Goal: Task Accomplishment & Management: Manage account settings

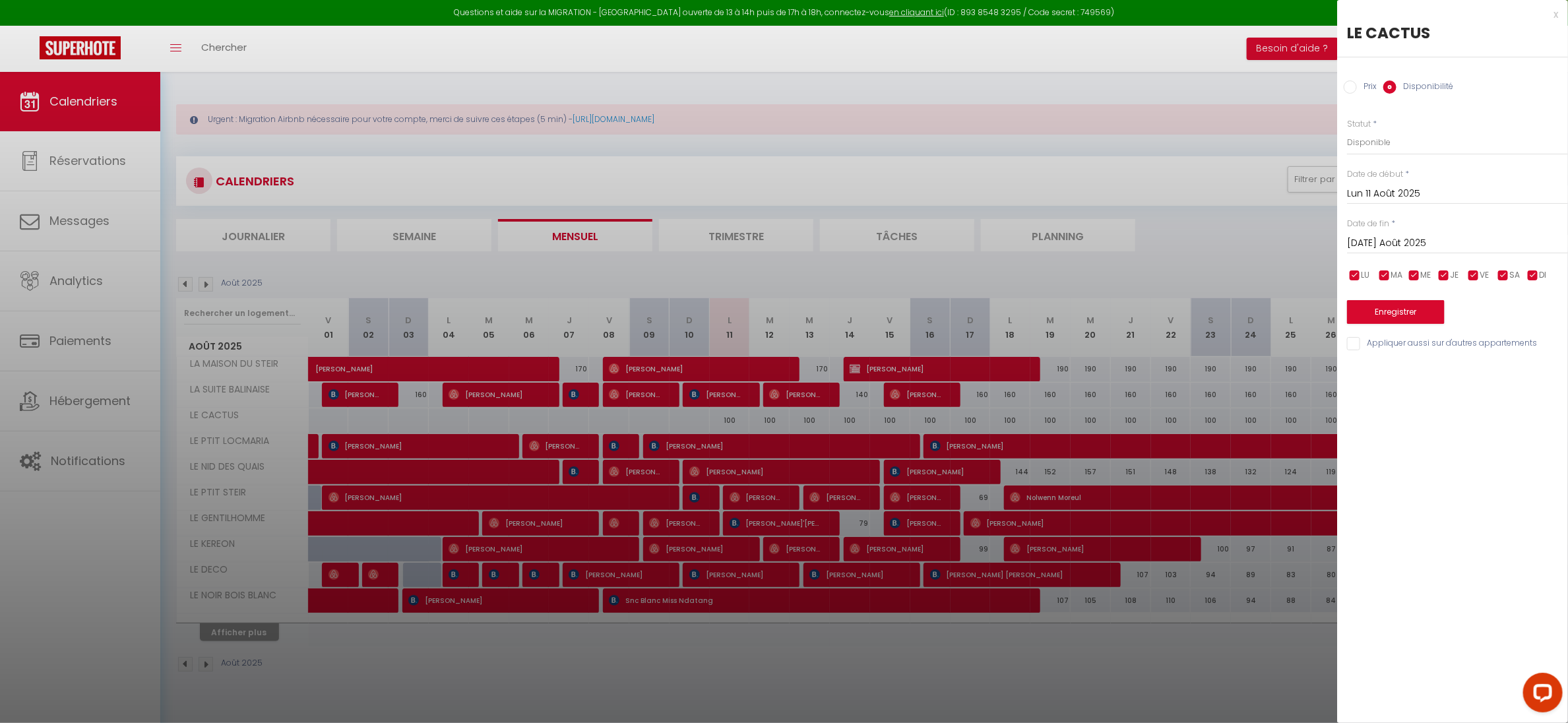
click at [598, 280] on div at bounding box center [784, 362] width 1568 height 723
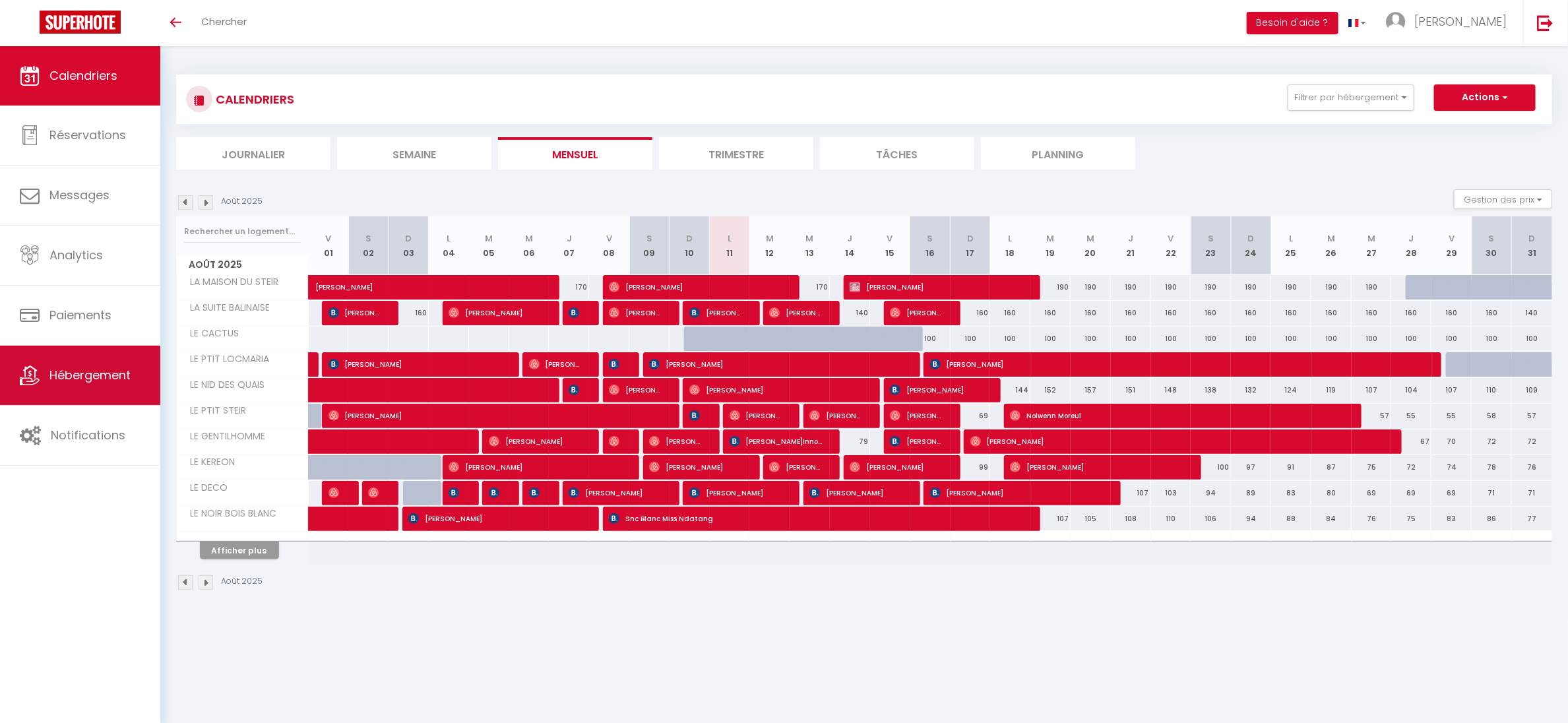
click at [88, 374] on span "Hébergement" at bounding box center [90, 375] width 81 height 17
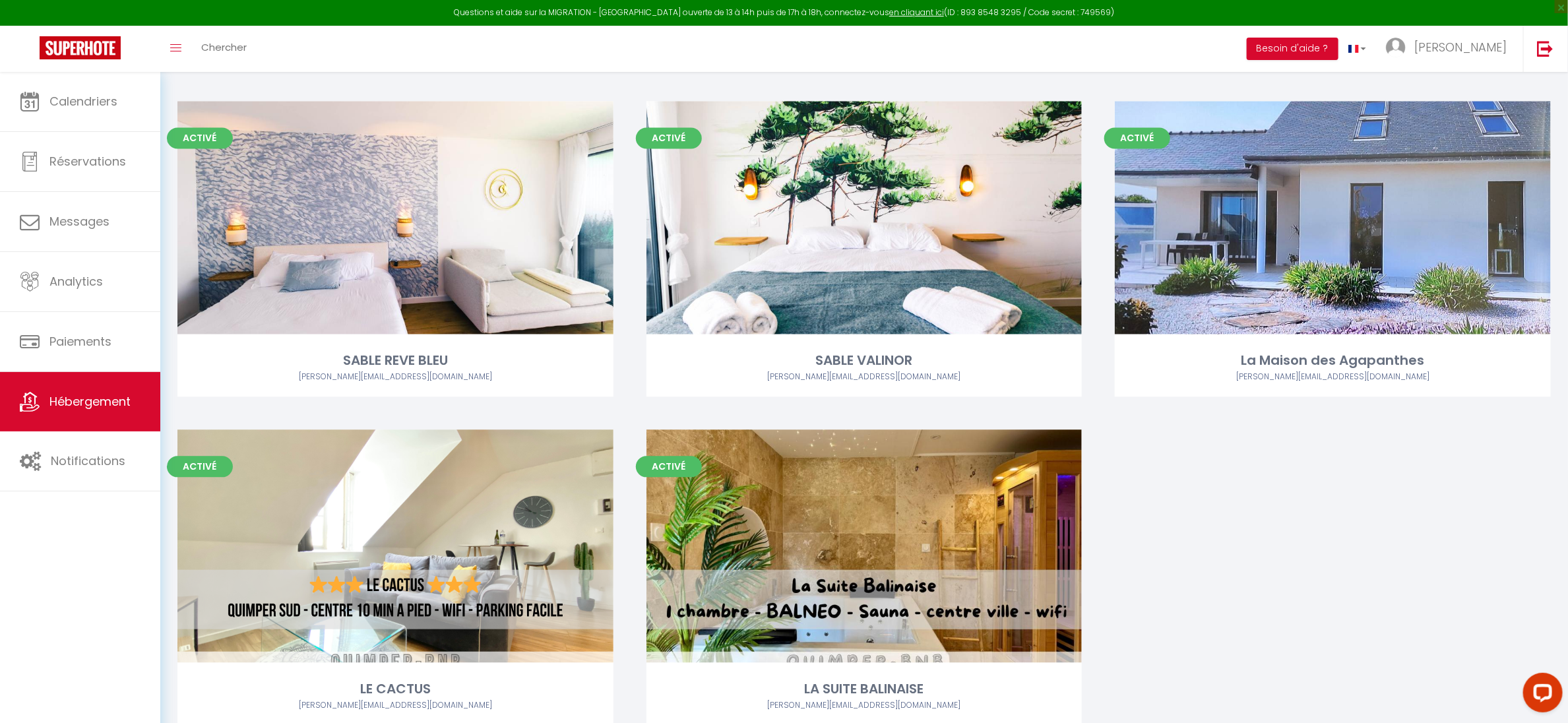
scroll to position [4779, 0]
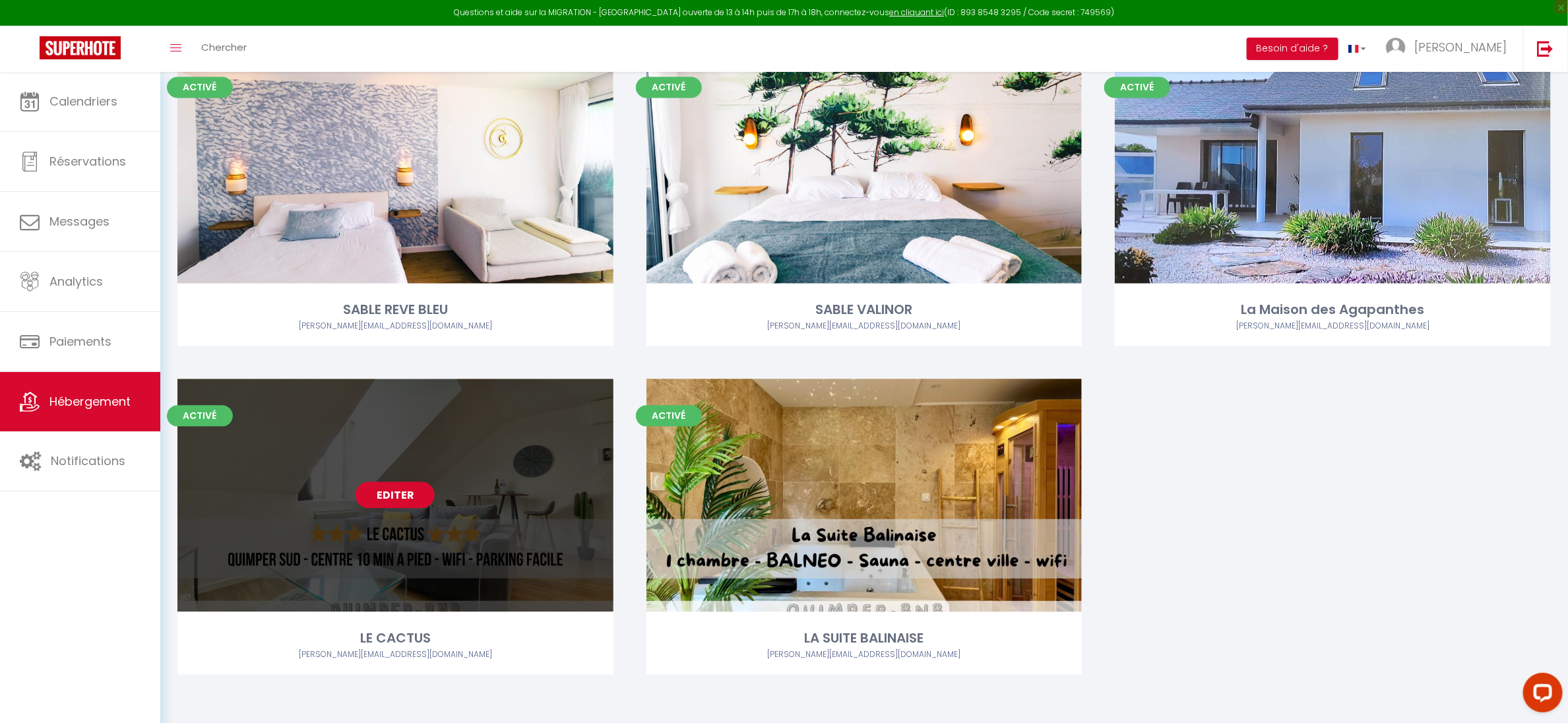
click at [384, 495] on link "Editer" at bounding box center [395, 495] width 79 height 27
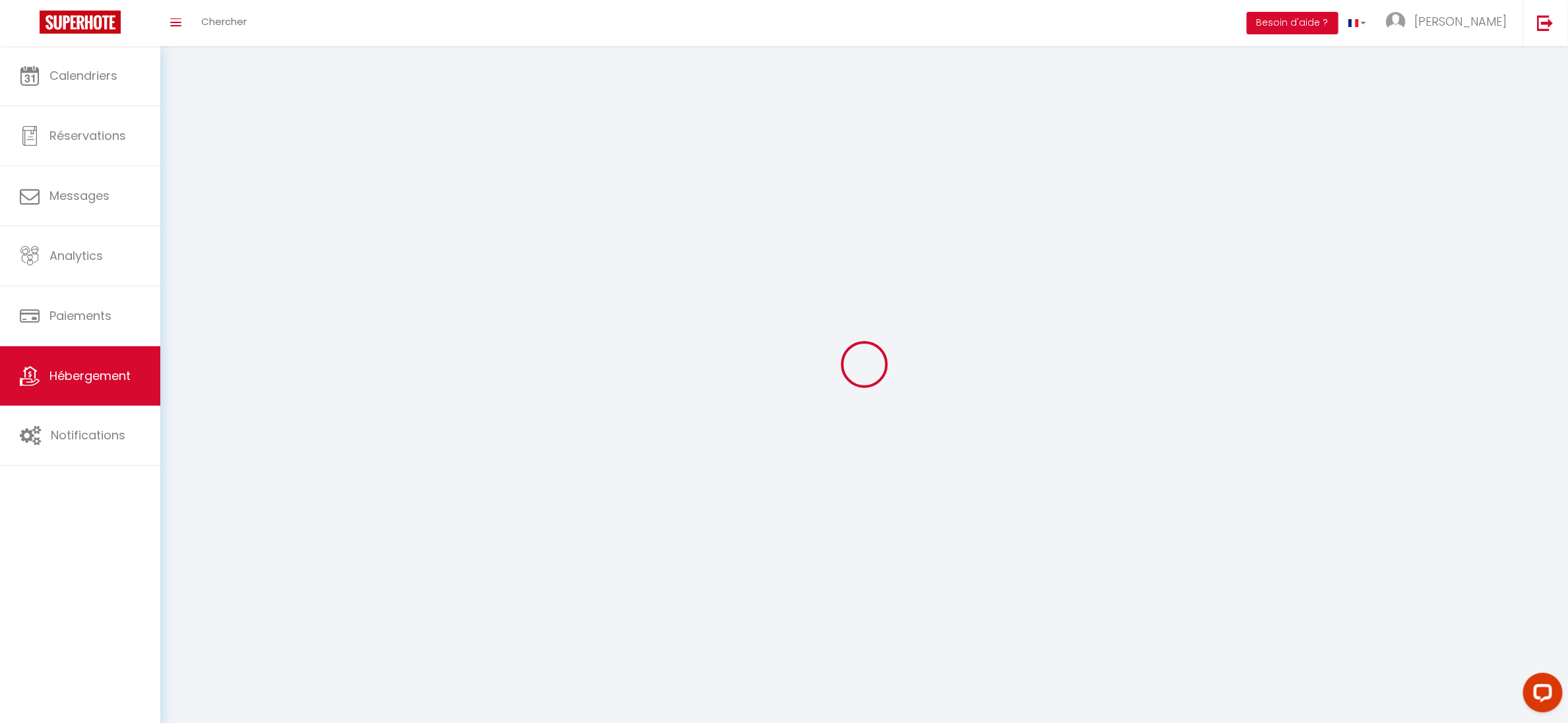
select select "1"
select select
select select "28"
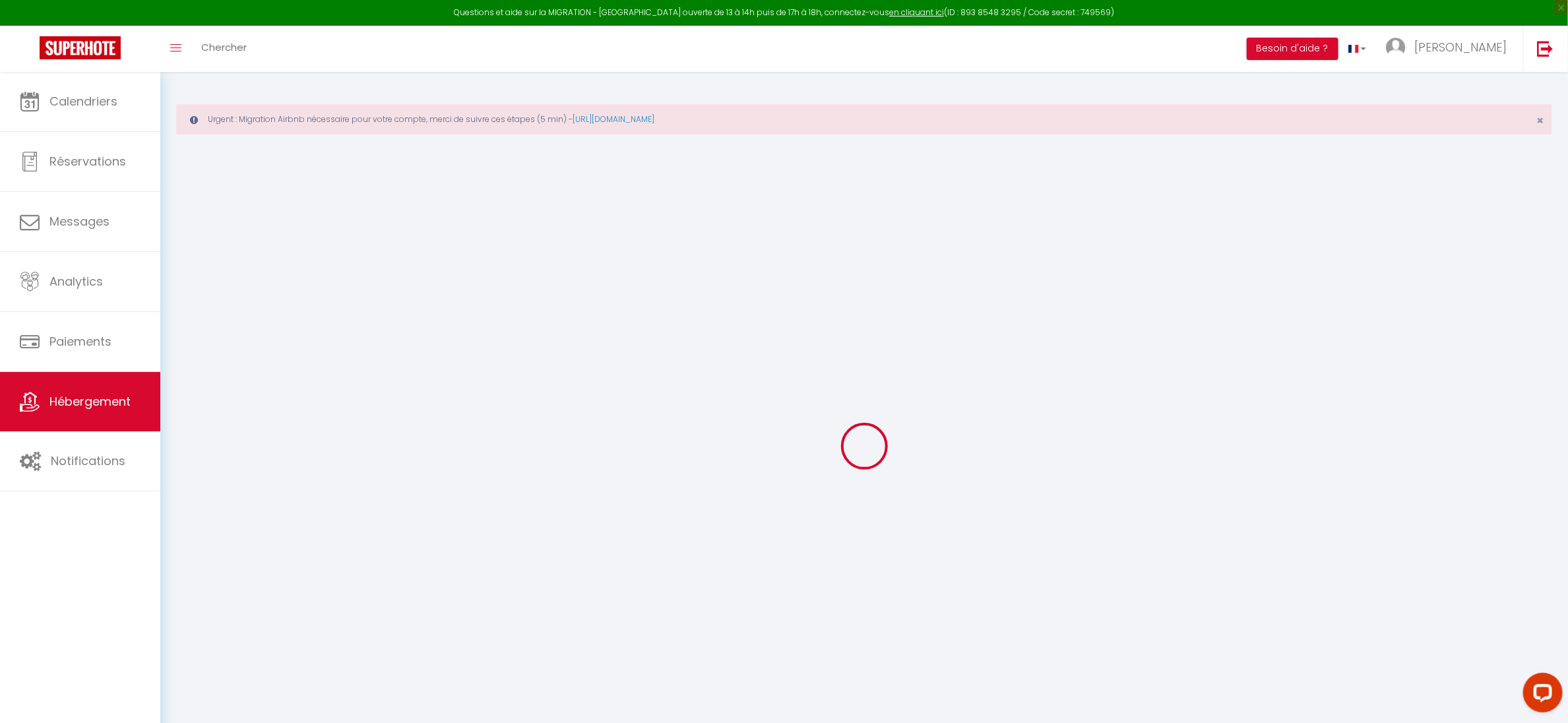
select select
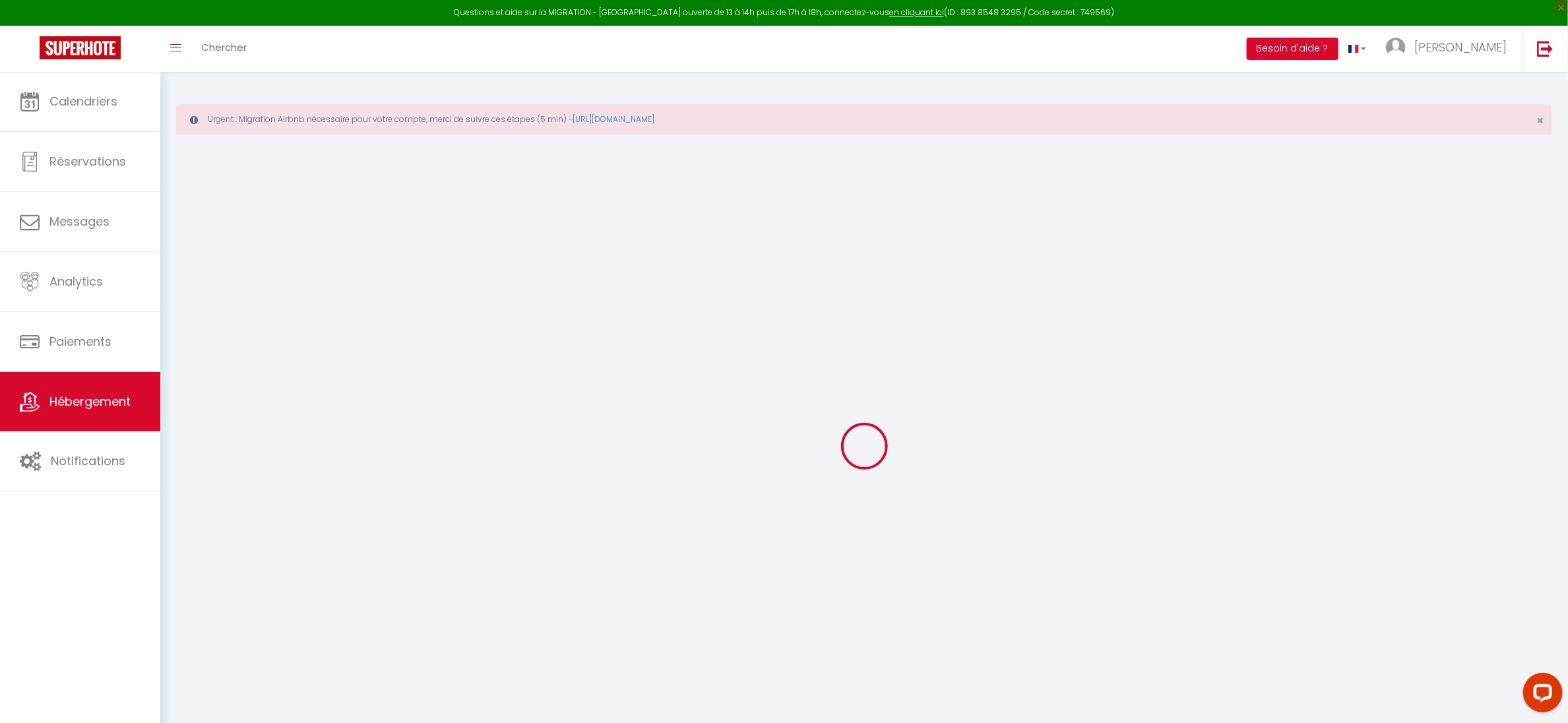
select select
checkbox input "false"
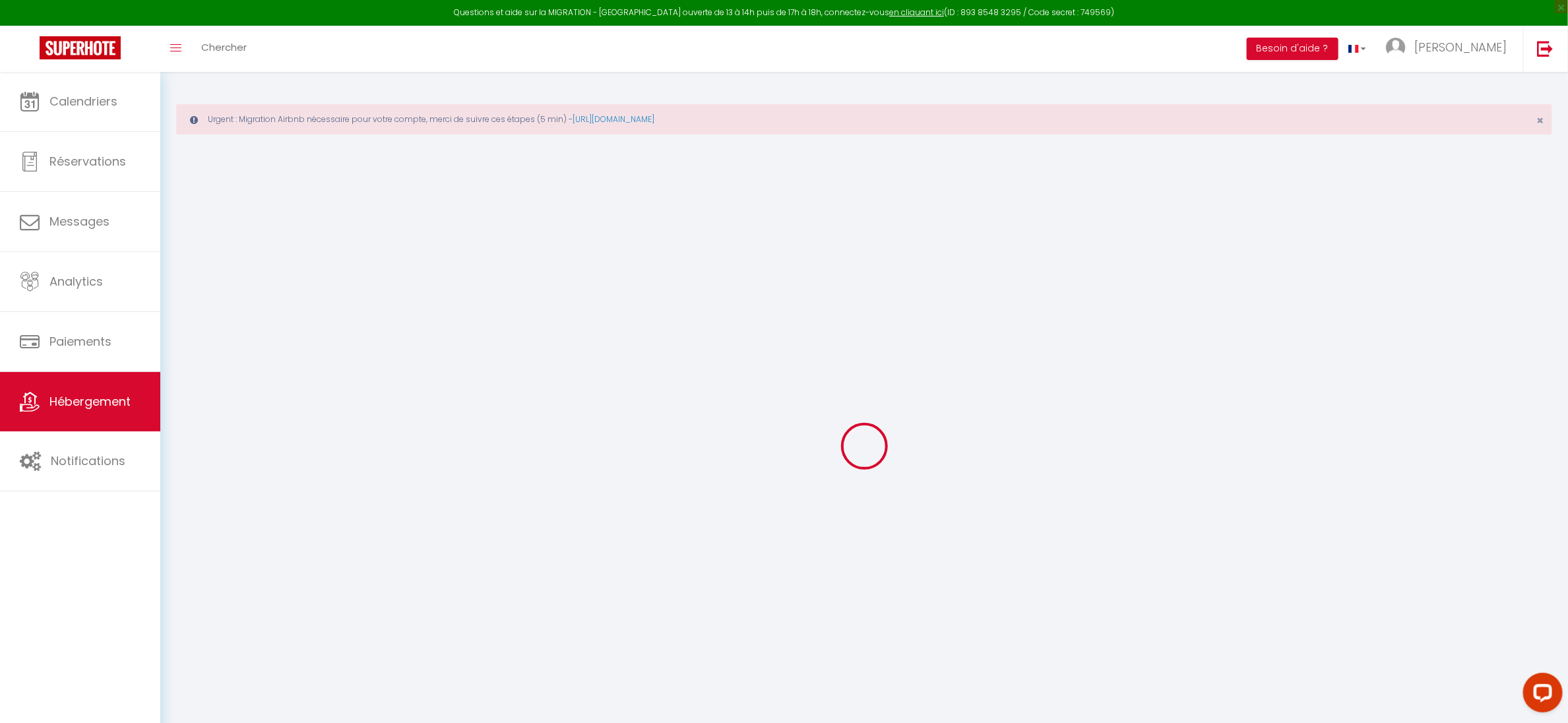
select select
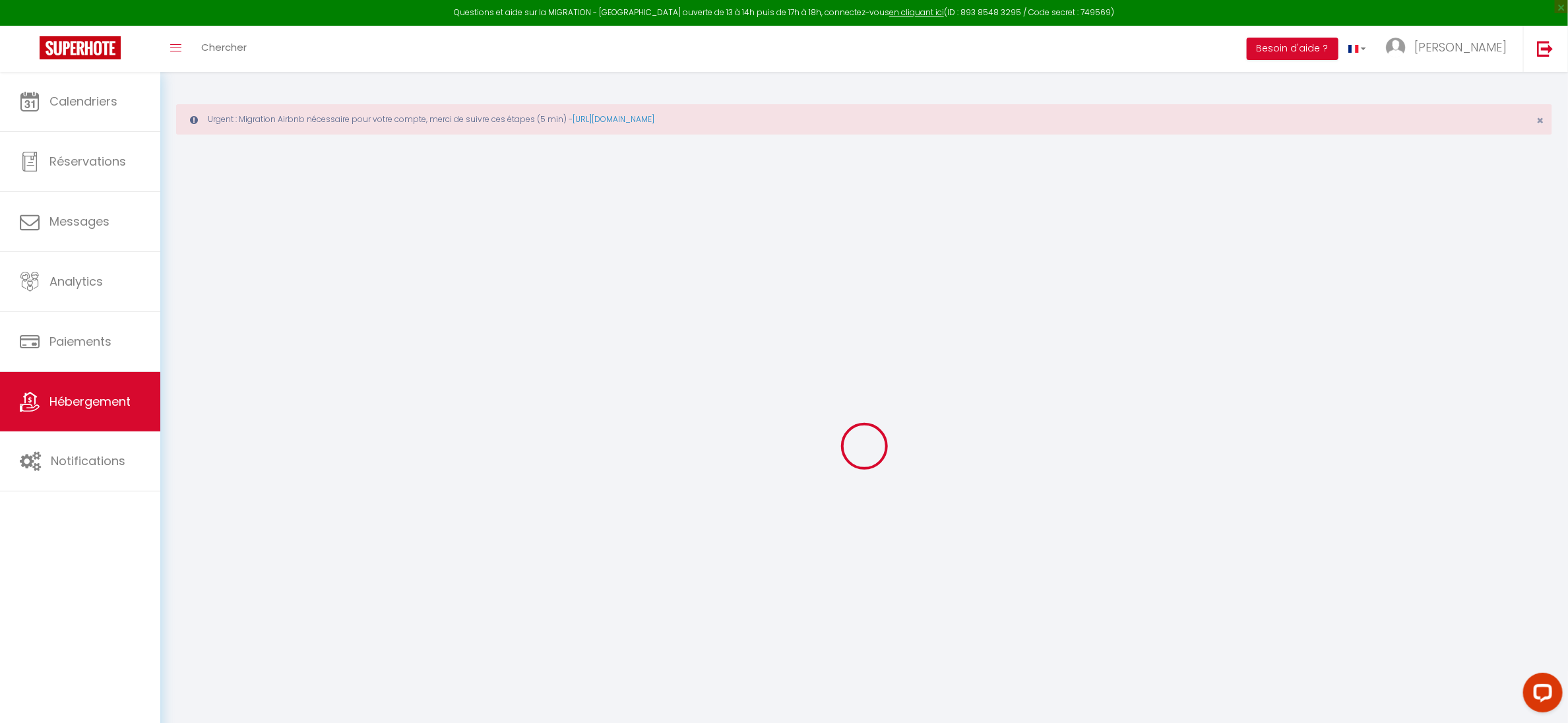
select select
checkbox input "false"
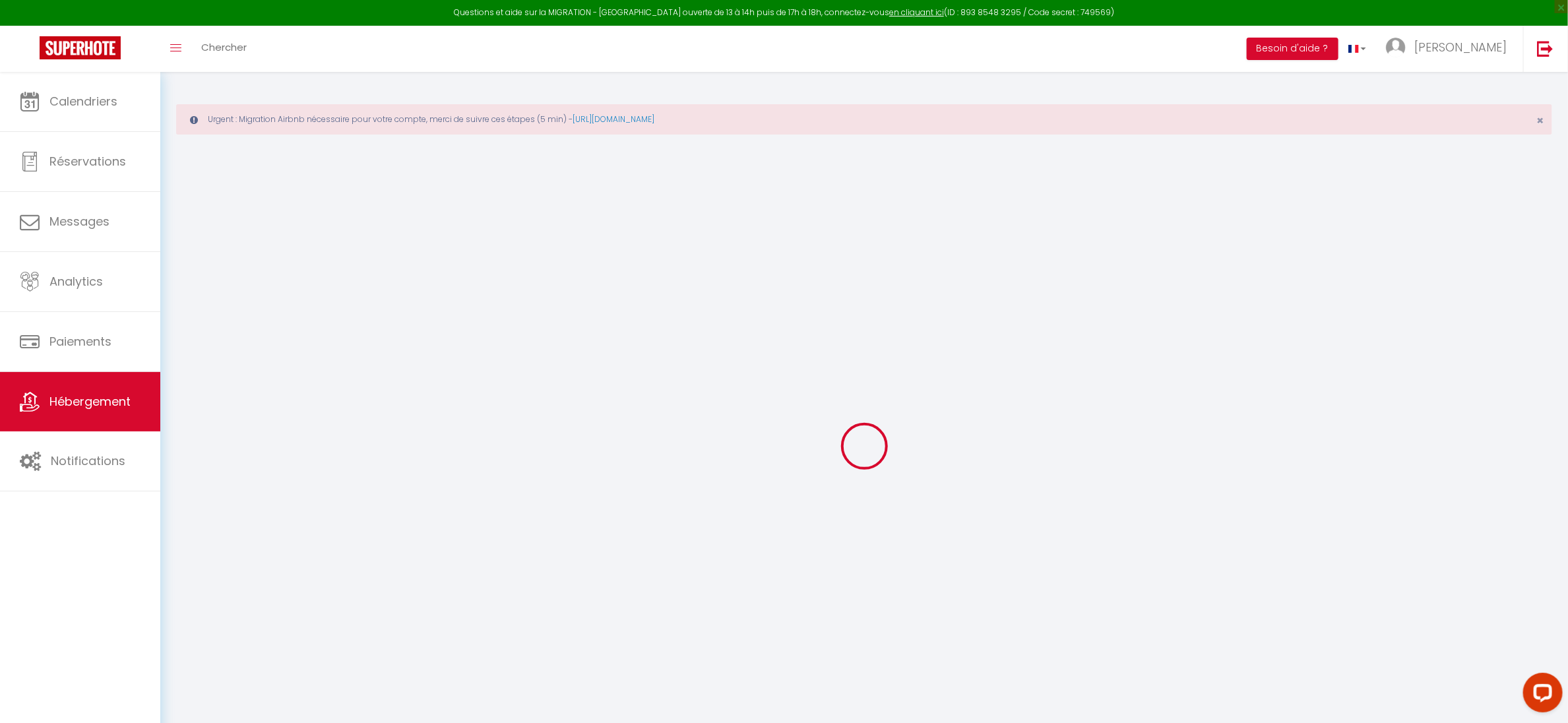
checkbox input "false"
select select
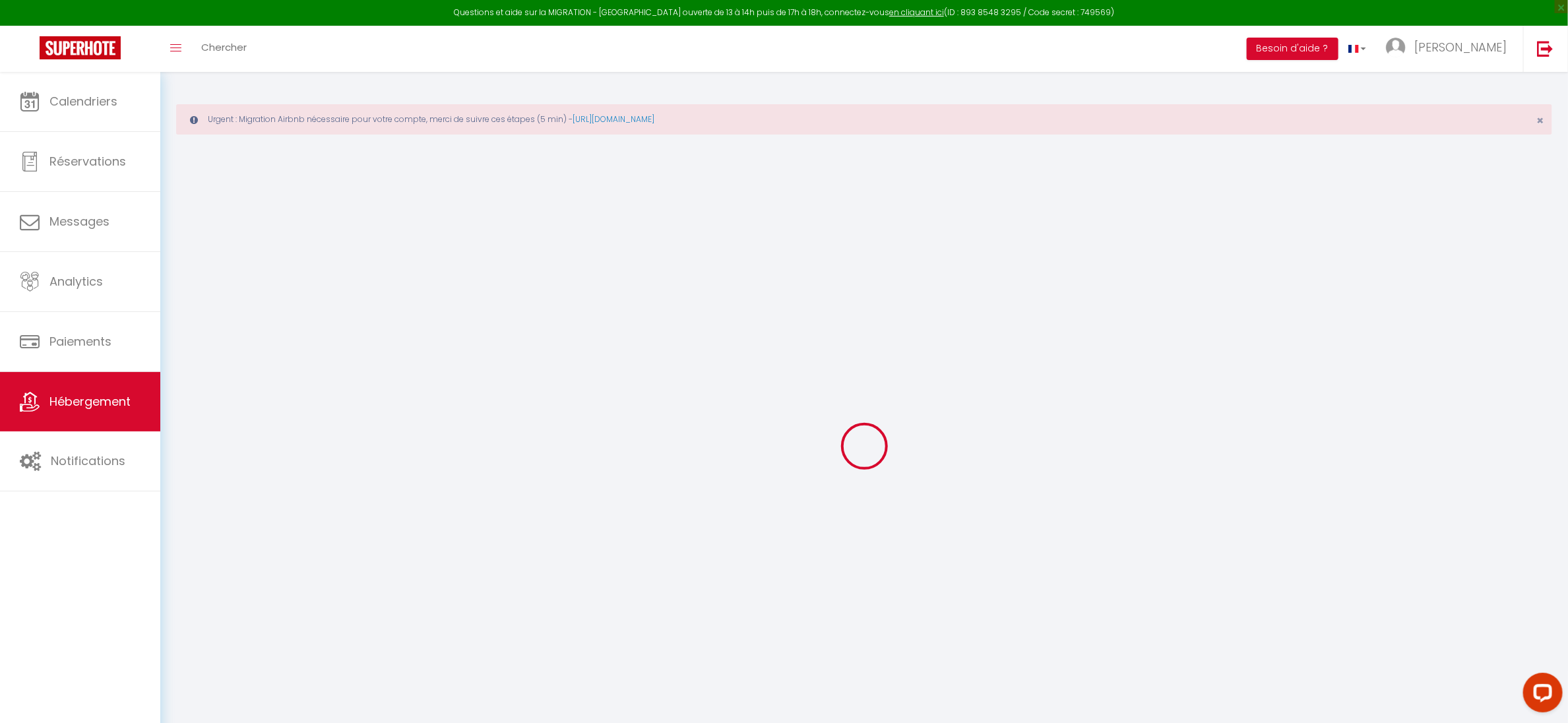
select select
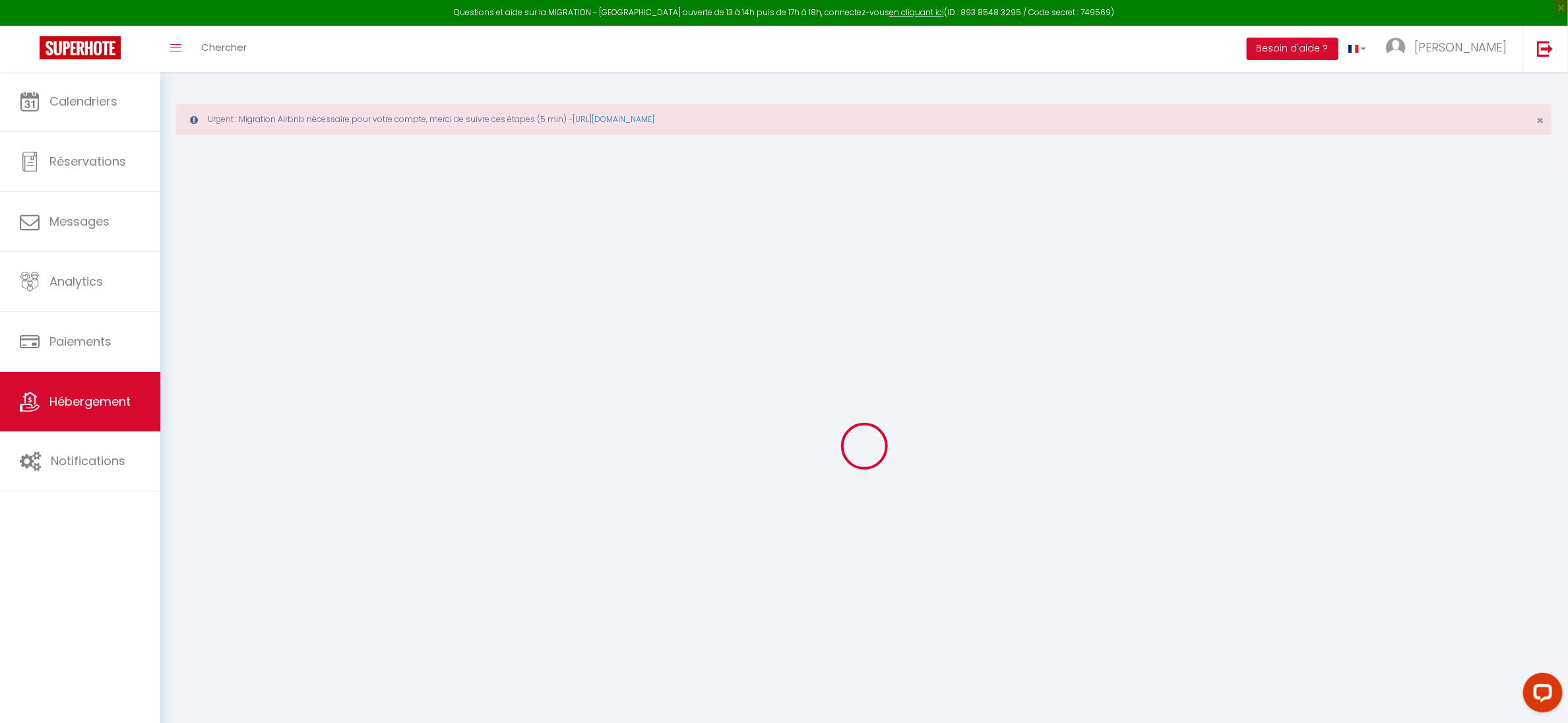
checkbox input "false"
select select
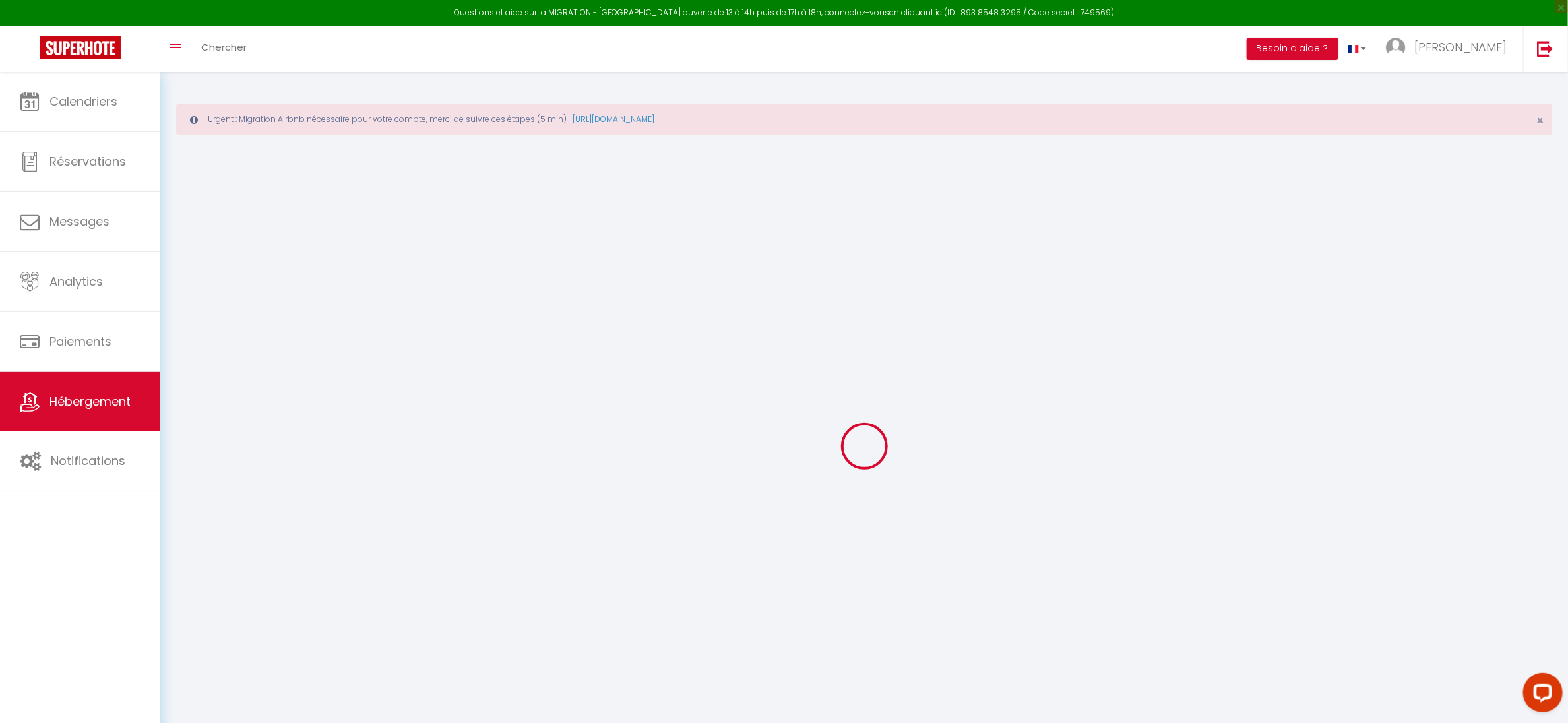
select select
type input "LE CACTUS"
type input "[PERSON_NAME]"
type input "KERZERHO"
type input "[STREET_ADDRESS]"
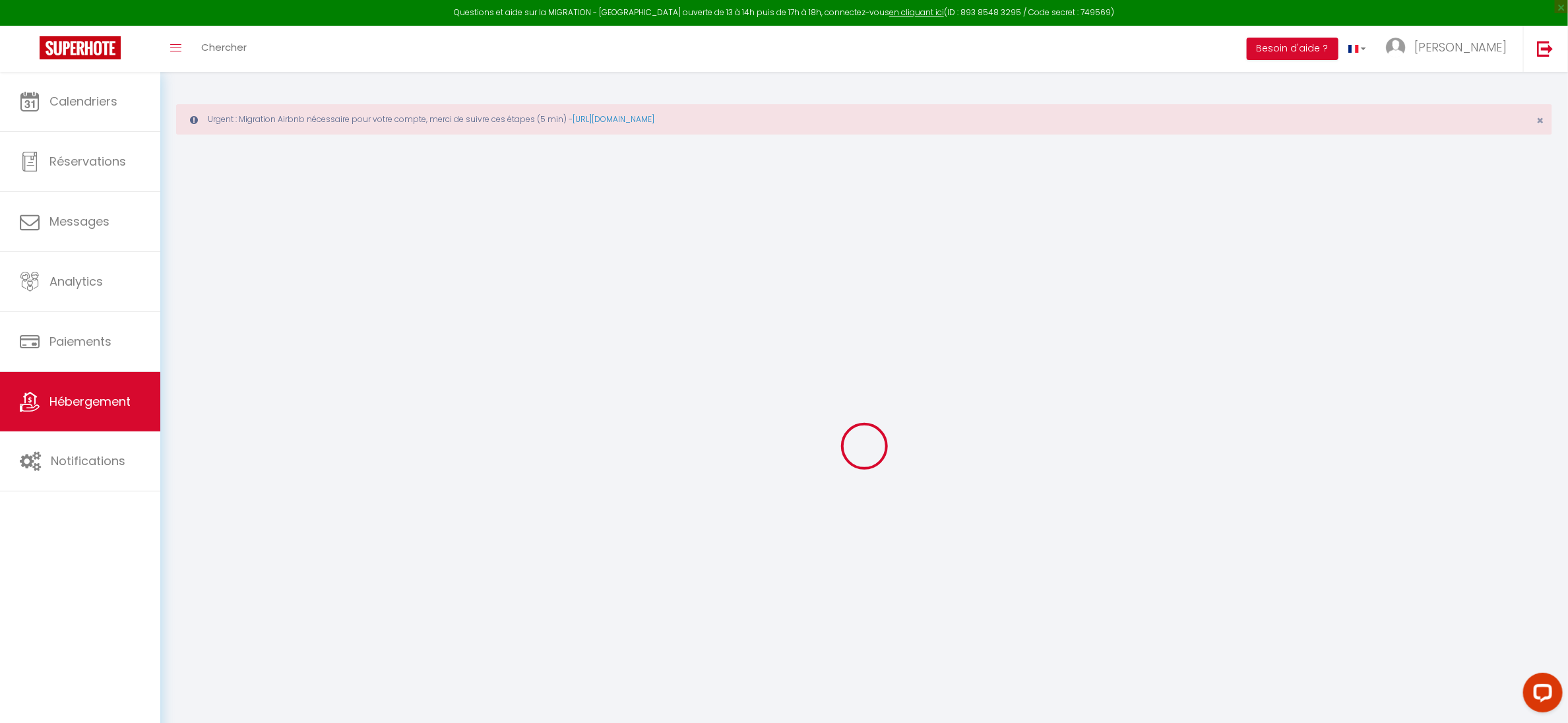
type input "29170"
type input "FOUESNANT"
type input "70"
type input "10"
type input "44"
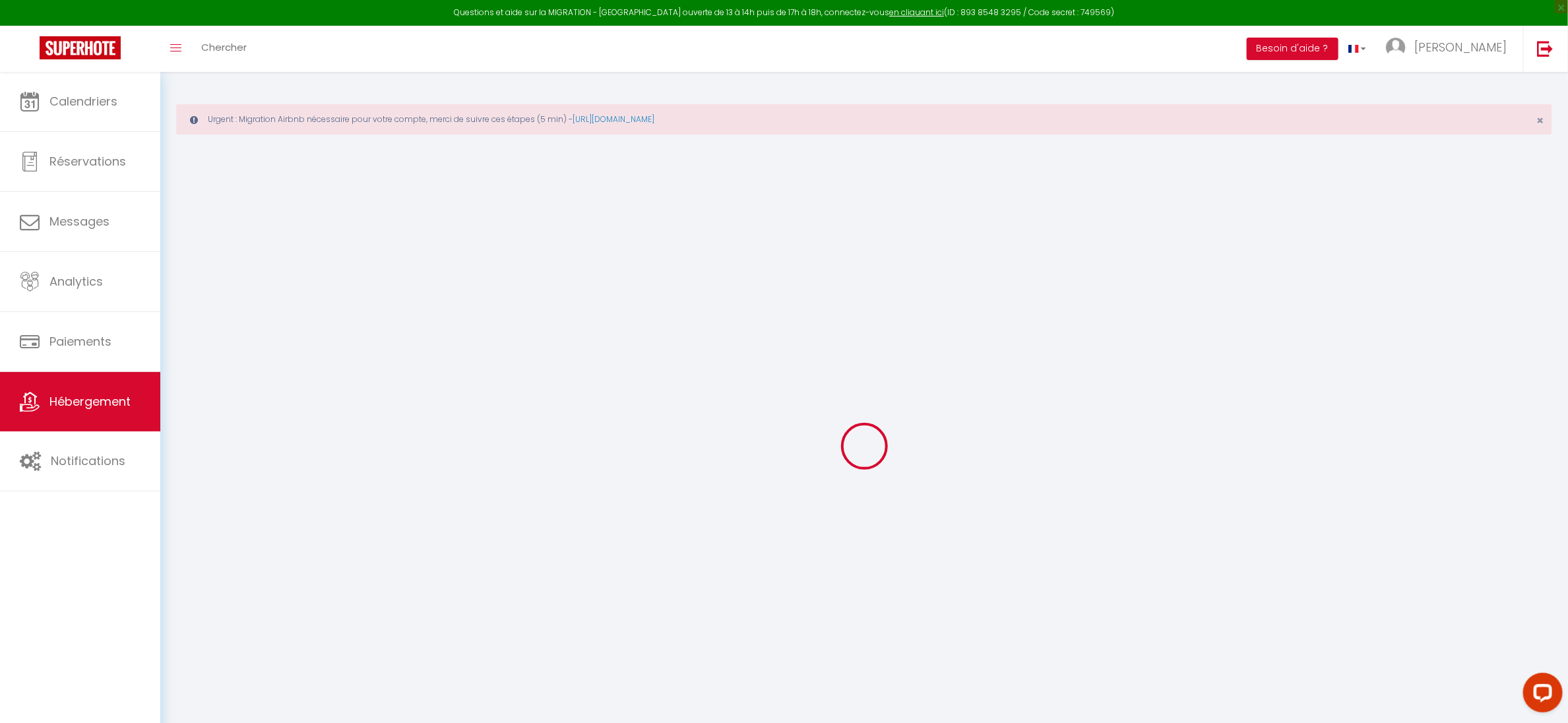
type input "250"
select select
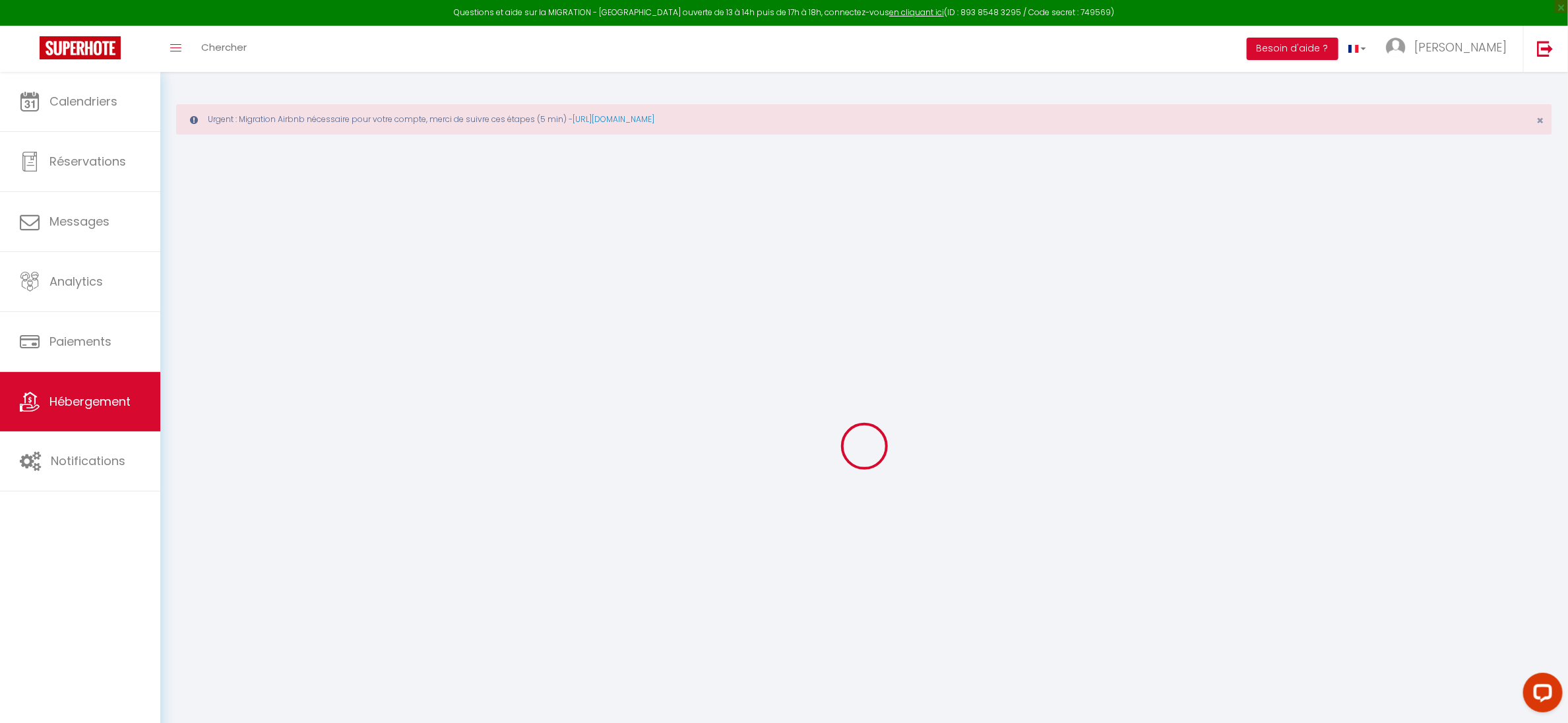
select select
type input "[STREET_ADDRESS]"
type input "29000"
type input "QUIMPER"
type input "[PERSON_NAME][EMAIL_ADDRESS][DOMAIN_NAME]"
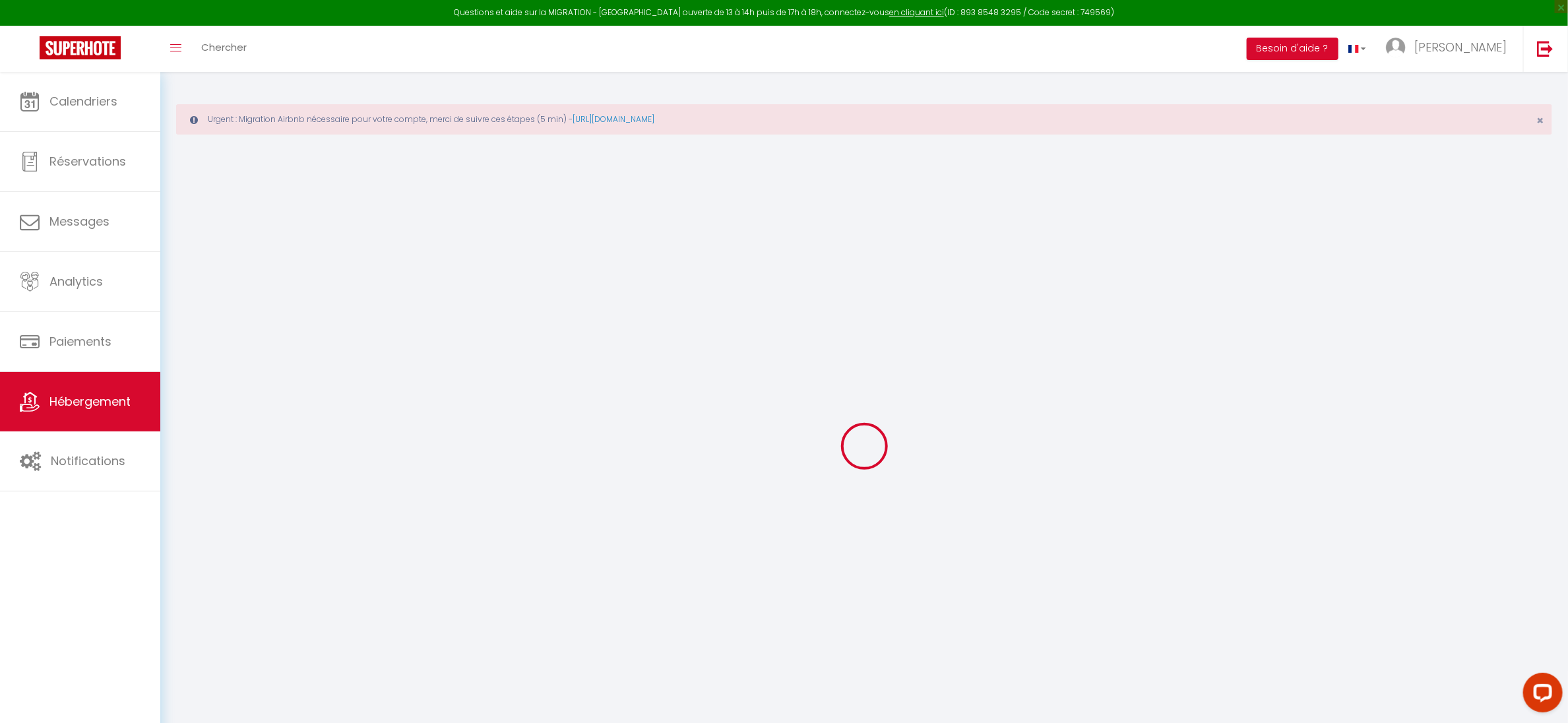
select select "602"
checkbox input "false"
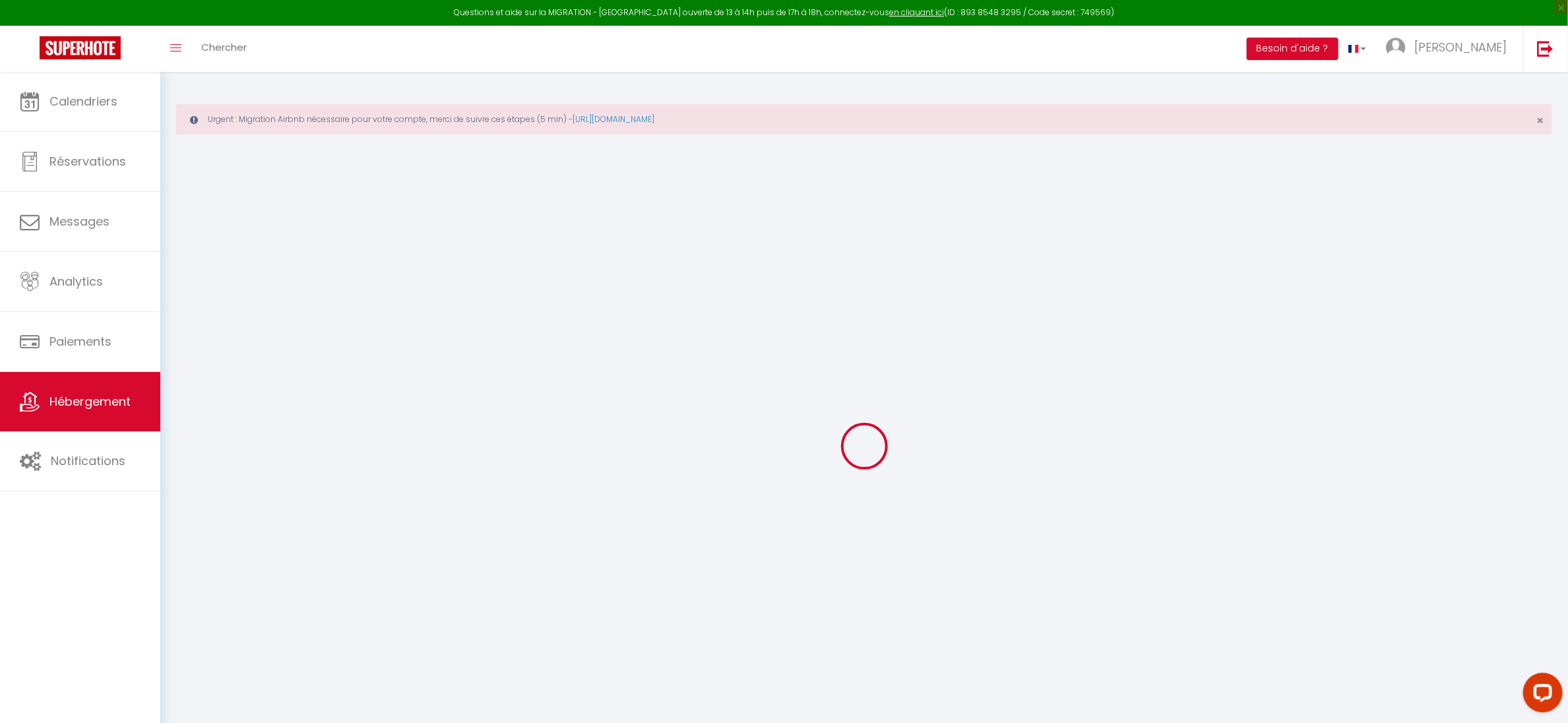
type input "18"
type input "40"
type input "7"
select select
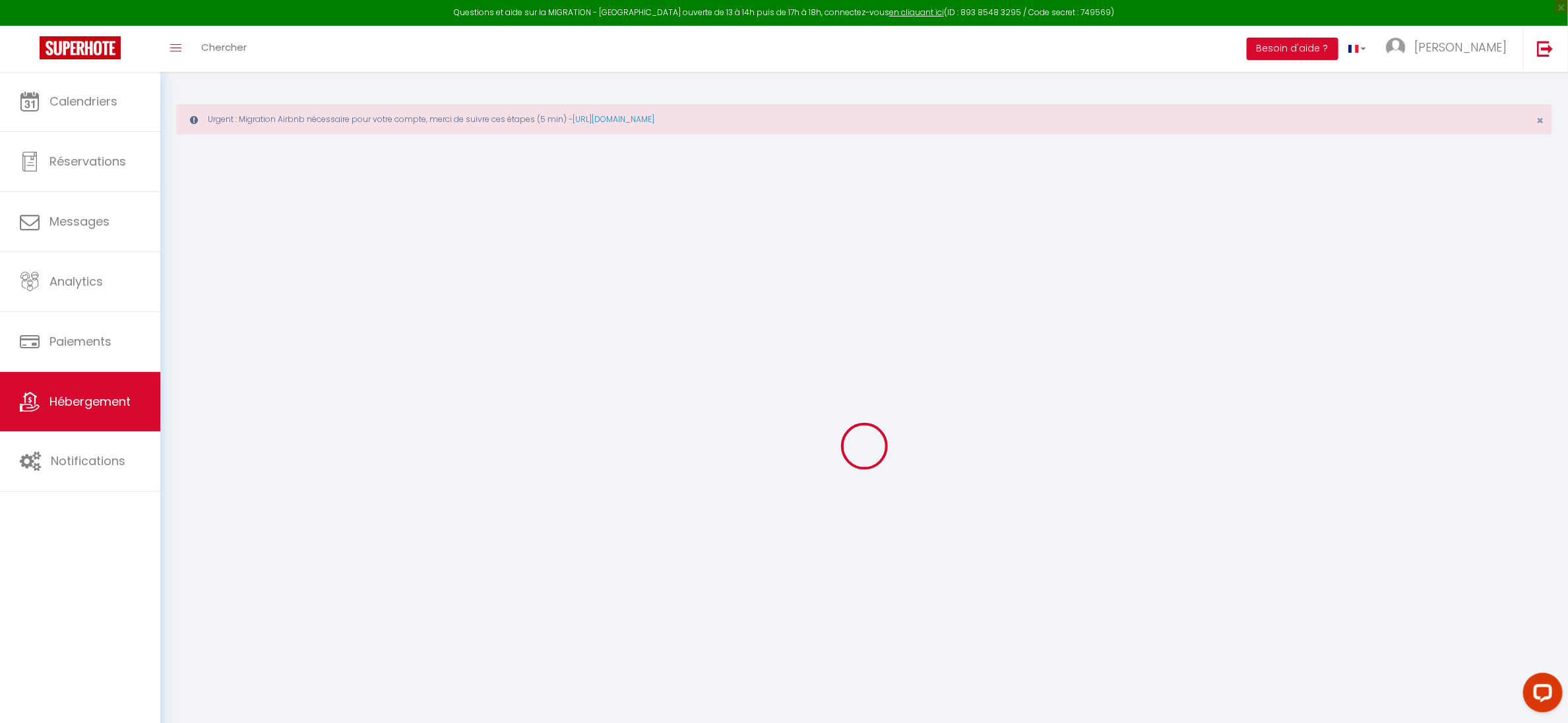
select select
checkbox input "false"
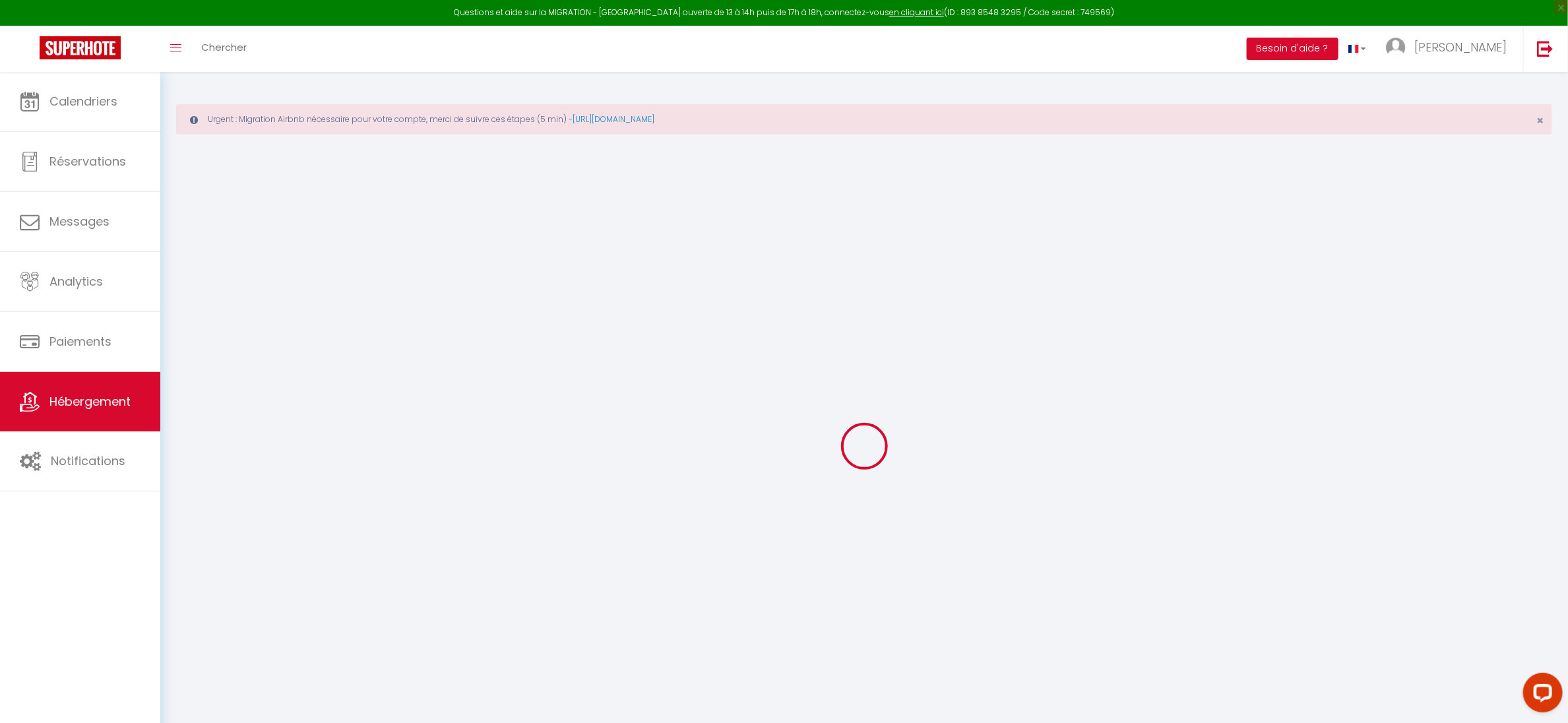
checkbox input "false"
select select
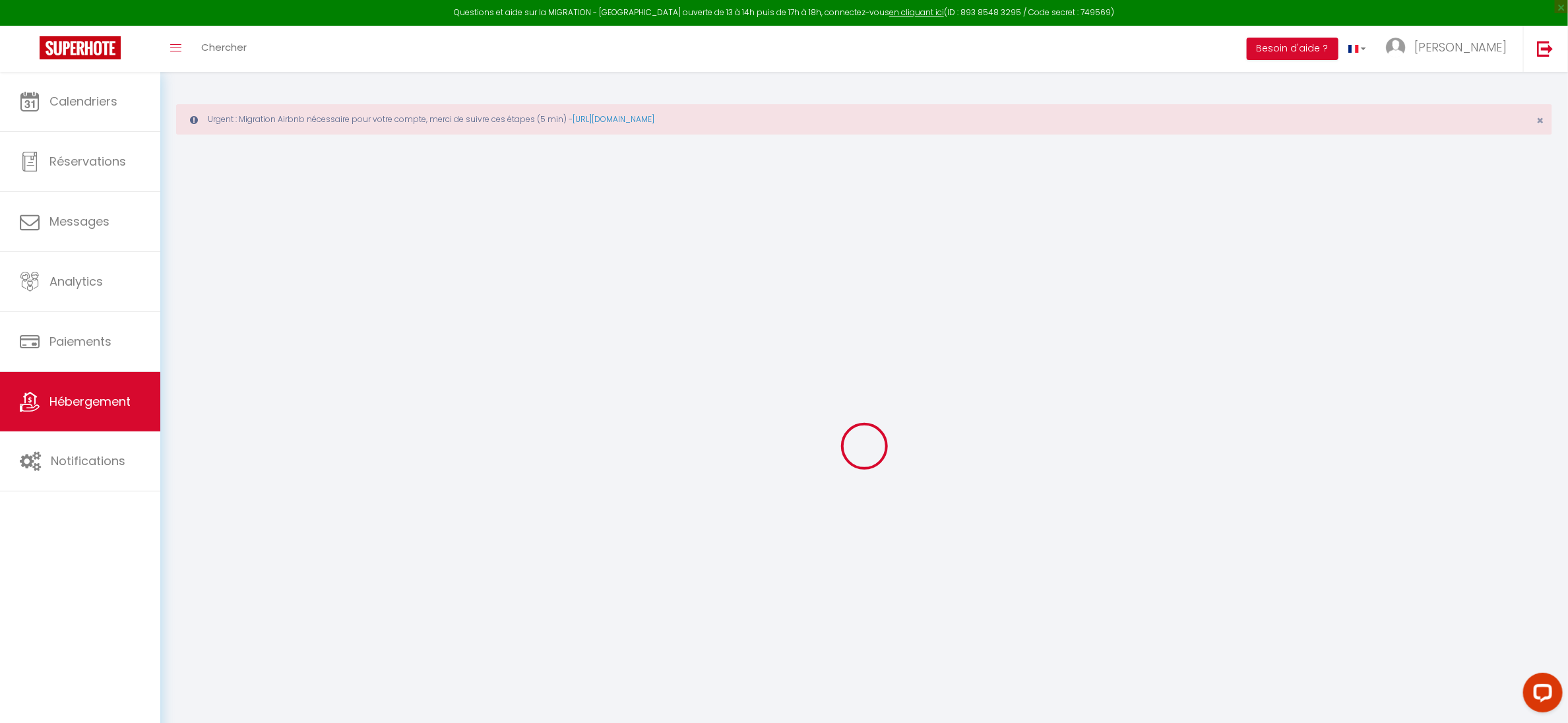
select select
checkbox input "false"
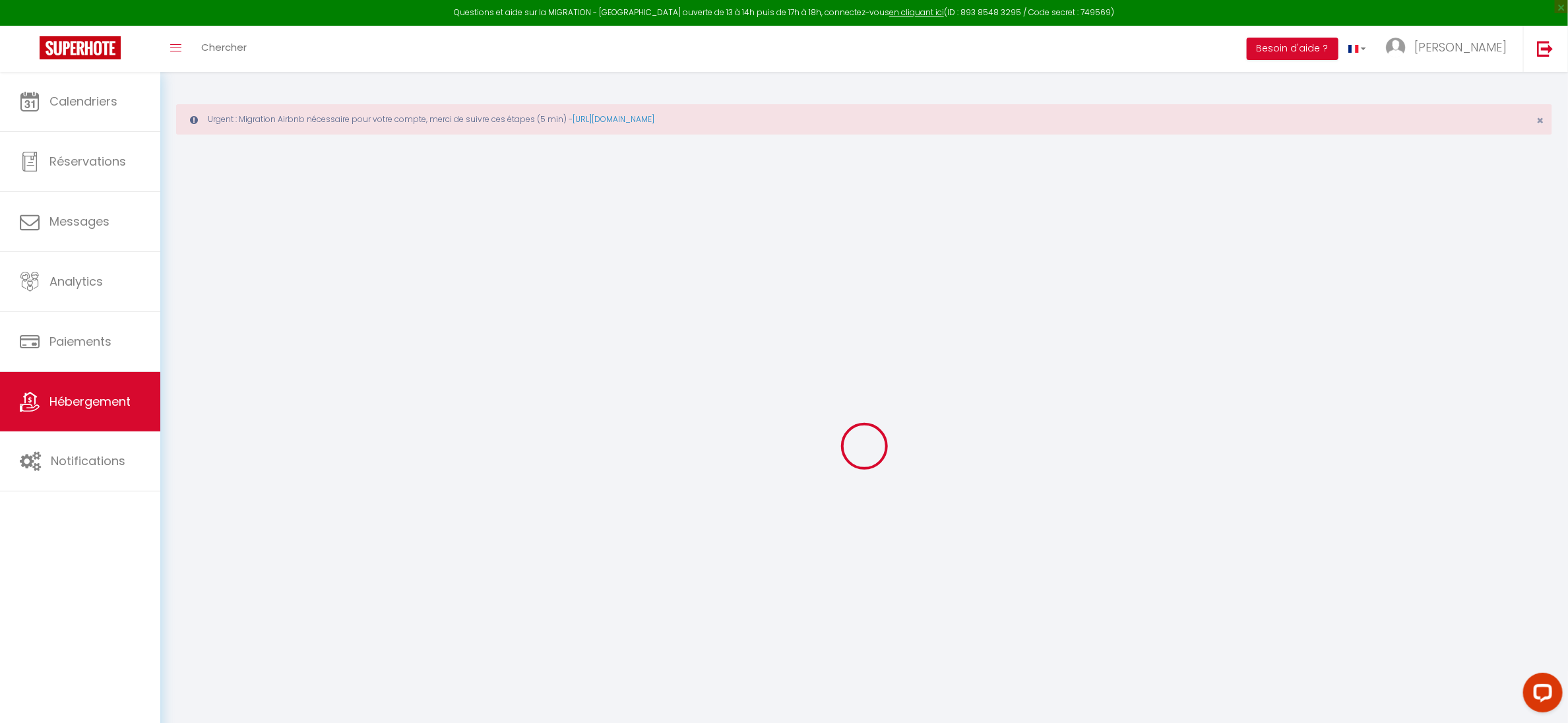
checkbox input "false"
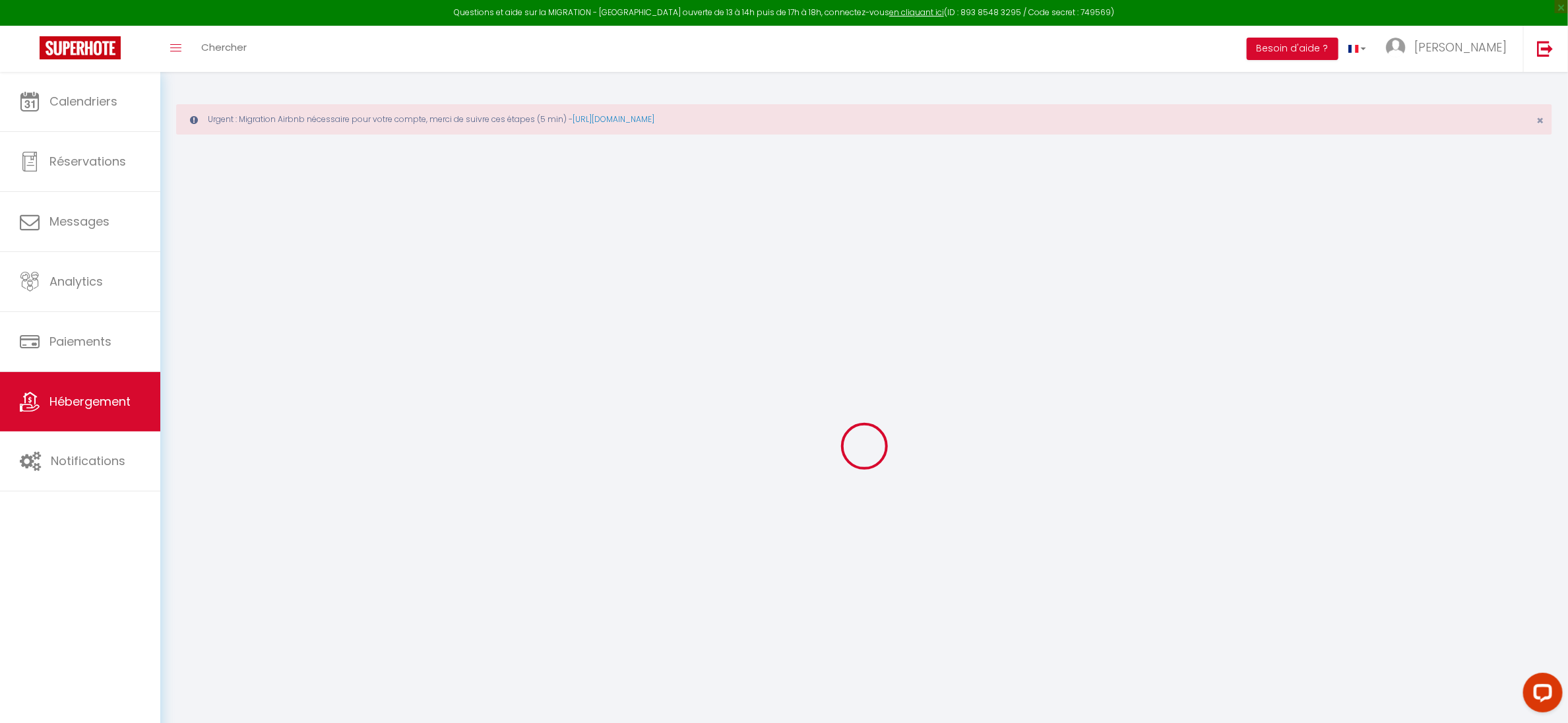
checkbox input "false"
select select "16:00"
select select "23:45"
select select "11:00"
select select "30"
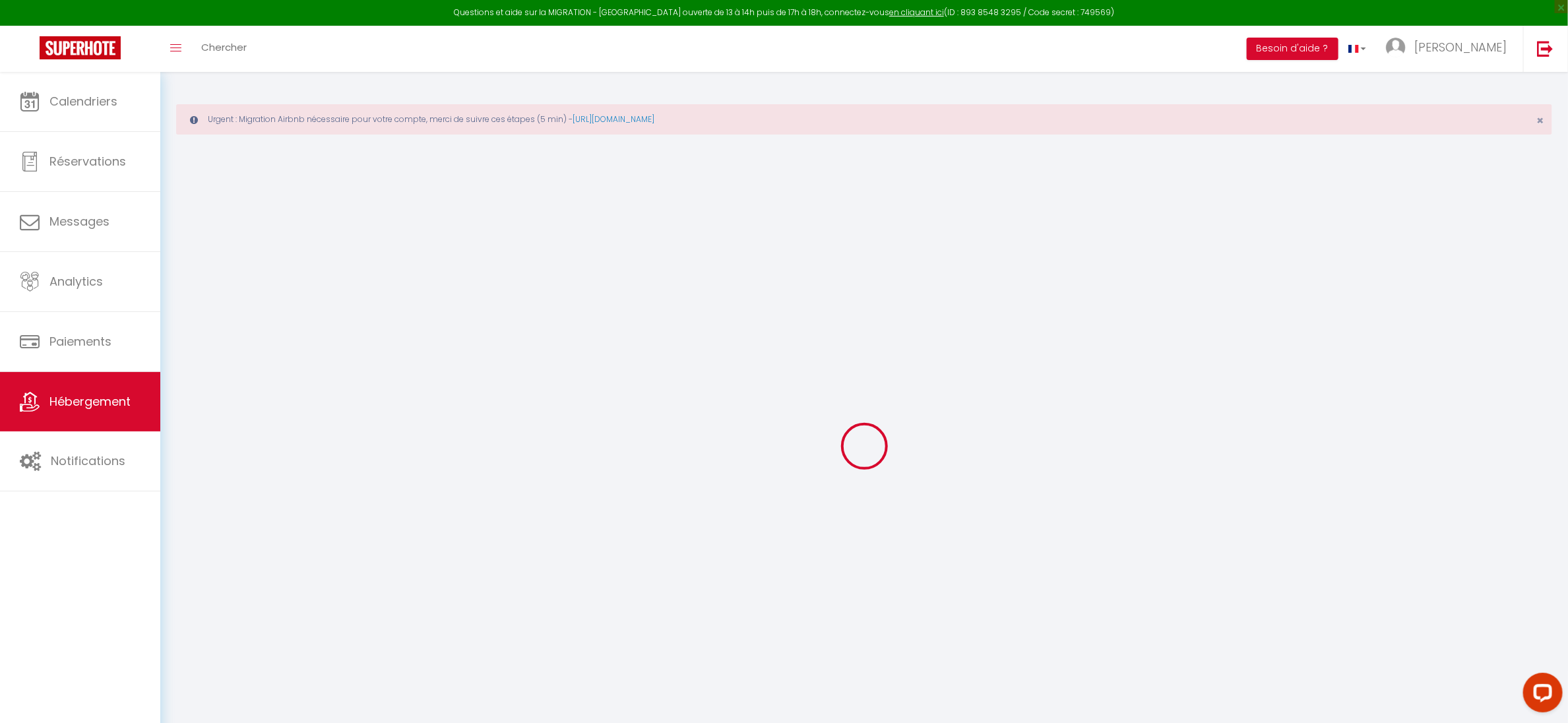
select select "120"
checkbox input "false"
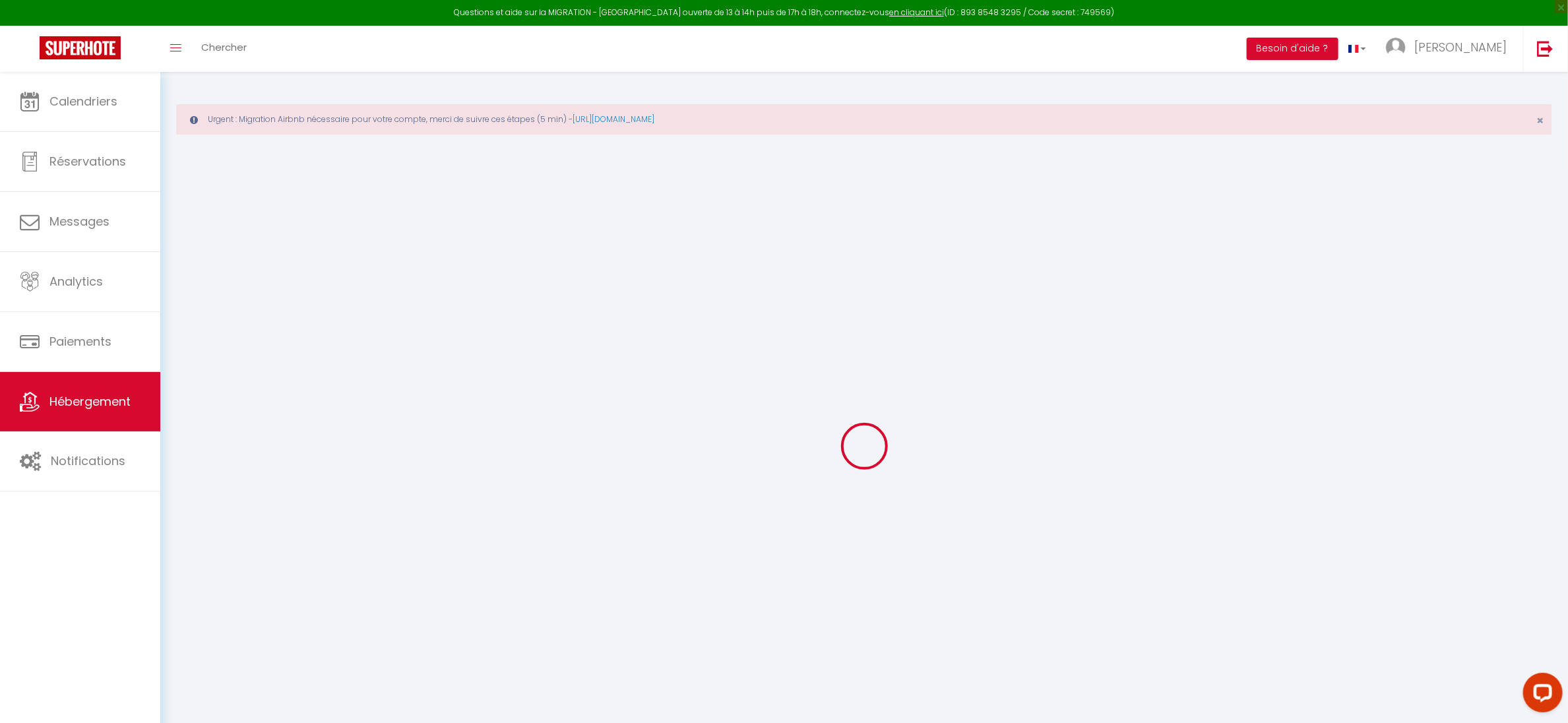
checkbox input "false"
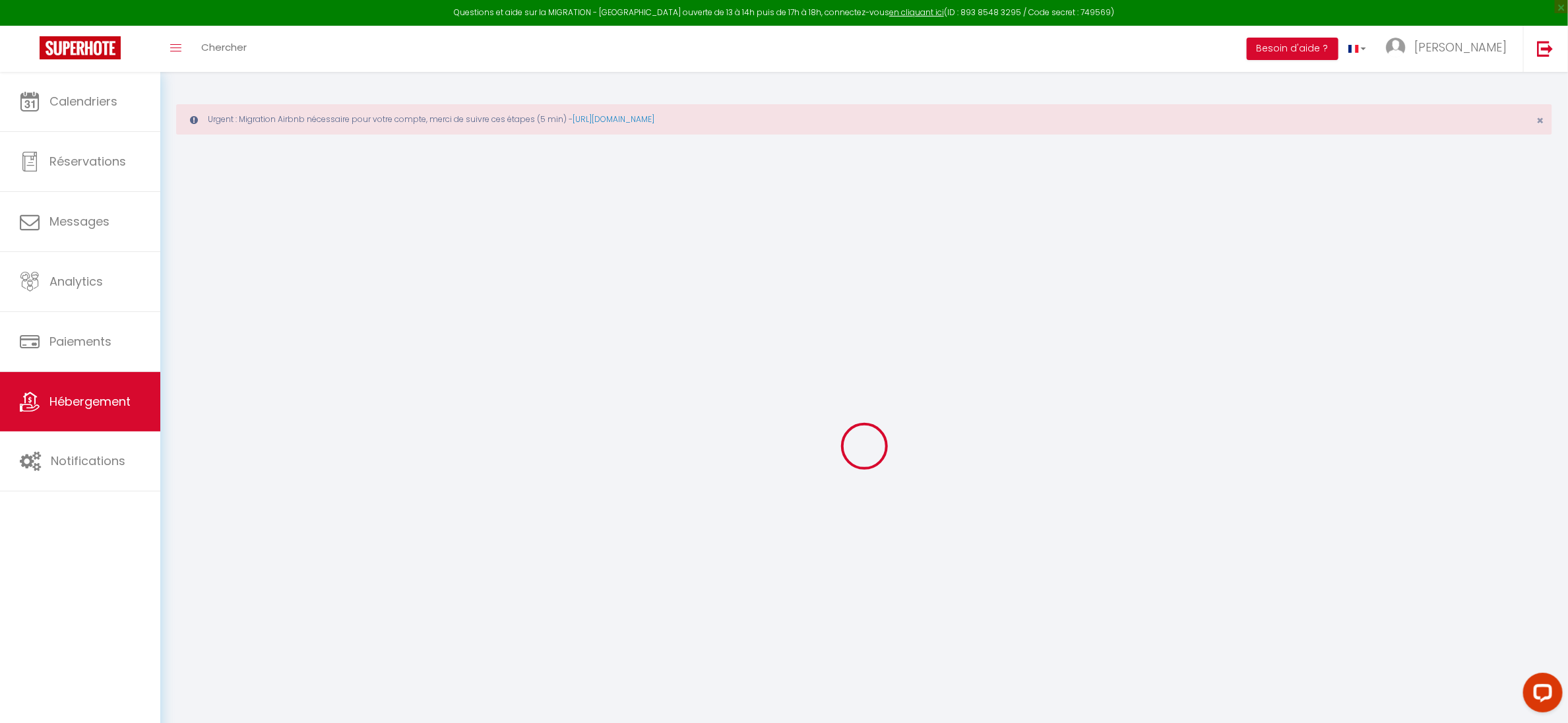
checkbox input "false"
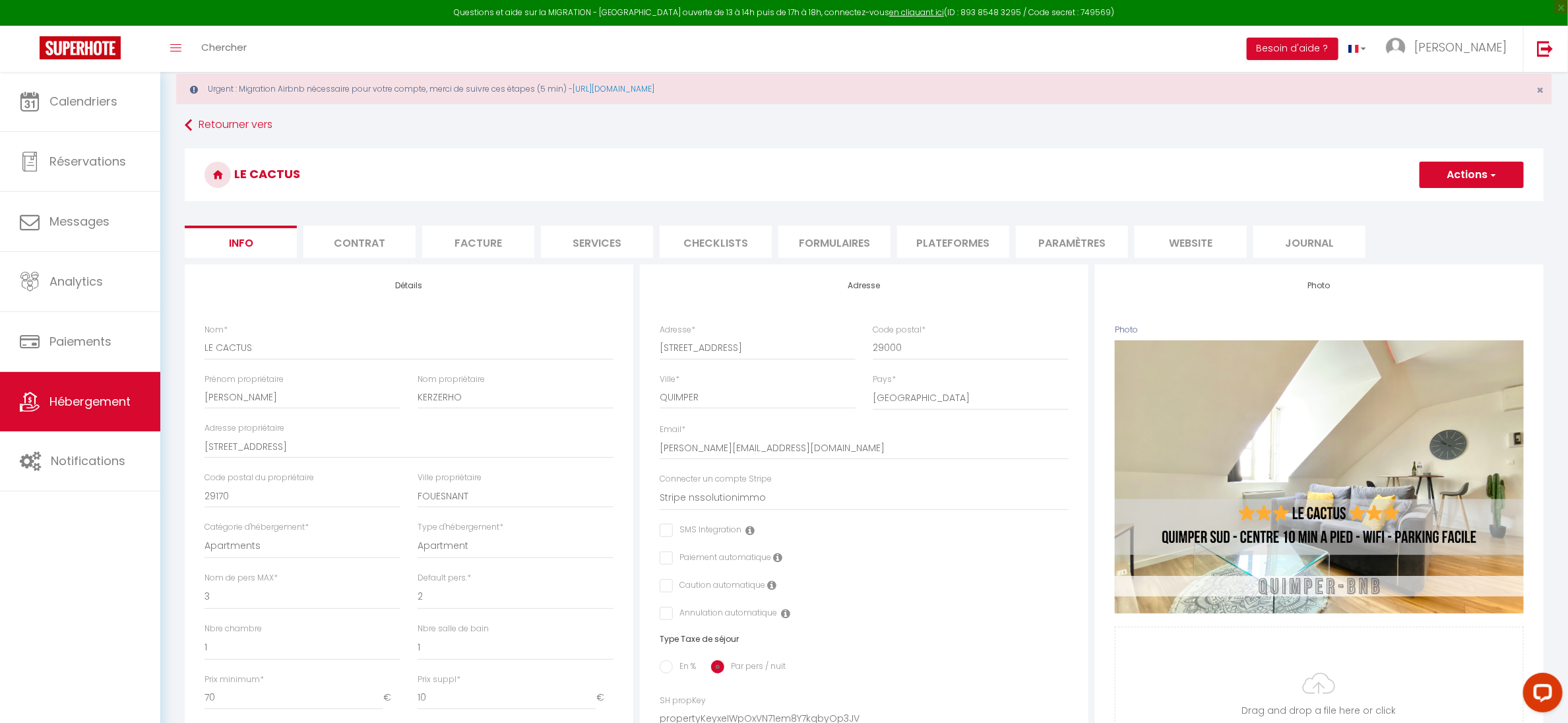
scroll to position [2, 0]
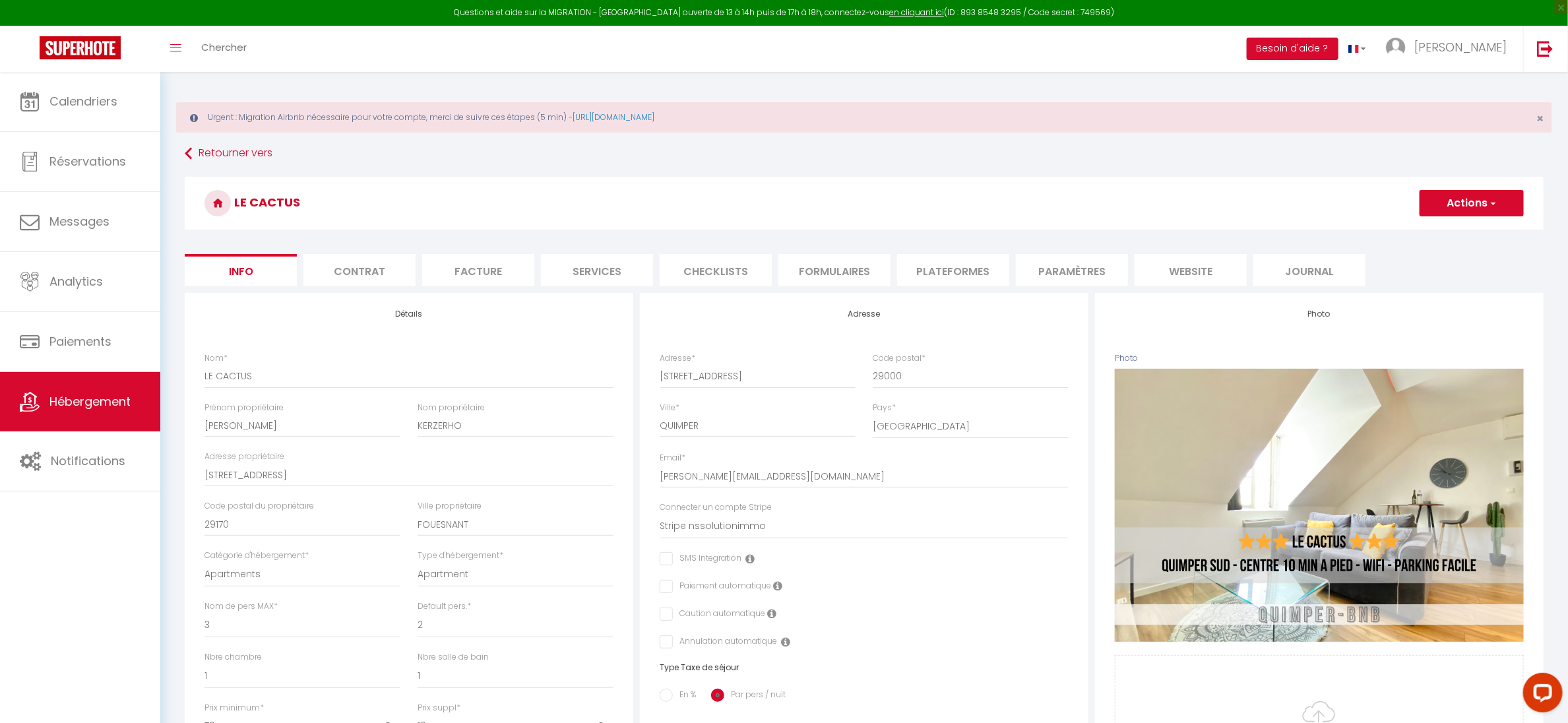
click at [610, 281] on li "Services" at bounding box center [597, 270] width 112 height 32
select select
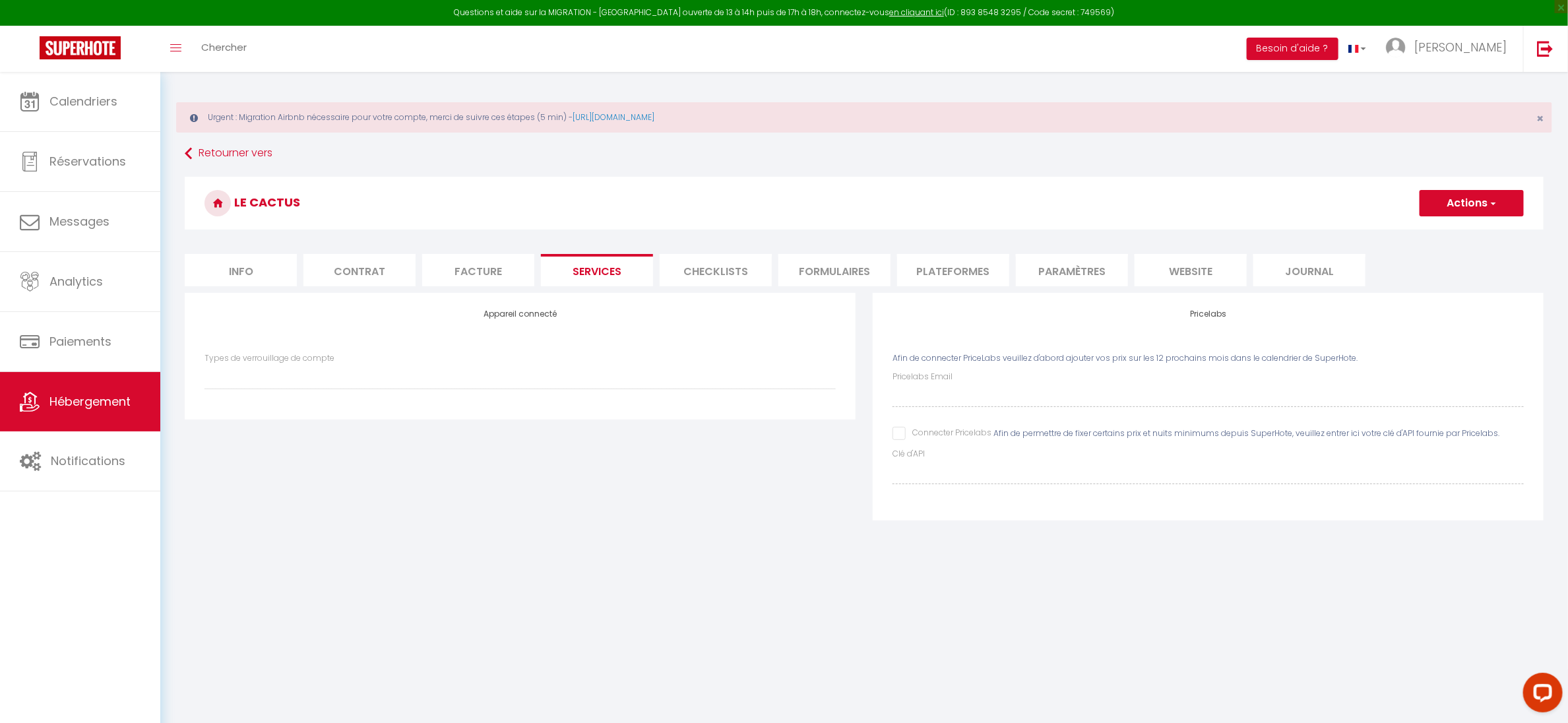
click at [703, 262] on li "Checklists" at bounding box center [715, 270] width 112 height 32
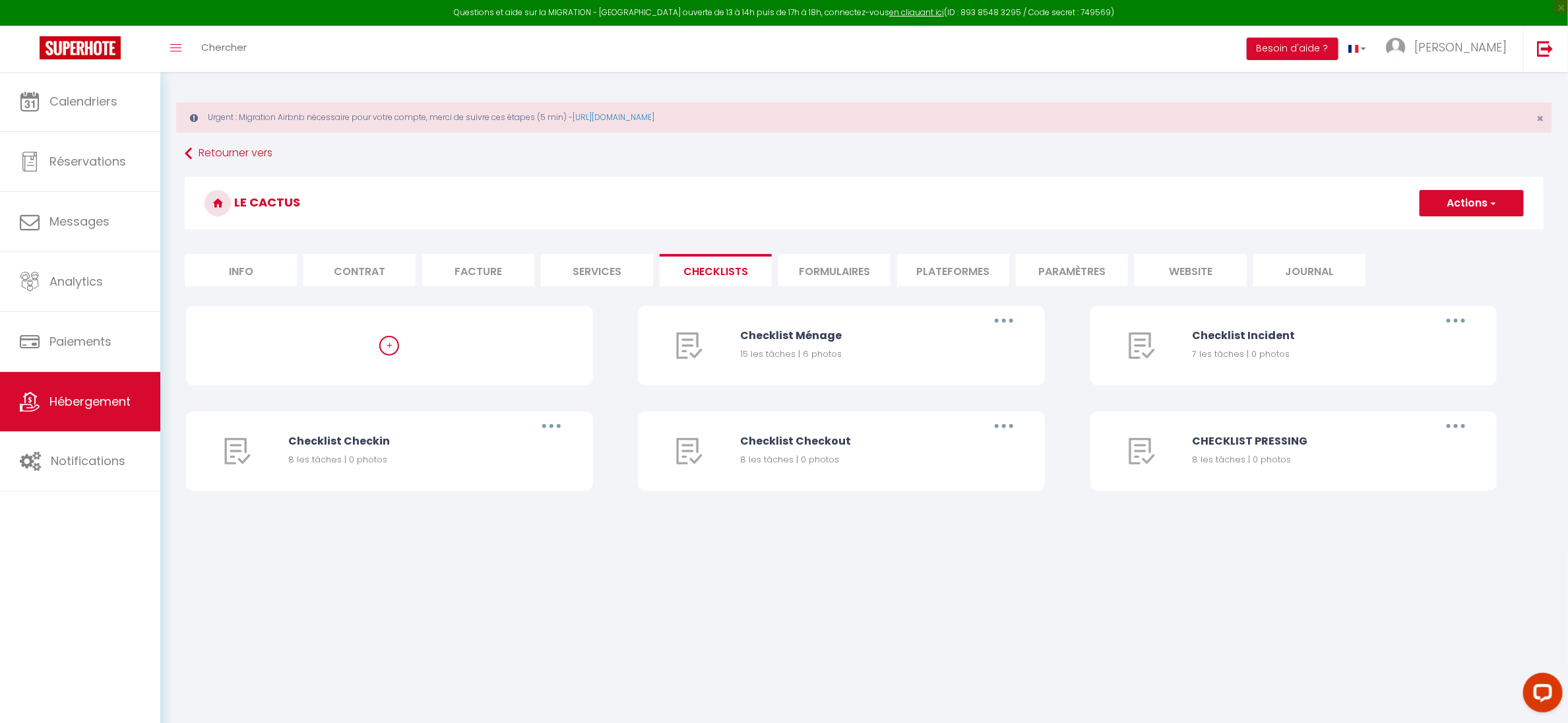
click at [392, 345] on div "+" at bounding box center [389, 346] width 20 height 20
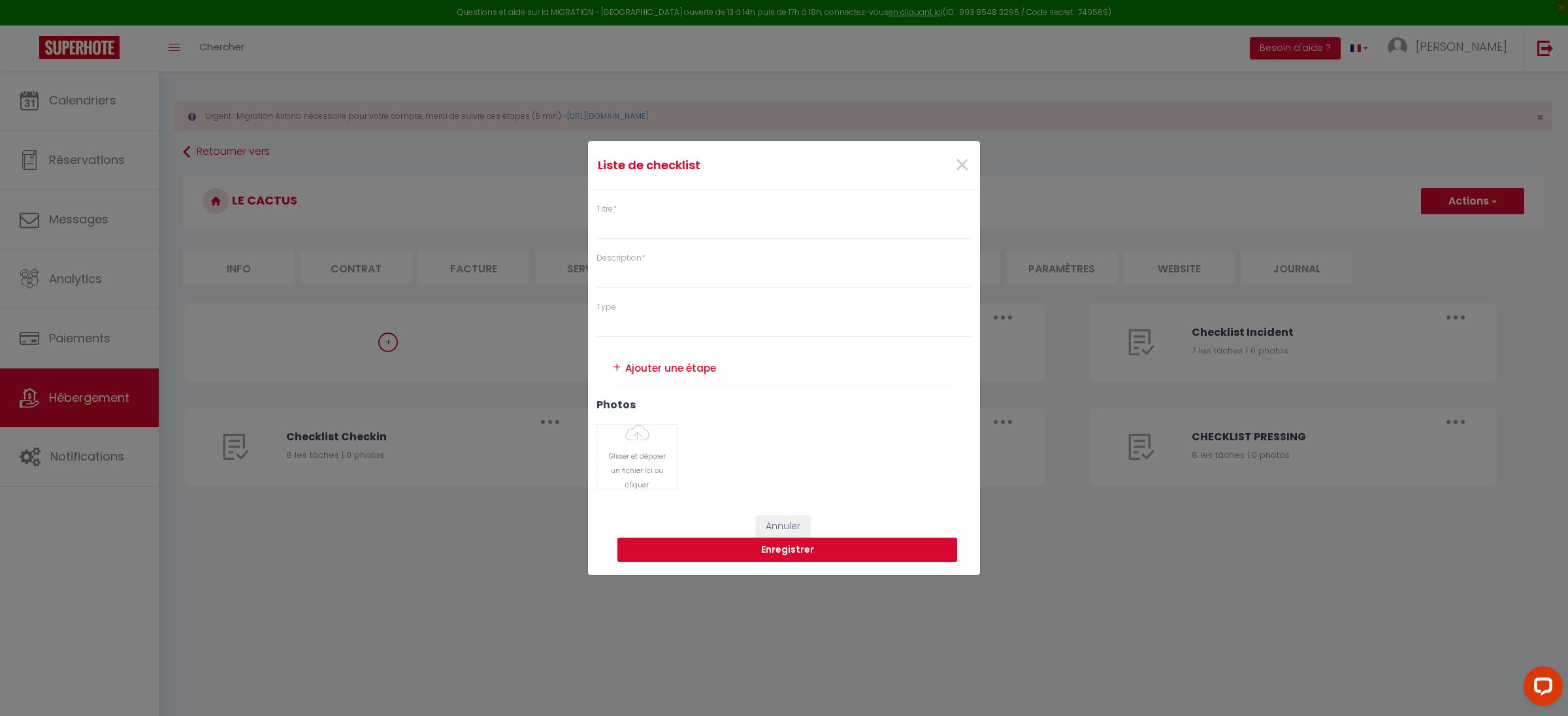
select select "4"
click at [625, 226] on input "Titre *" at bounding box center [784, 228] width 375 height 24
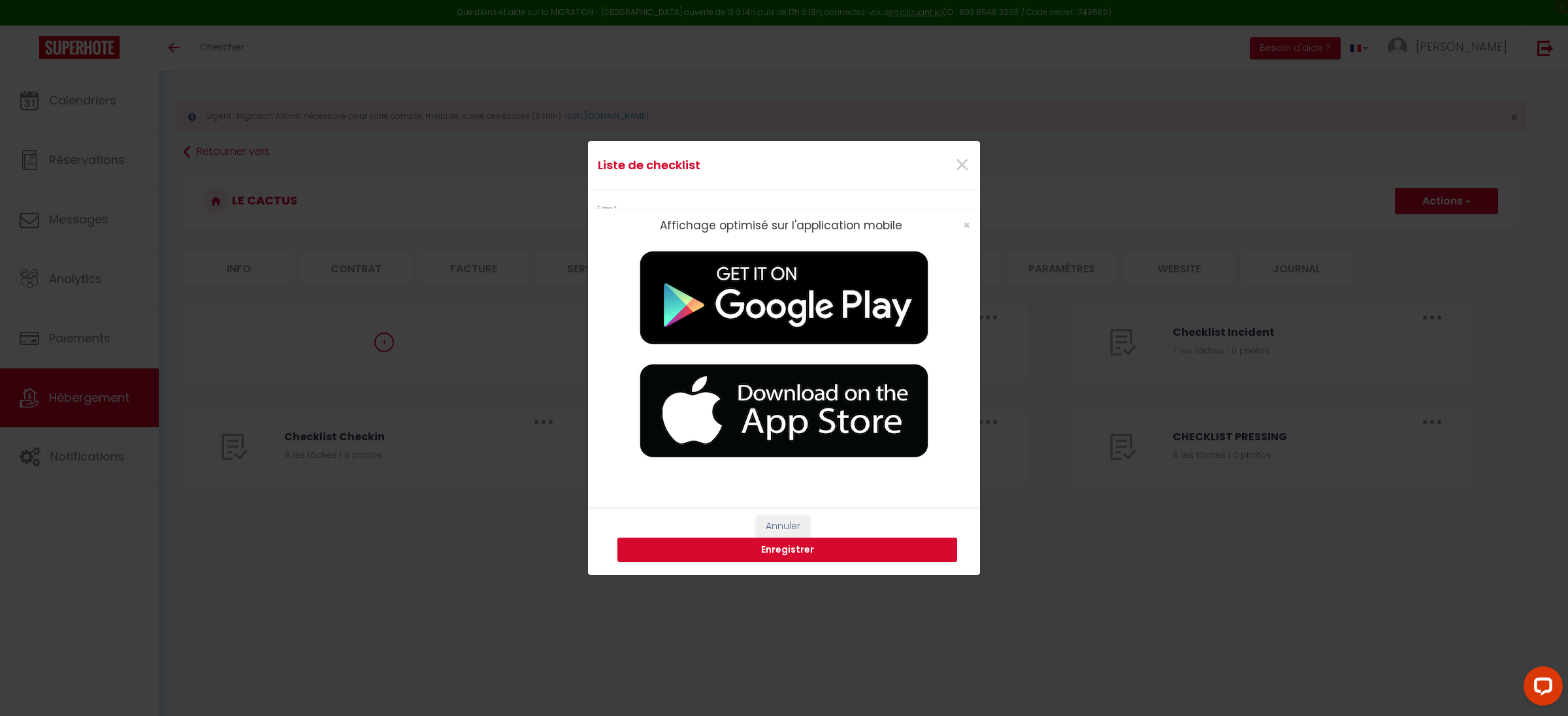
click at [1048, 181] on div "Affichage optimisé sur l'application mobile ×" at bounding box center [784, 358] width 1568 height 716
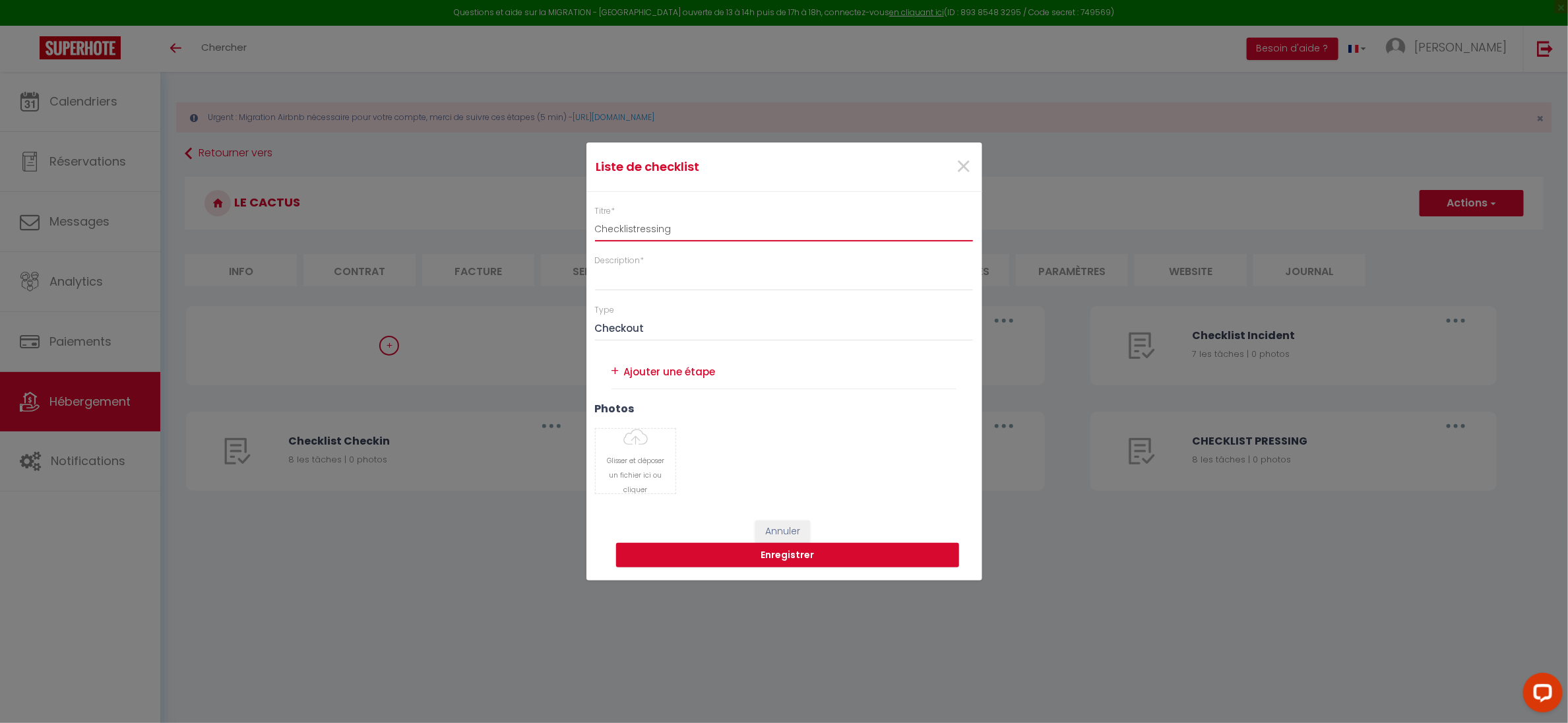
click at [634, 226] on input "Checklistressing" at bounding box center [784, 230] width 379 height 24
click at [634, 226] on input "Checklist Pressing" at bounding box center [784, 230] width 379 height 24
type input "ChecklisLinge à prept Pressing"
type input "rer"
click at [634, 226] on input "ChecklisLinge à prept Pressing" at bounding box center [784, 230] width 379 height 24
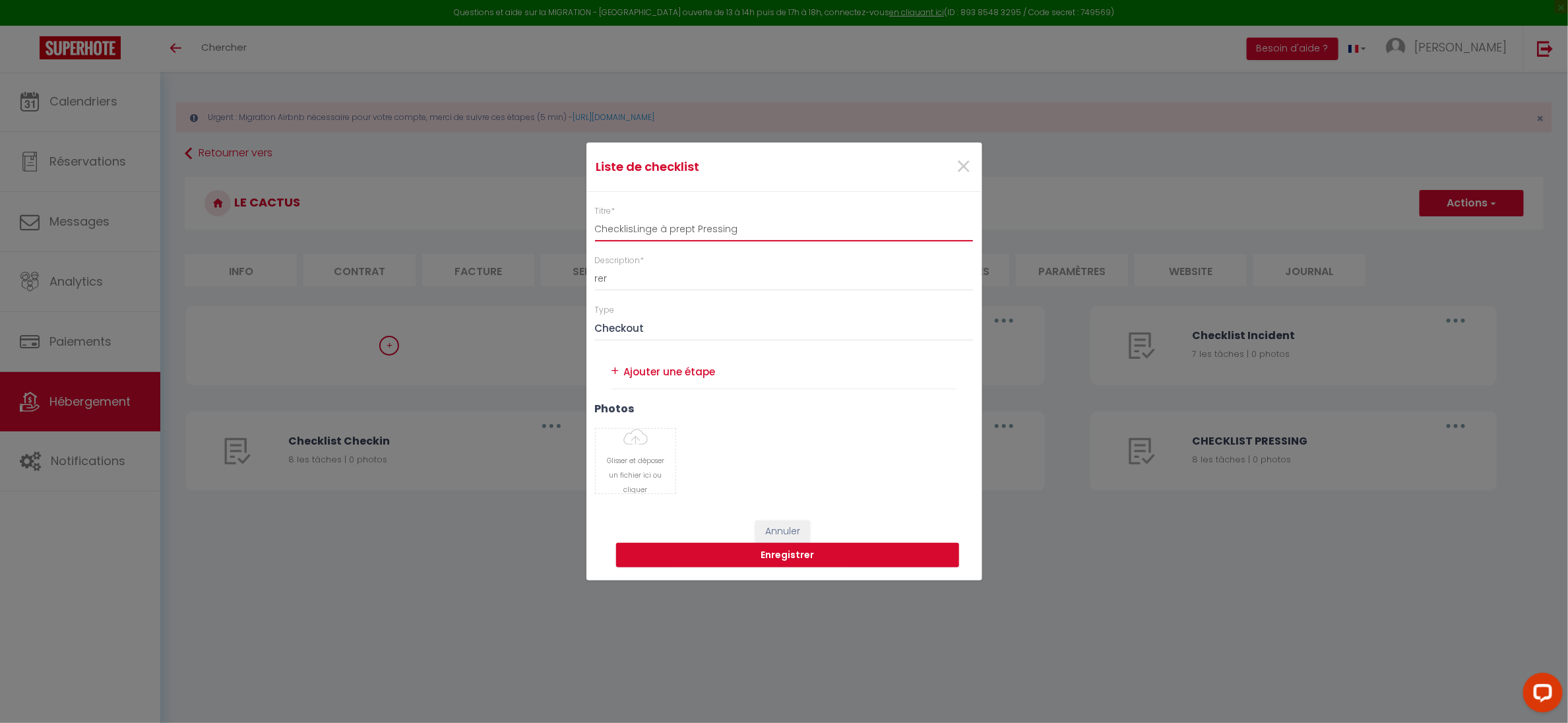
click at [667, 230] on input "ChecklisLinge à prept Pressing" at bounding box center [784, 230] width 379 height 24
type input "Checklist Pressing"
click at [648, 275] on input "rer" at bounding box center [784, 279] width 379 height 24
type input "r"
type input "Linge à preparer"
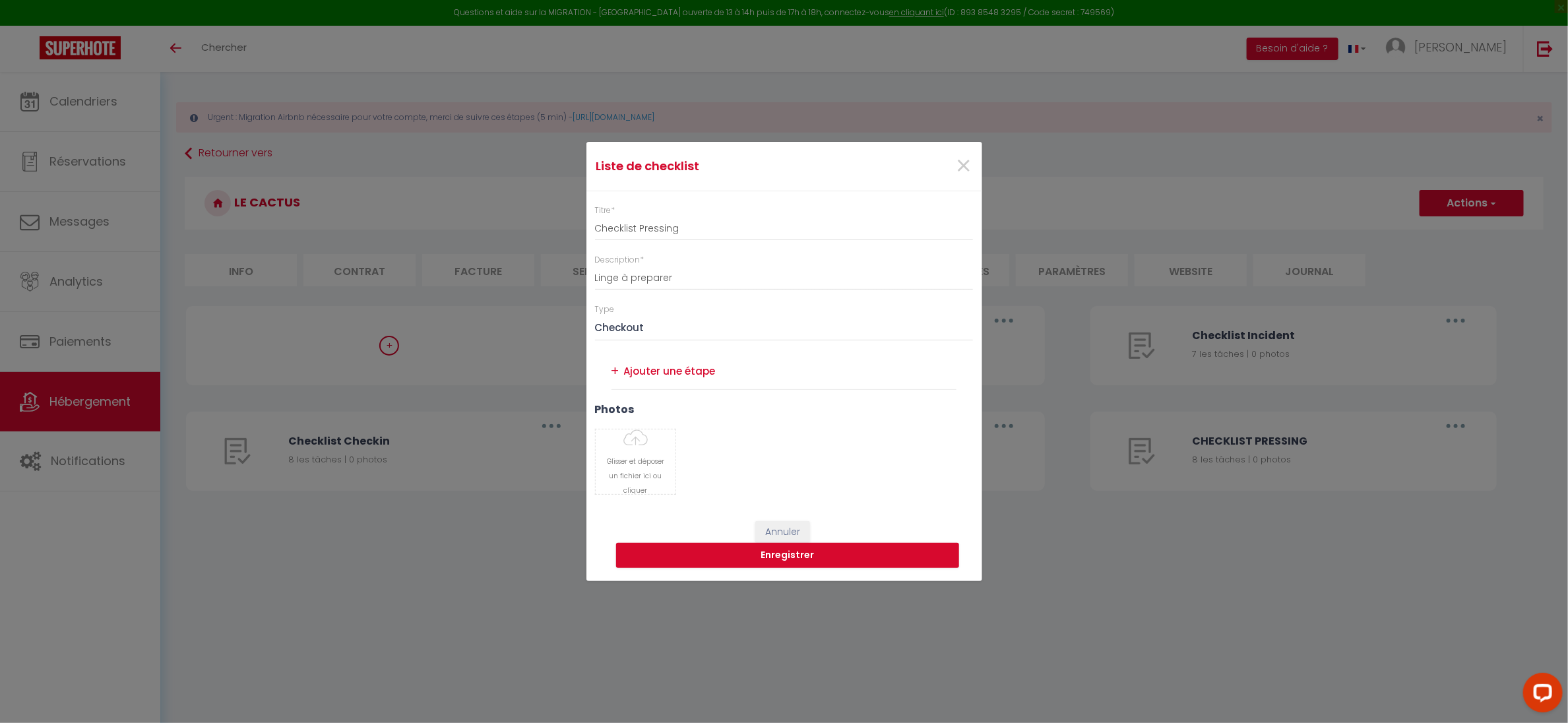
click at [641, 377] on textarea at bounding box center [791, 372] width 333 height 22
click at [642, 329] on select "Ménage Incident Checkin Checkout" at bounding box center [784, 329] width 379 height 25
select select "1"
click at [595, 316] on select "Ménage Incident Checkin Checkout" at bounding box center [784, 329] width 379 height 25
click at [630, 379] on textarea at bounding box center [791, 372] width 333 height 22
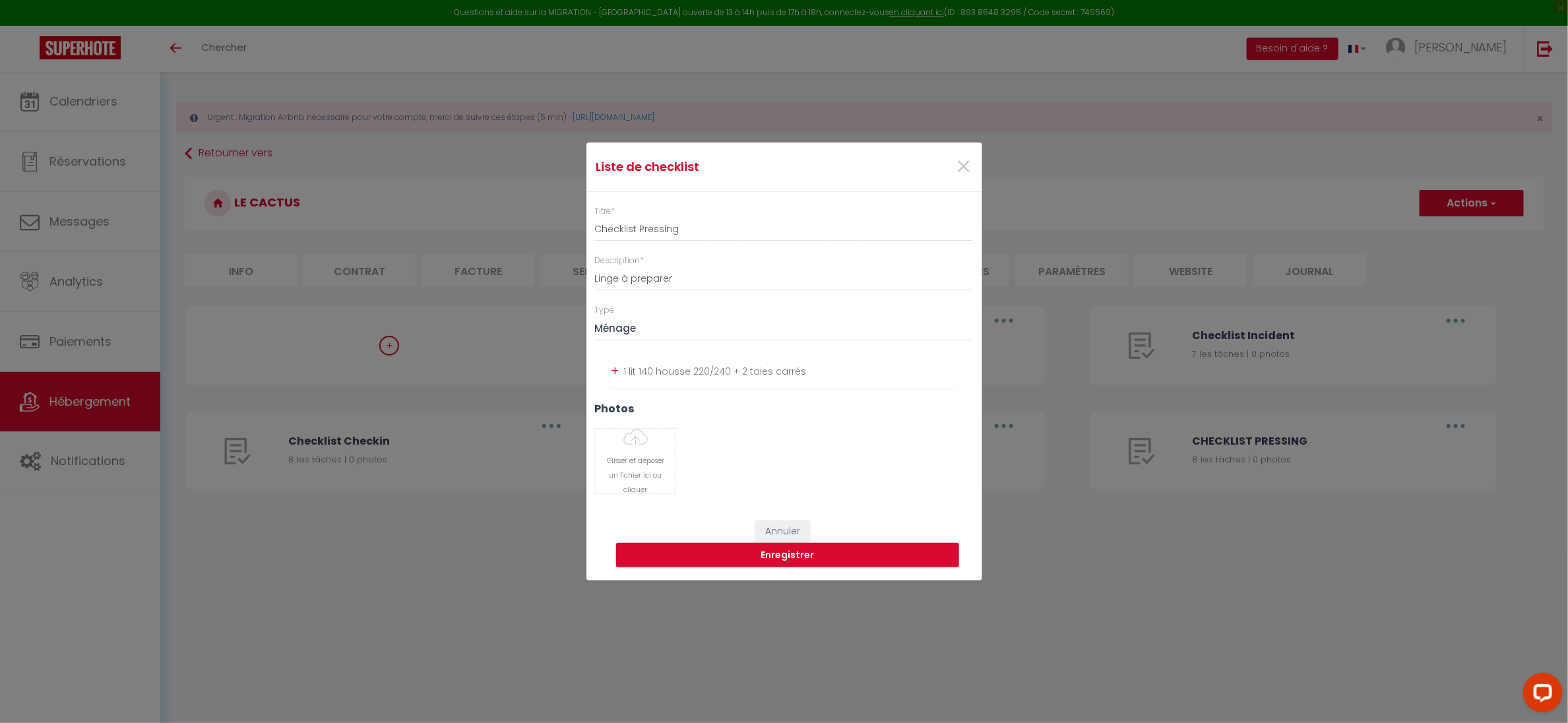
type textarea "1 lit 140 housse 220/240 + 2 taies carrés"
click at [615, 375] on div "+" at bounding box center [615, 371] width 8 height 21
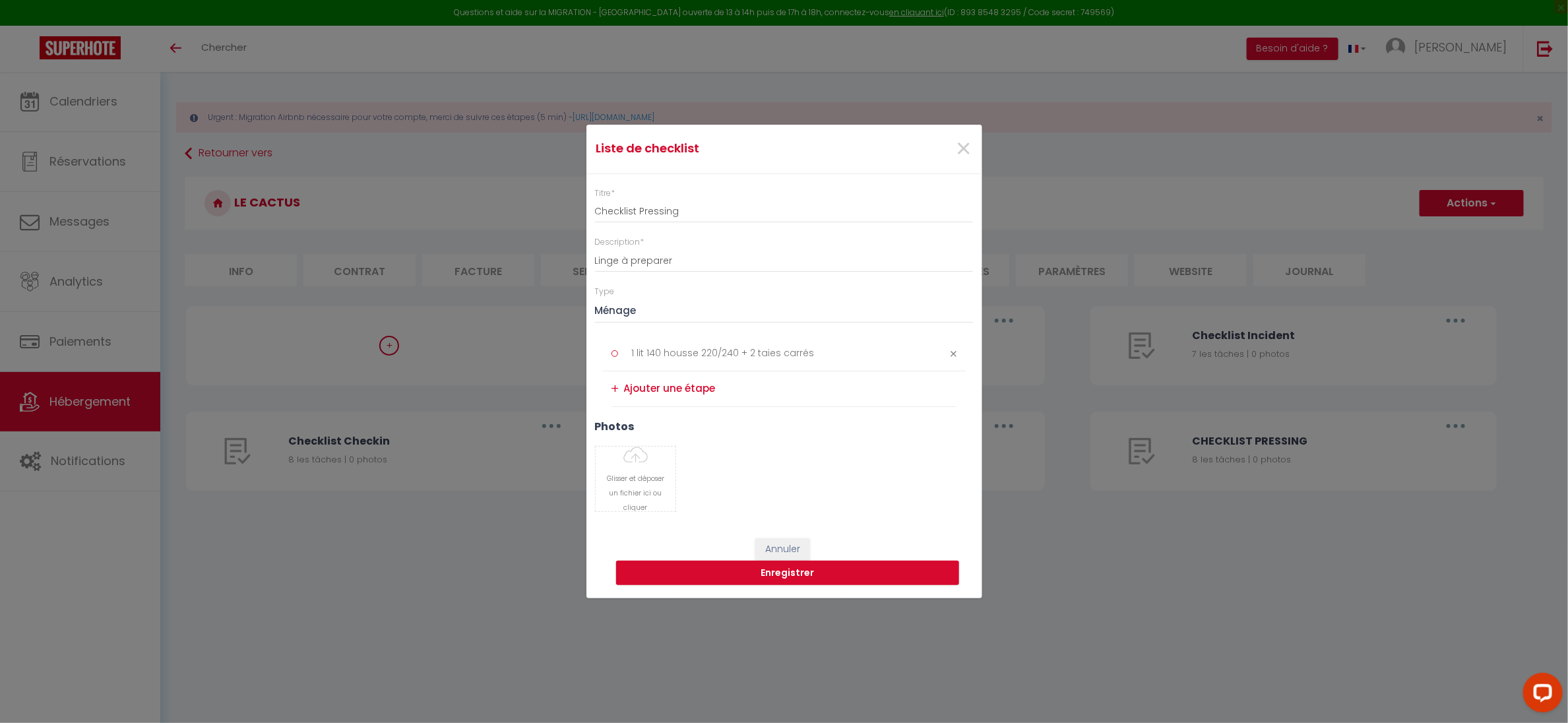
click at [632, 394] on textarea at bounding box center [791, 389] width 333 height 22
type textarea "2"
type textarea "1 canapé lit 140 housse 200/200"
click at [614, 387] on div "+" at bounding box center [615, 389] width 8 height 21
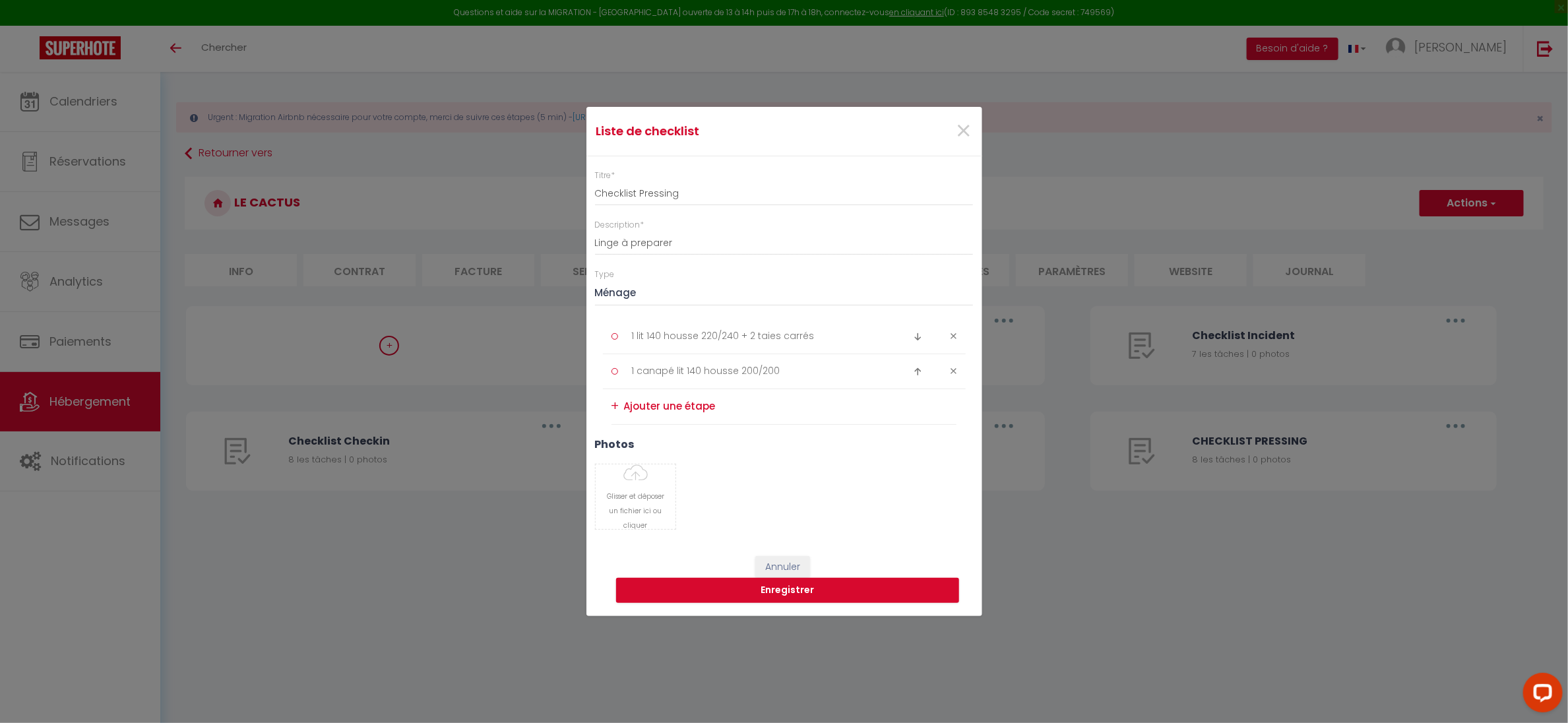
click at [626, 405] on textarea at bounding box center [791, 407] width 333 height 22
type textarea "4 grande et 2 petites serviettes"
click at [615, 403] on div "+" at bounding box center [615, 406] width 8 height 21
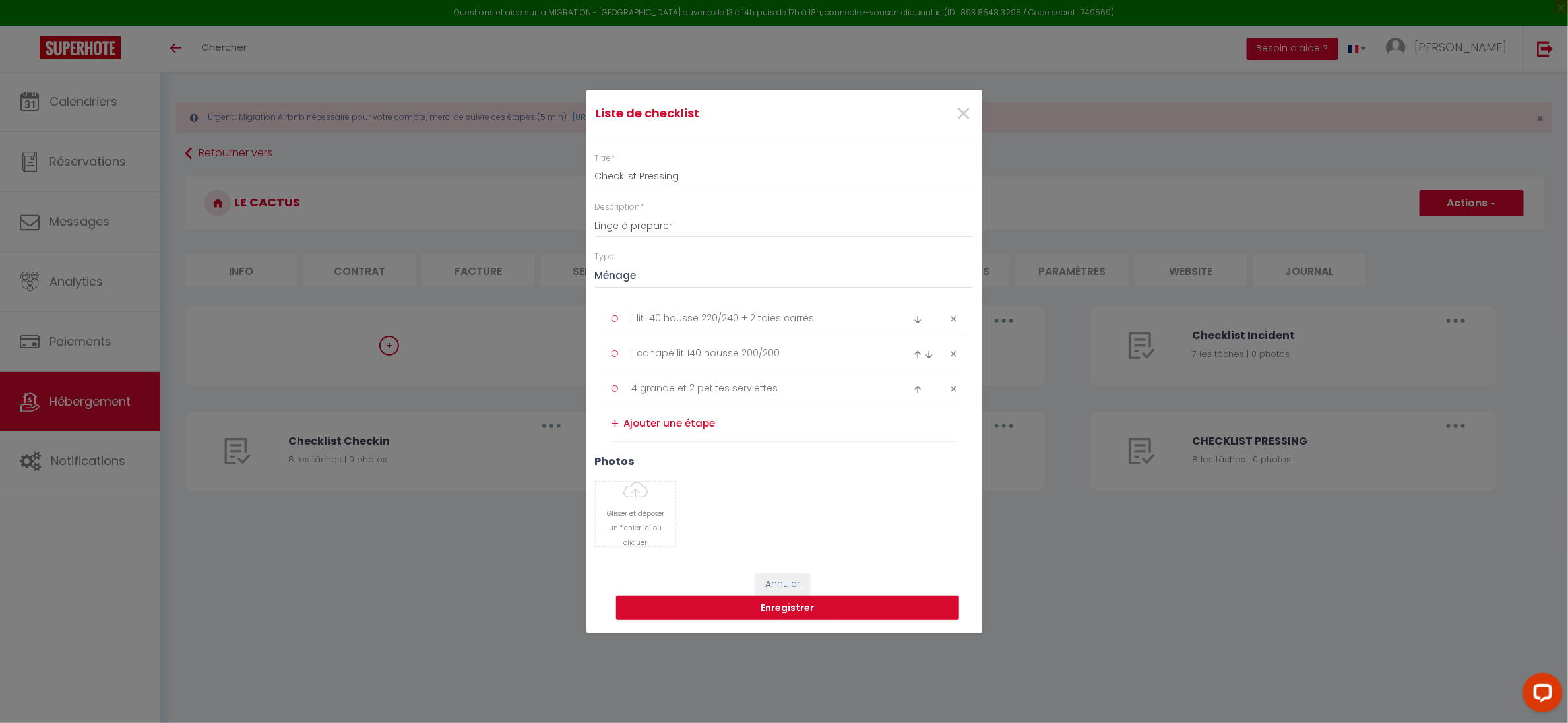
click at [627, 420] on textarea at bounding box center [791, 424] width 333 height 22
type textarea "1 tapis de bain"
click at [614, 420] on div "+" at bounding box center [615, 424] width 8 height 21
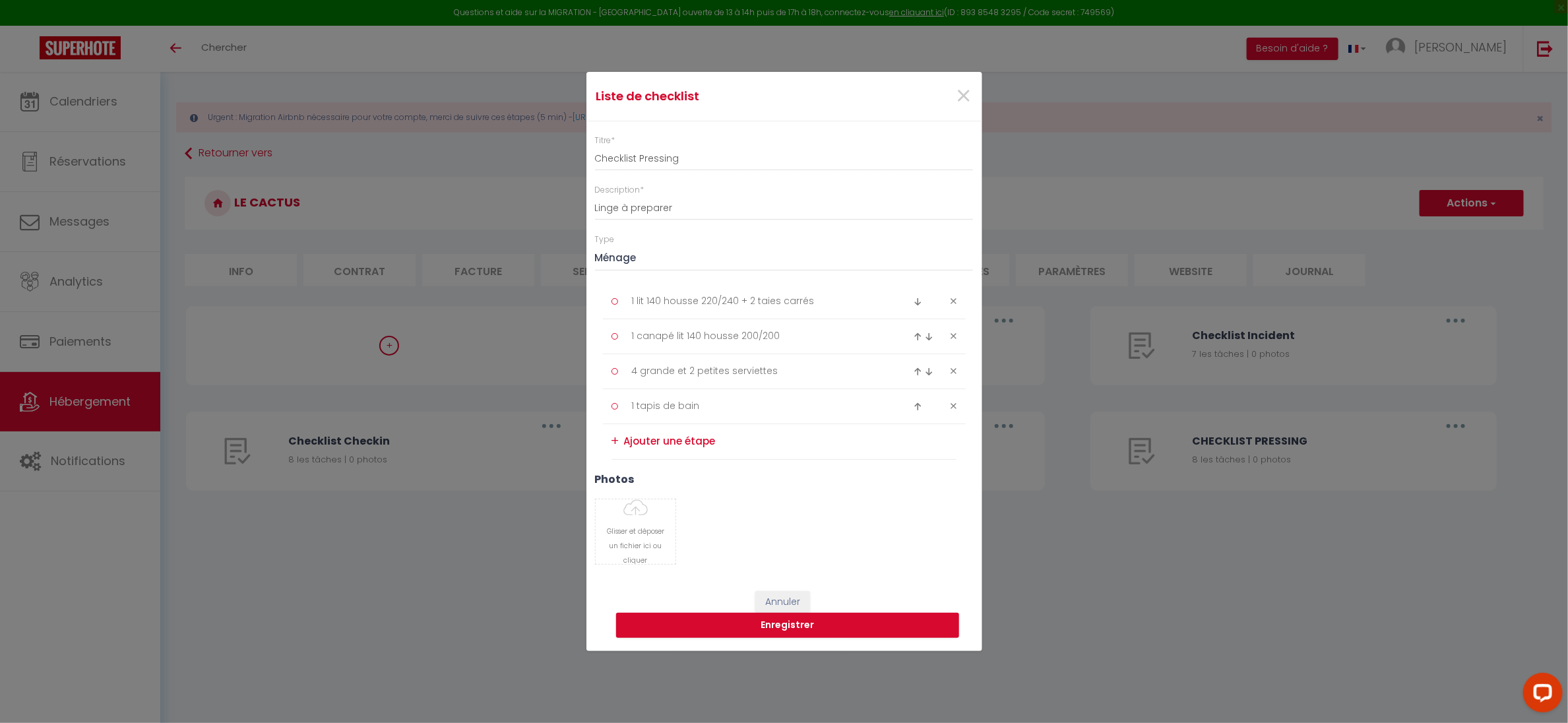
click at [630, 442] on textarea at bounding box center [791, 442] width 333 height 22
type textarea "2 torchons"
click at [612, 442] on div "+" at bounding box center [615, 441] width 8 height 21
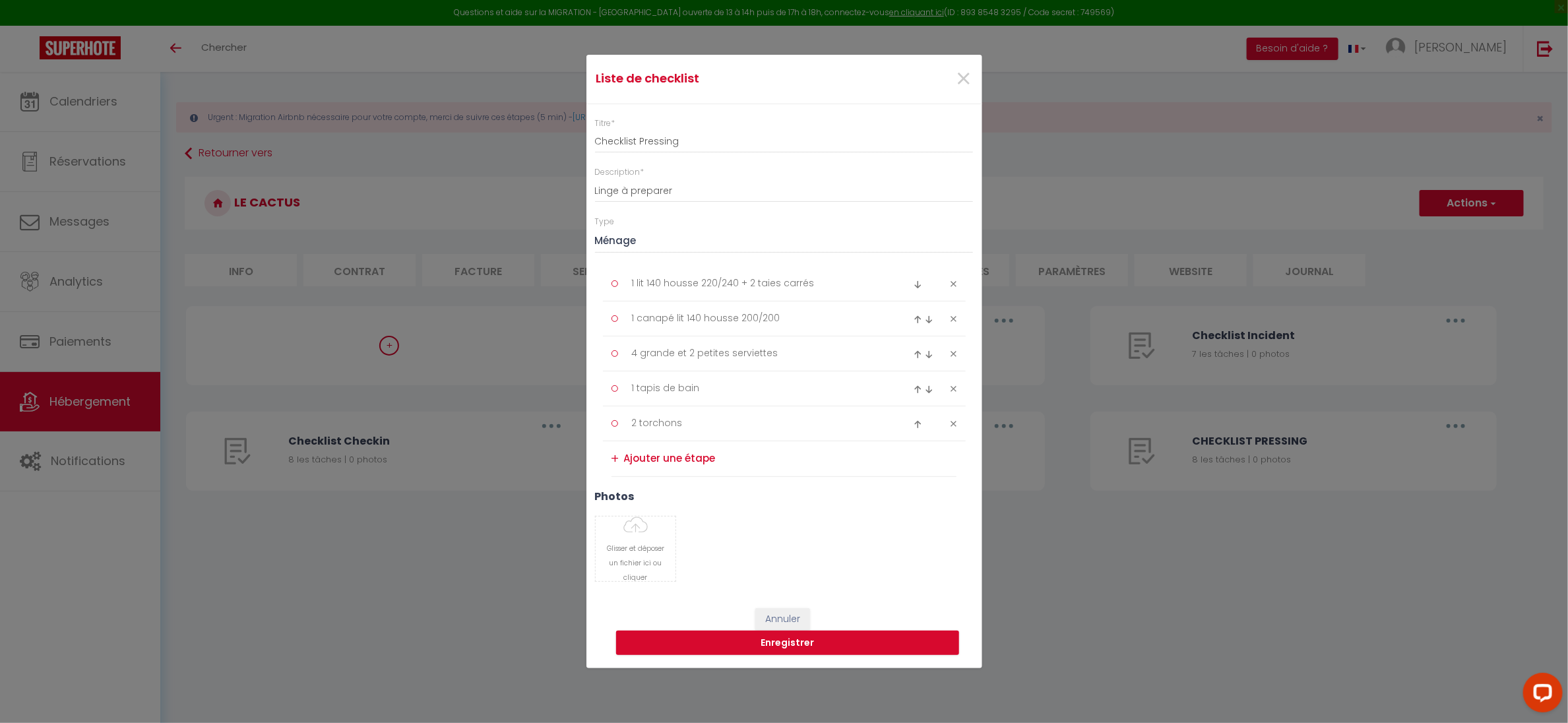
click at [632, 460] on textarea at bounding box center [791, 459] width 333 height 22
type textarea "chiffonnette"
click at [611, 460] on div "+" at bounding box center [615, 459] width 8 height 21
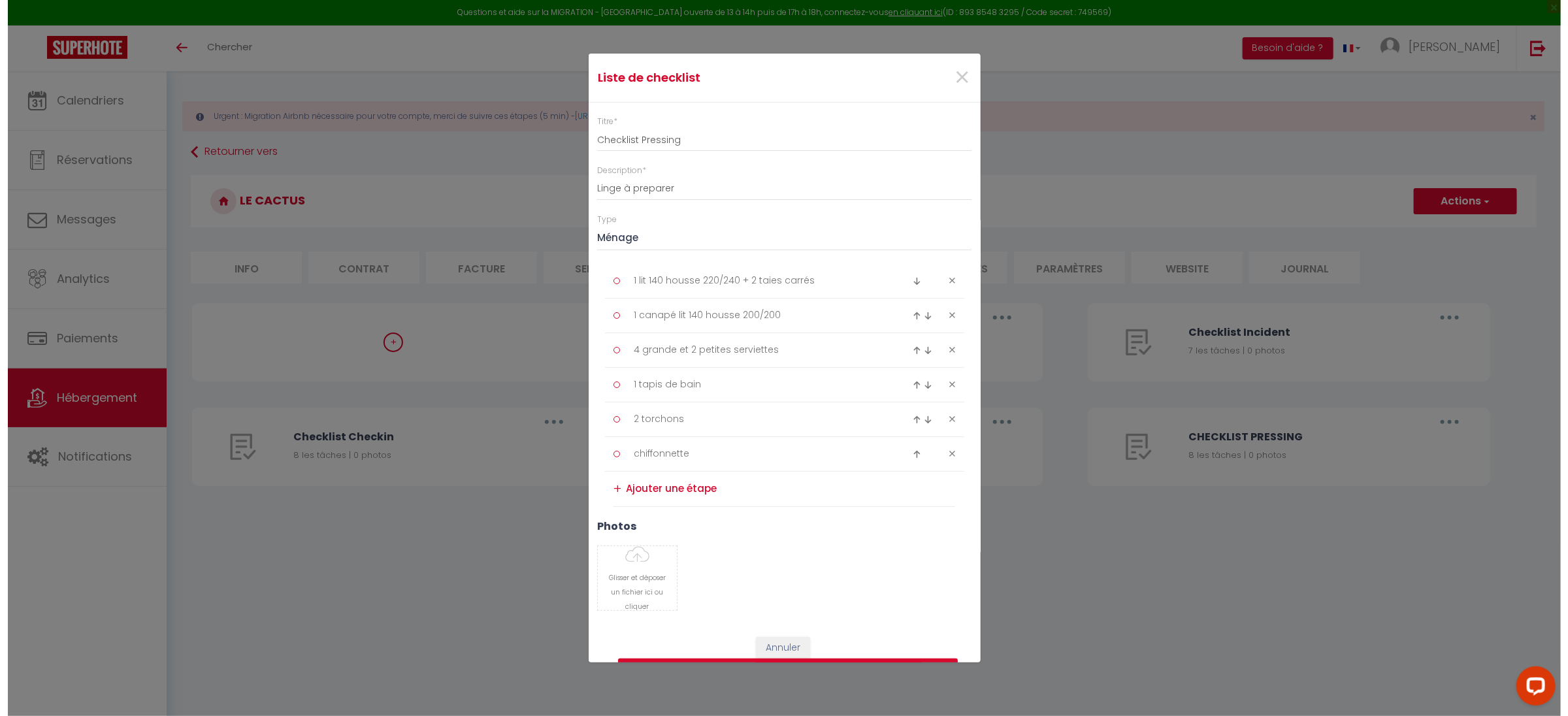
scroll to position [37, 0]
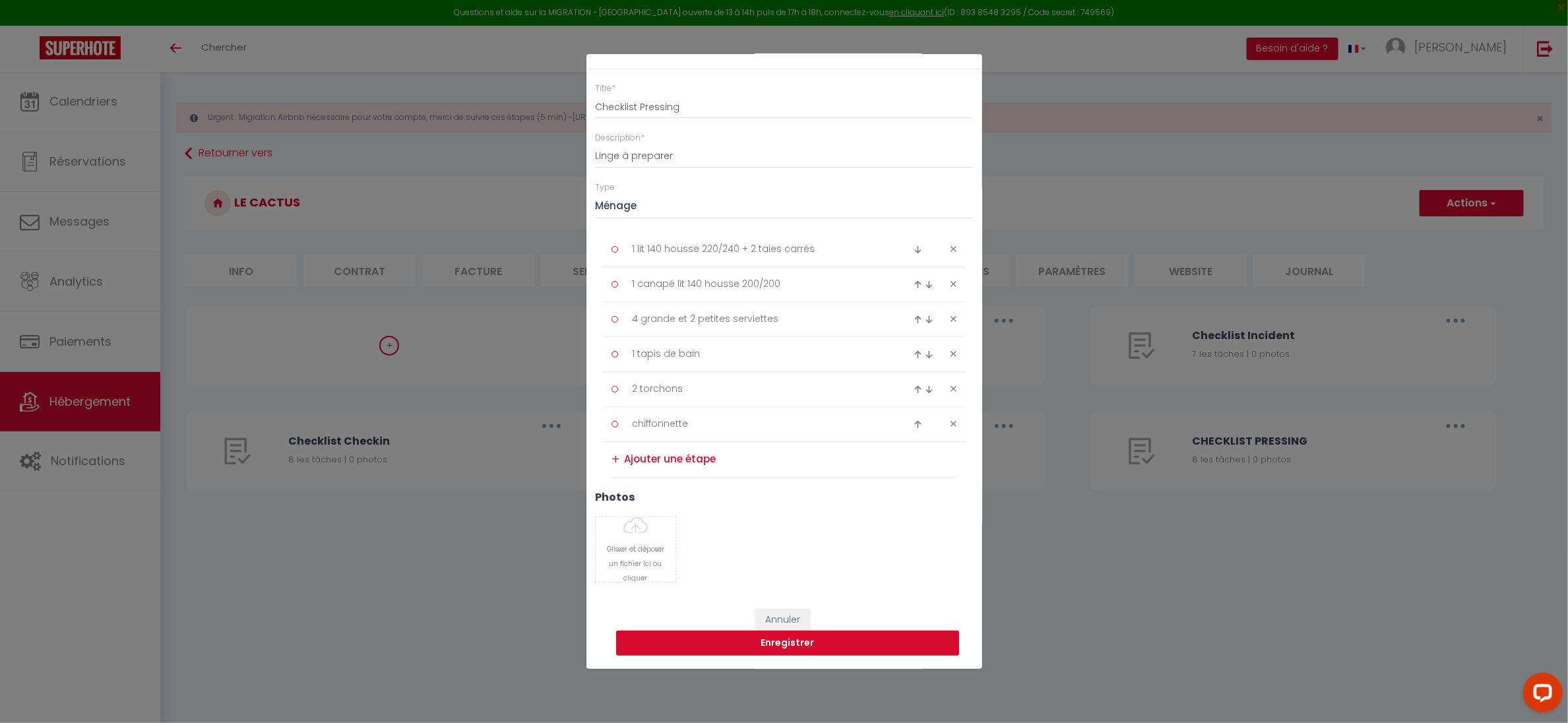
click at [776, 644] on button "Enregistrer" at bounding box center [787, 644] width 343 height 25
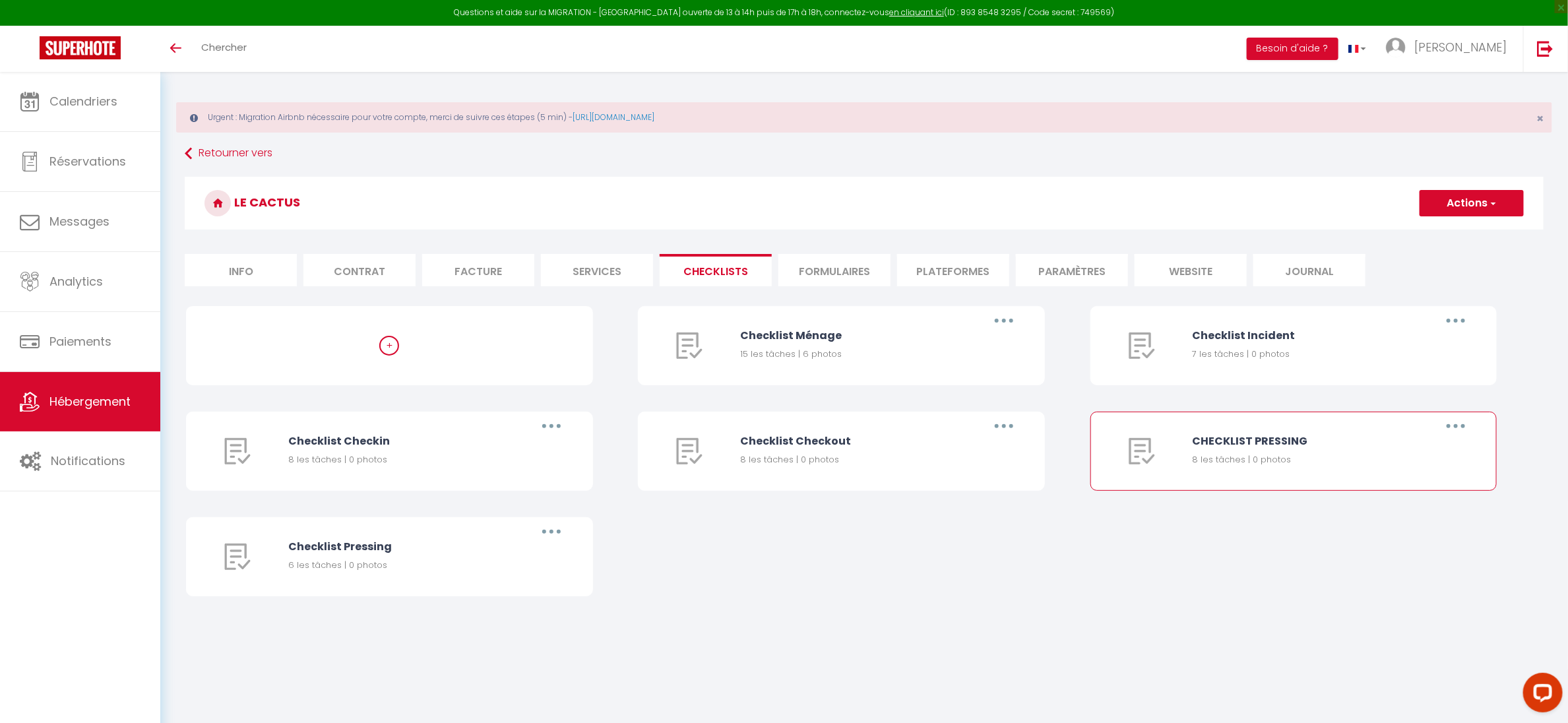
click at [1269, 444] on div "CHECKLIST PRESSING" at bounding box center [1305, 441] width 227 height 17
click at [1466, 432] on button "button" at bounding box center [1455, 426] width 37 height 21
click at [1385, 456] on link "Editer" at bounding box center [1421, 457] width 97 height 23
type input "CHECKLIST PRESSING"
type input "LINGE A PREPARER"
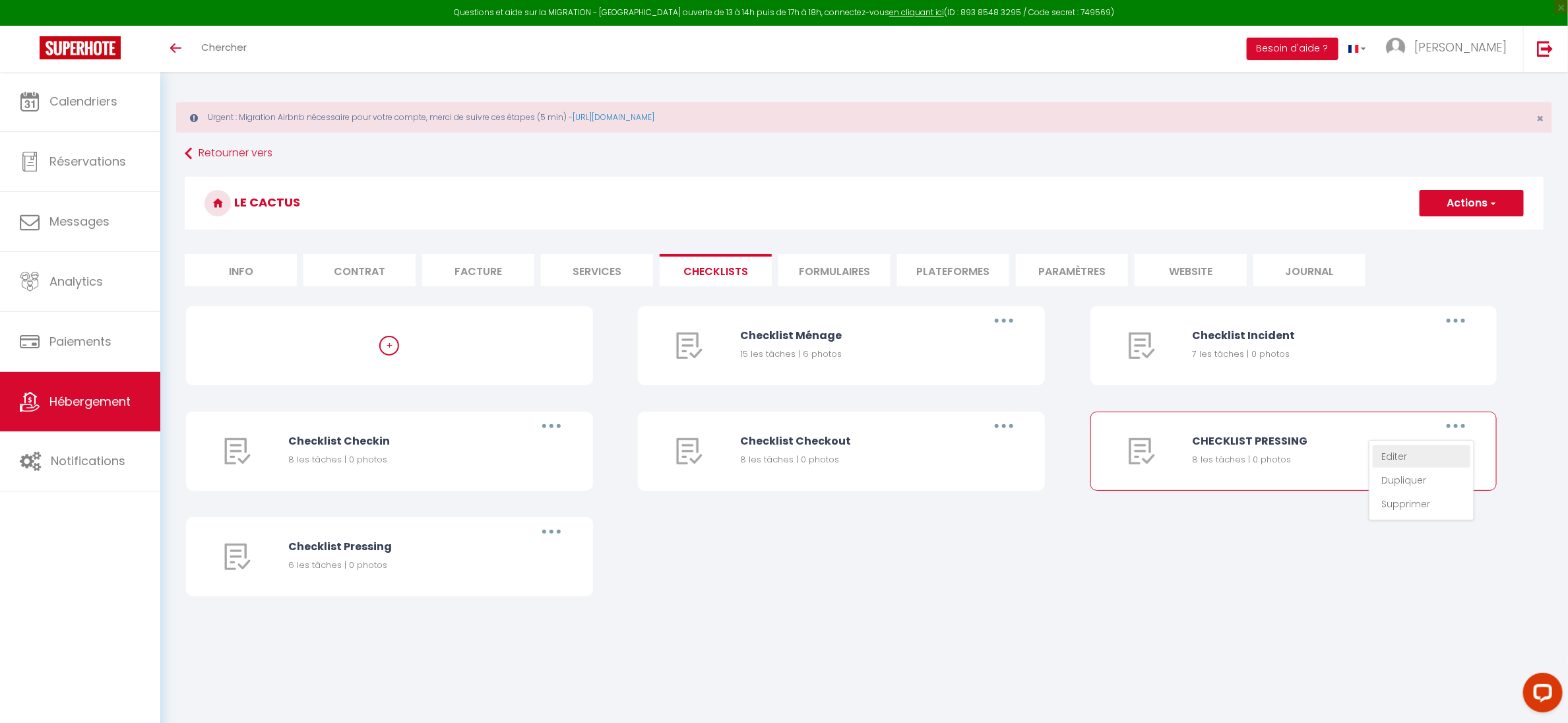
select select "1"
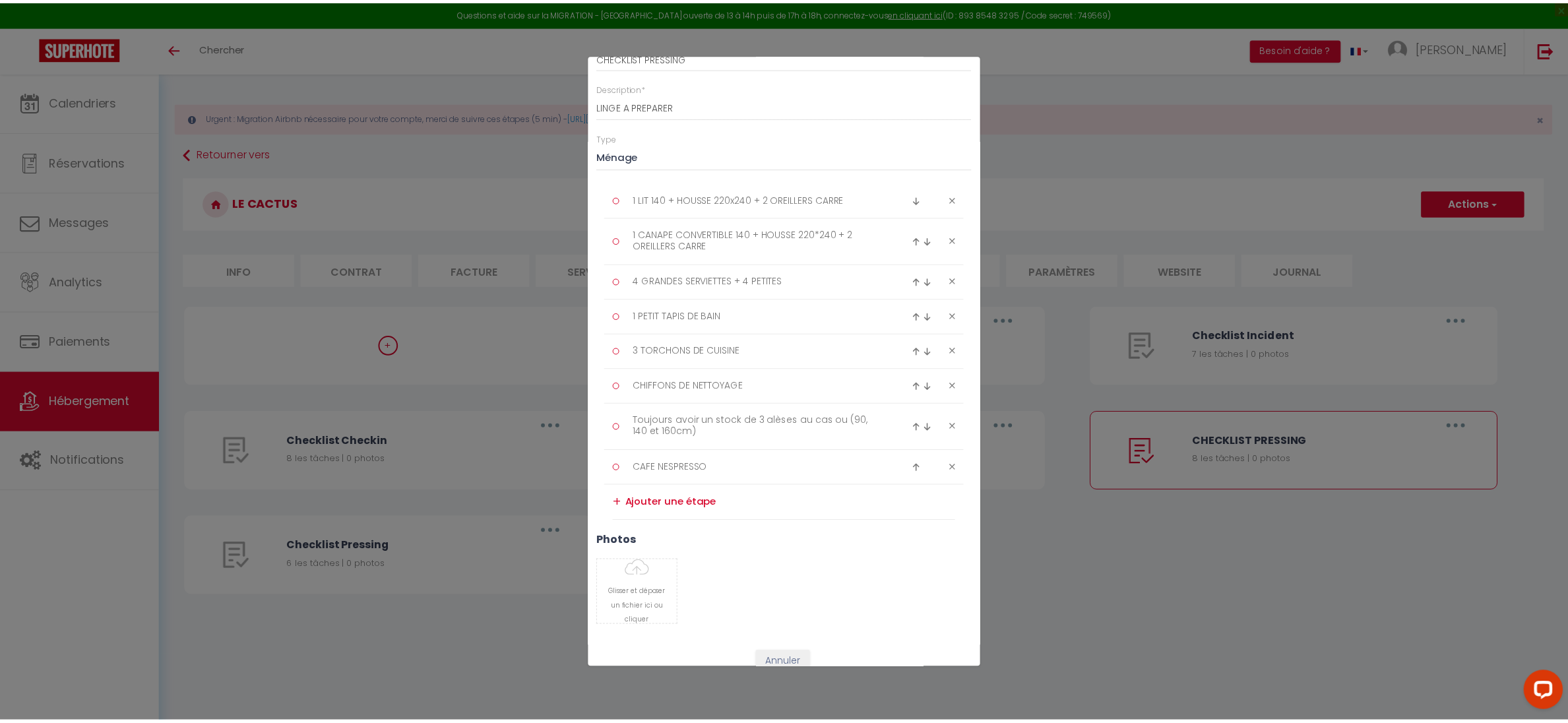
scroll to position [85, 0]
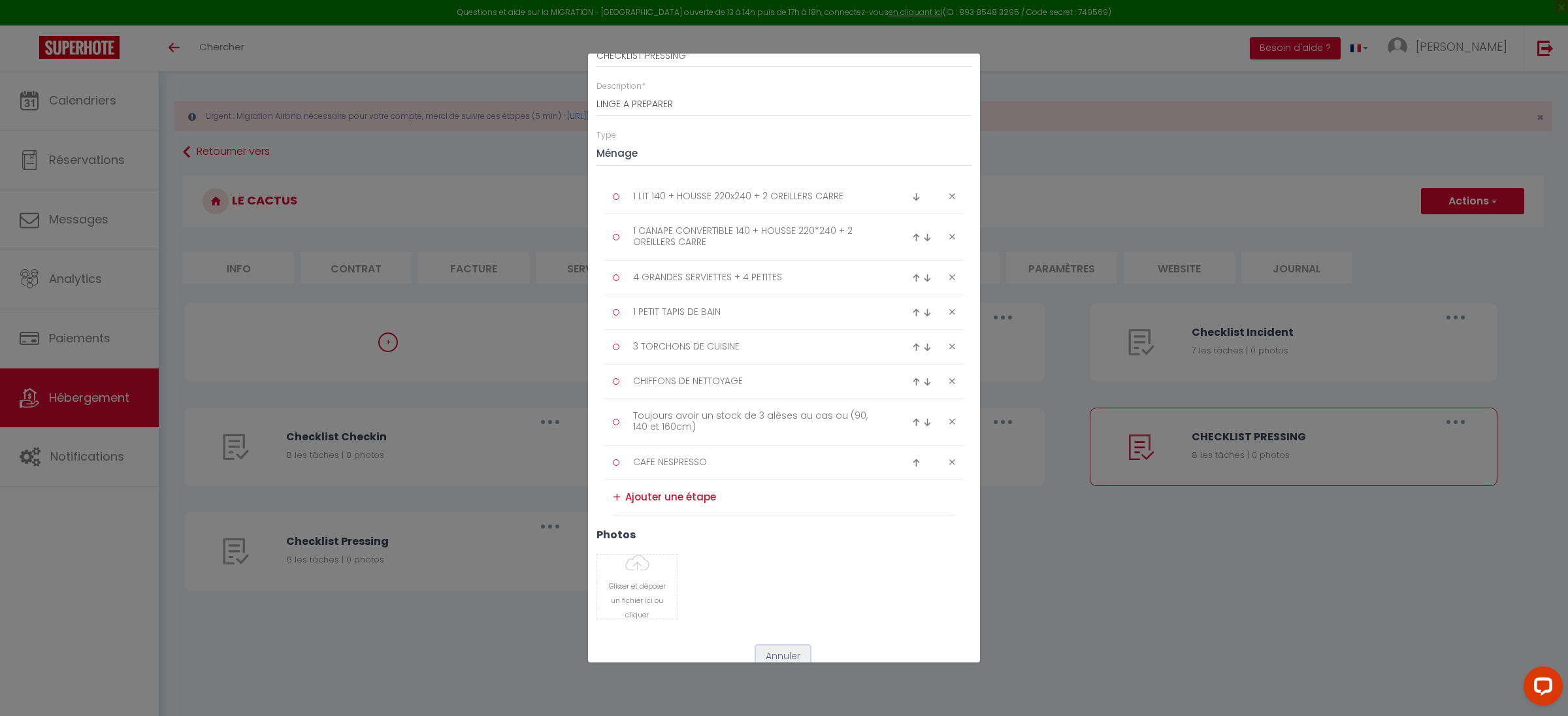
click at [763, 657] on button "Annuler" at bounding box center [783, 657] width 54 height 22
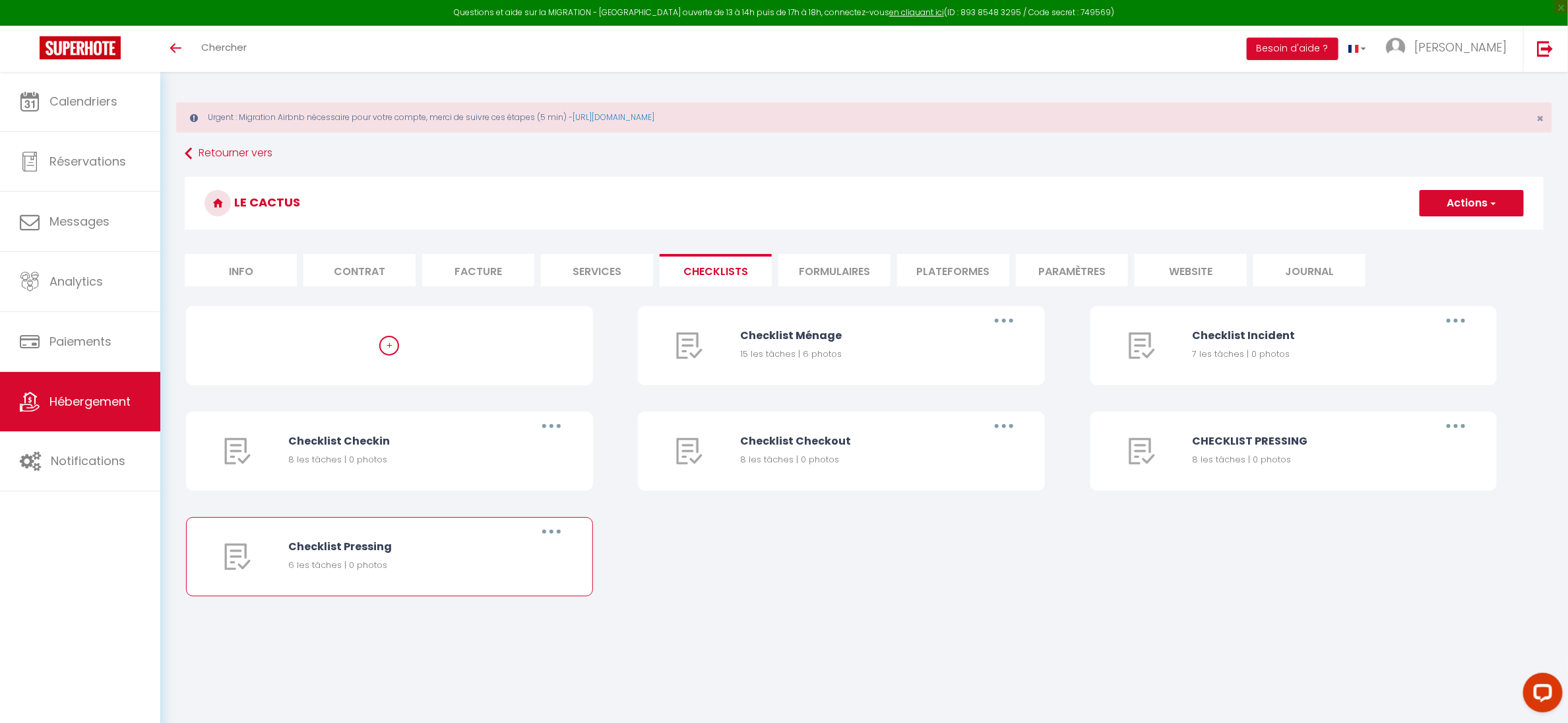
click at [561, 535] on button "button" at bounding box center [551, 532] width 37 height 21
click at [523, 610] on link "Supprimer" at bounding box center [517, 610] width 97 height 23
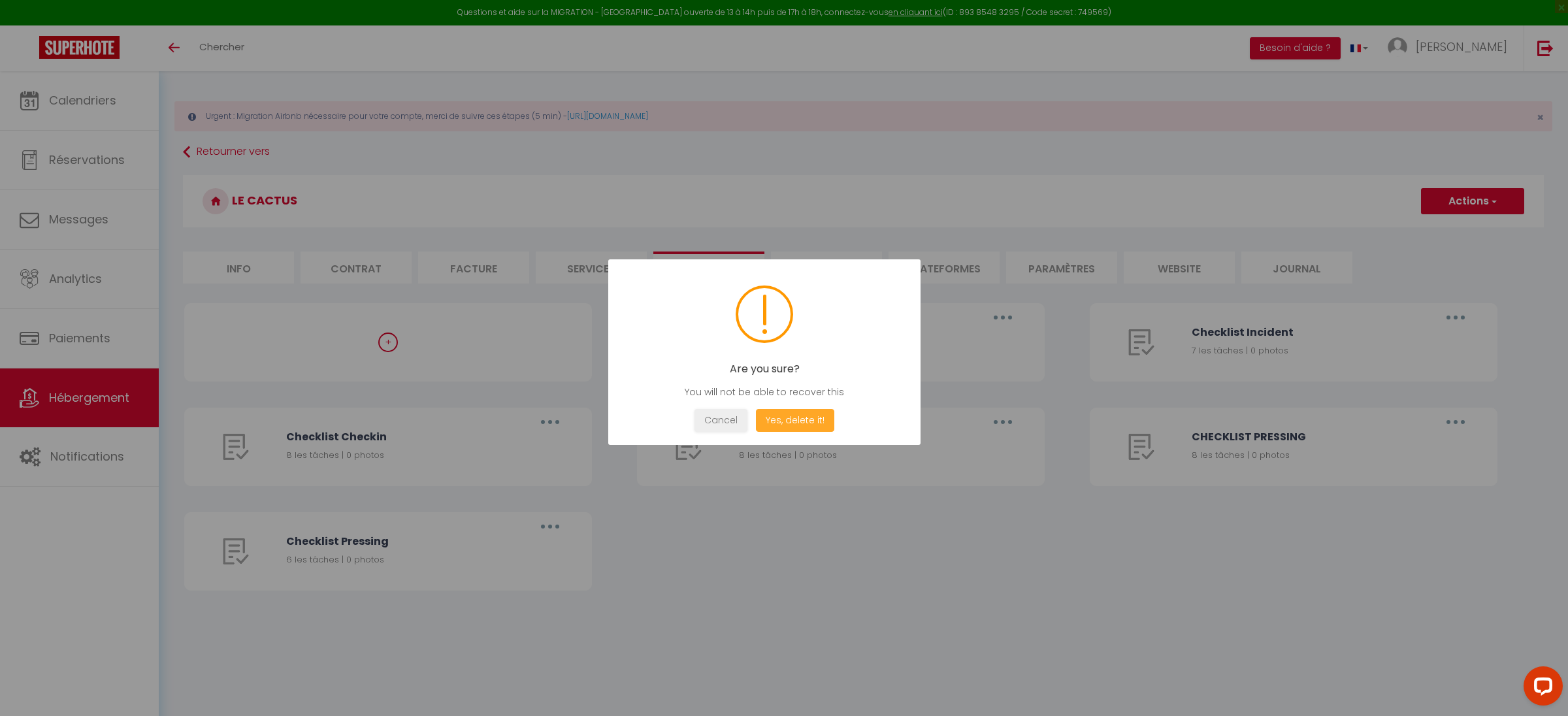
click at [790, 427] on button "Yes, delete it!" at bounding box center [795, 420] width 79 height 23
click at [765, 417] on button "OK" at bounding box center [764, 420] width 32 height 23
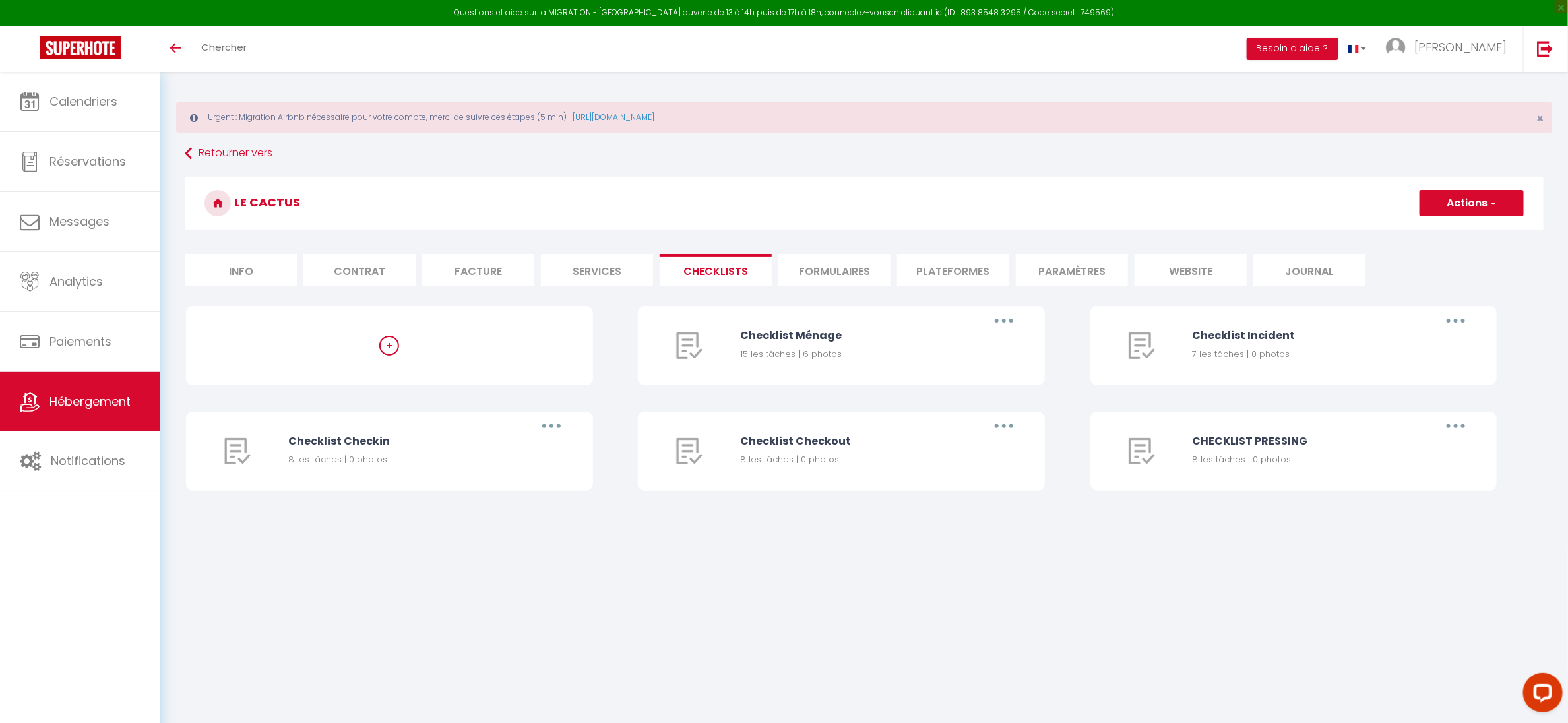
click at [924, 270] on li "Plateformes" at bounding box center [953, 270] width 112 height 32
select select
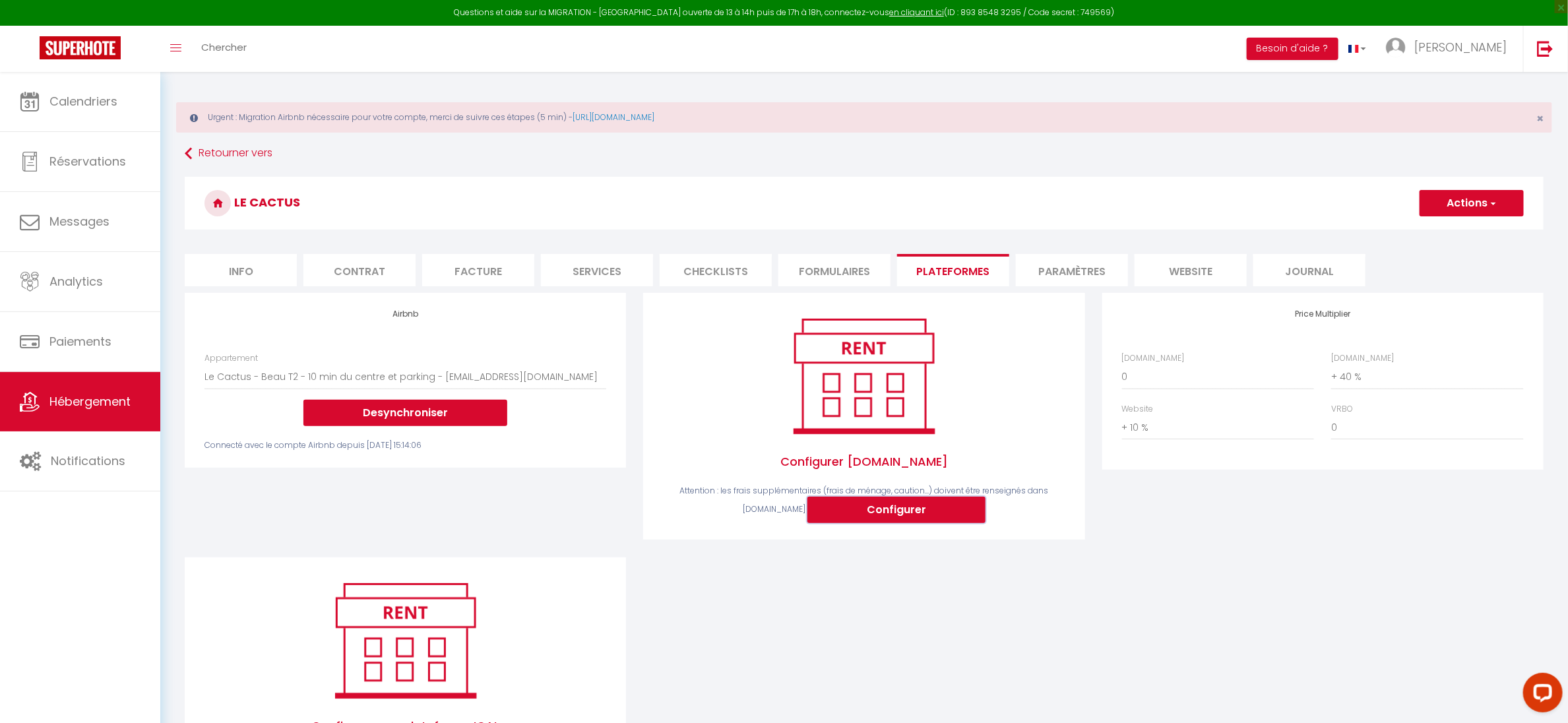
click at [877, 506] on button "Configurer" at bounding box center [896, 510] width 178 height 27
select select
type input "[EMAIL_ADDRESS][DOMAIN_NAME]"
type input "[PERSON_NAME][EMAIL_ADDRESS][DOMAIN_NAME]"
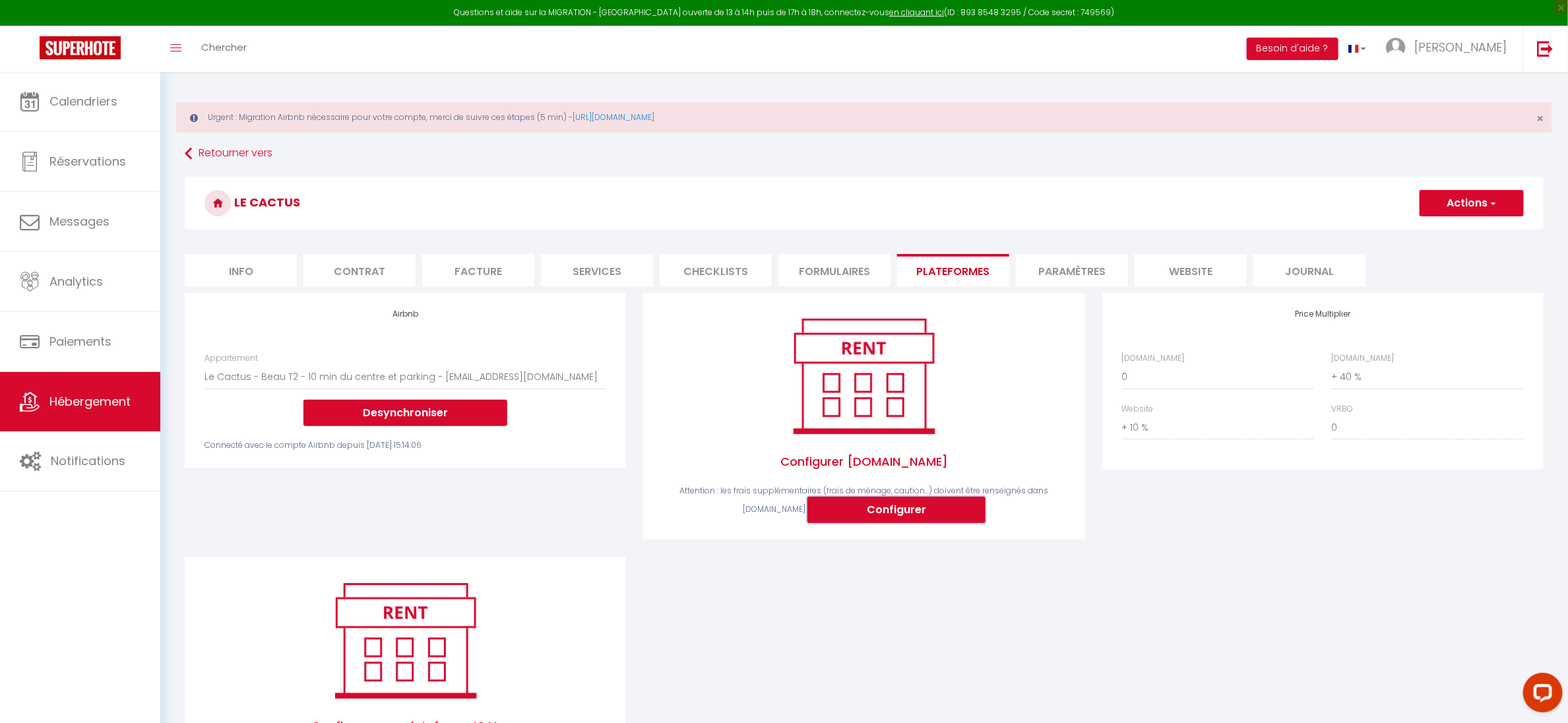
select select
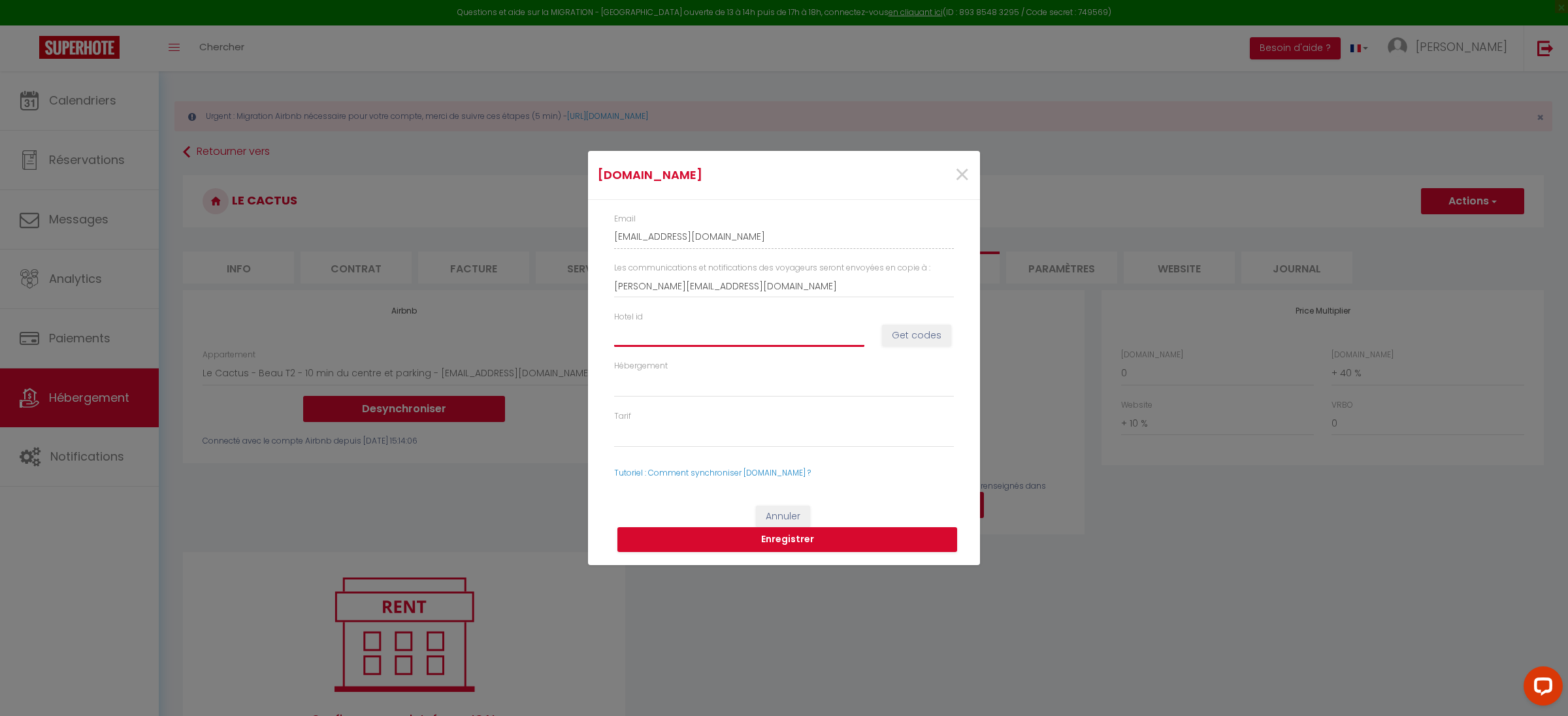
click at [683, 338] on input "Hotel id" at bounding box center [739, 336] width 250 height 24
paste input "tre à pied et parking facile11856293"
type input "tre à pied et parking facile11856293"
select select
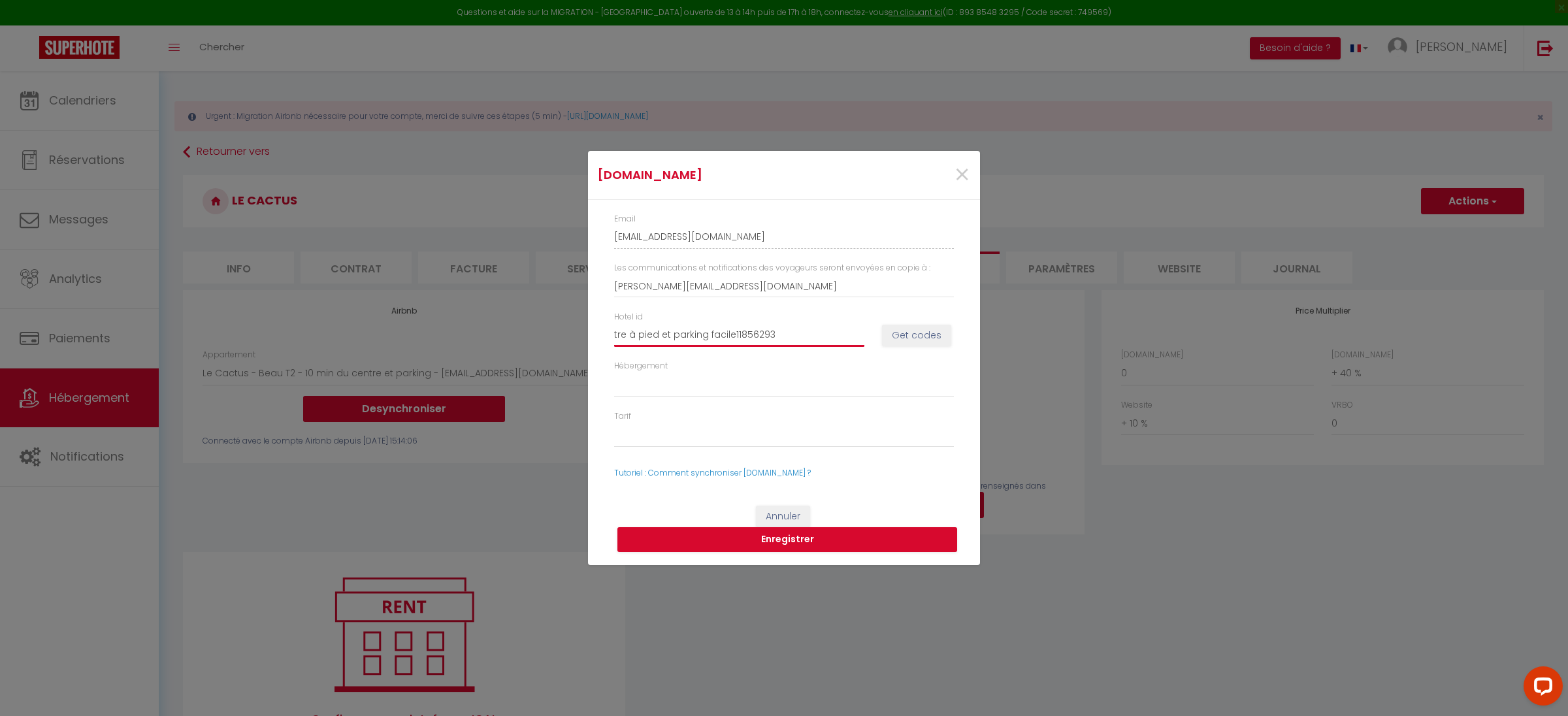
click at [731, 336] on input "tre à pied et parking facile11856293" at bounding box center [739, 336] width 250 height 24
type input "tre à pied et parking facil11856293"
select select
type input "tre à pied et parking faci11856293"
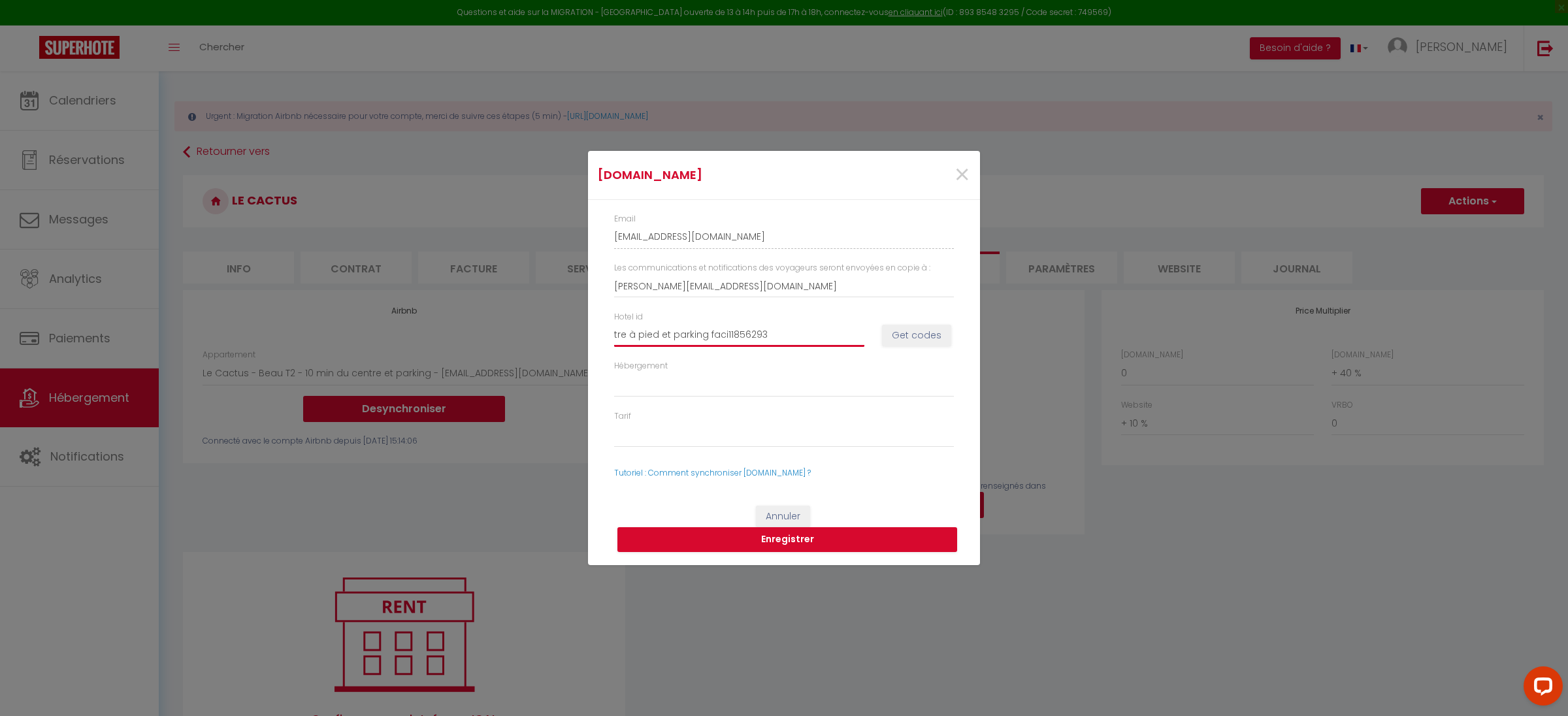
select select
type input "tre à pied et parking fac11856293"
select select
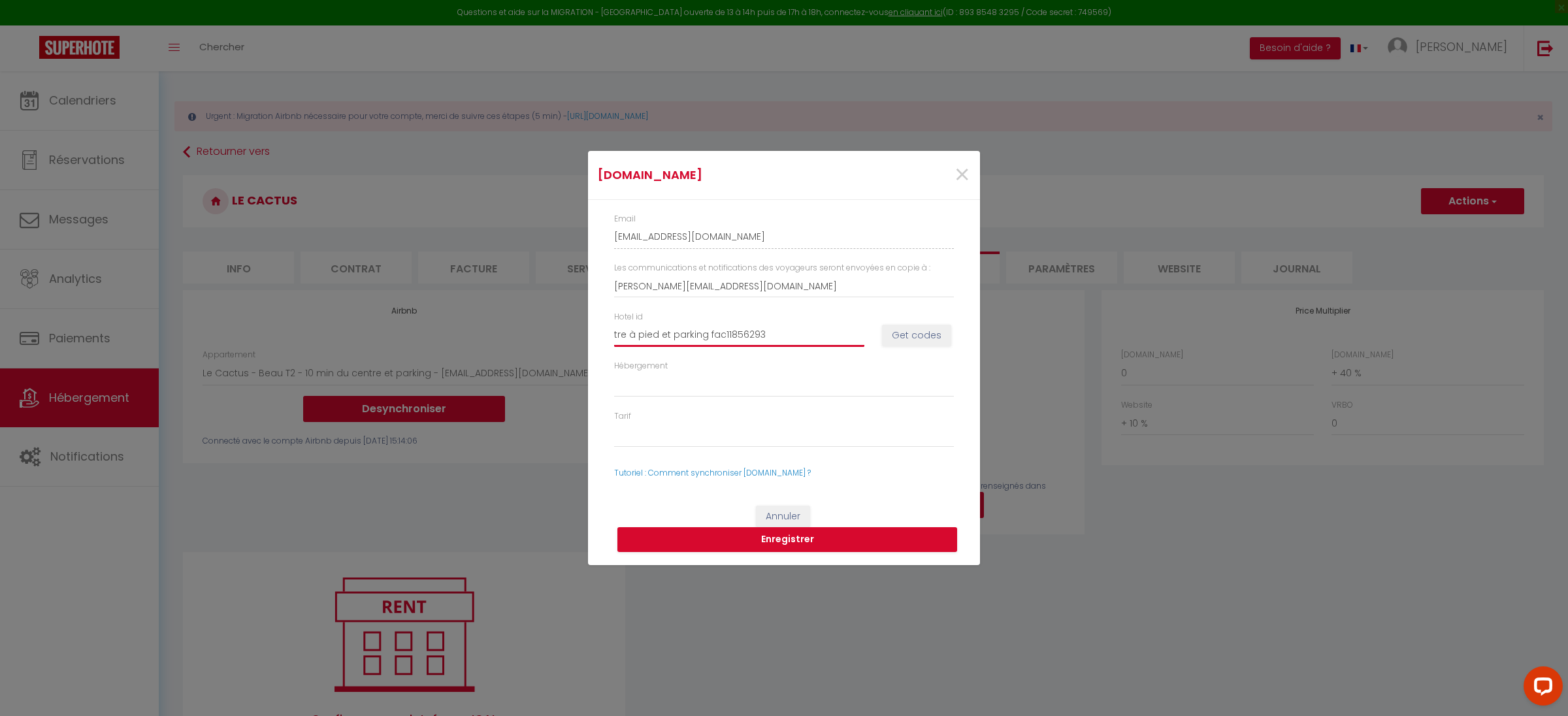
type input "tre à pied et parking fa11856293"
select select
type input "tre à pied et parking f11856293"
select select
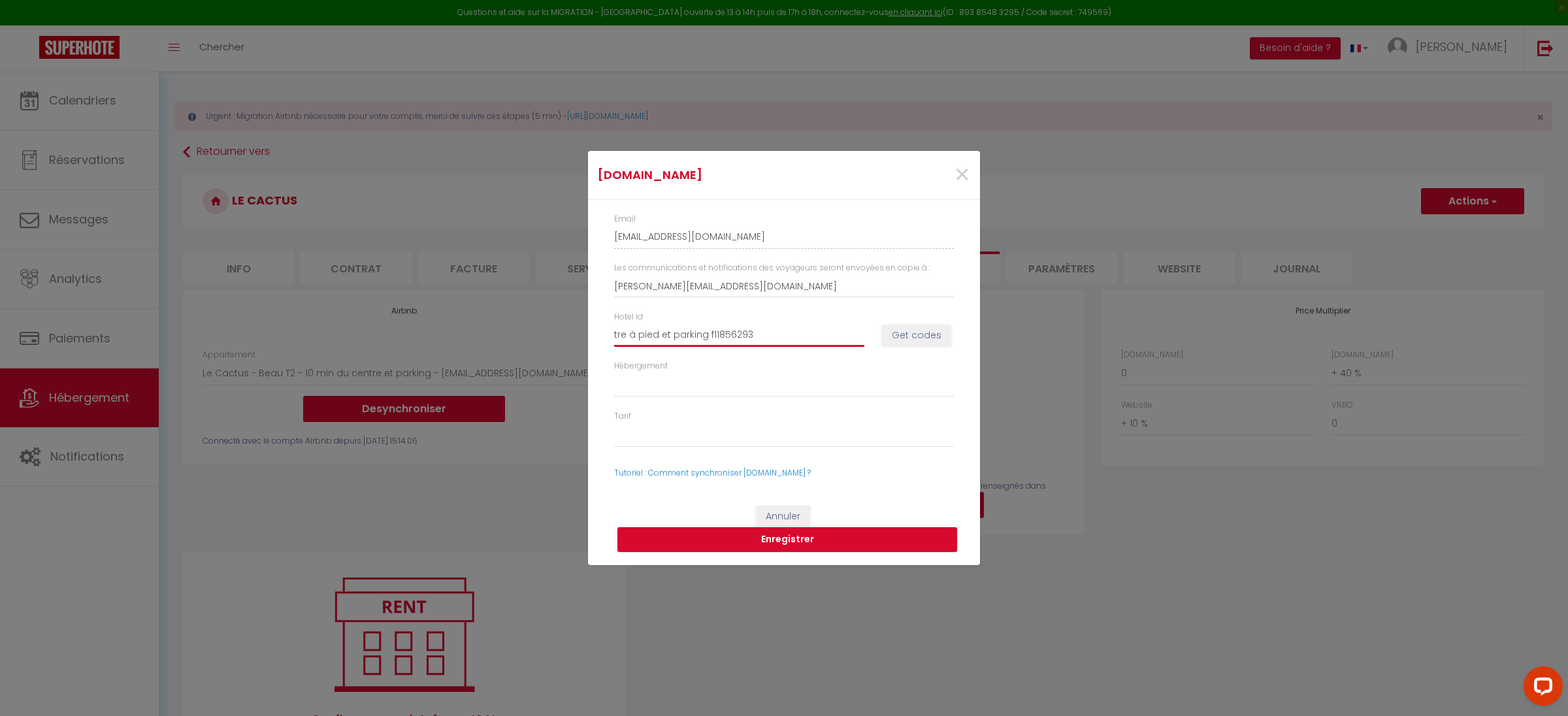
select select
type input "tre à pied et parking 11856293"
select select
type input "tre à pied et parking11856293"
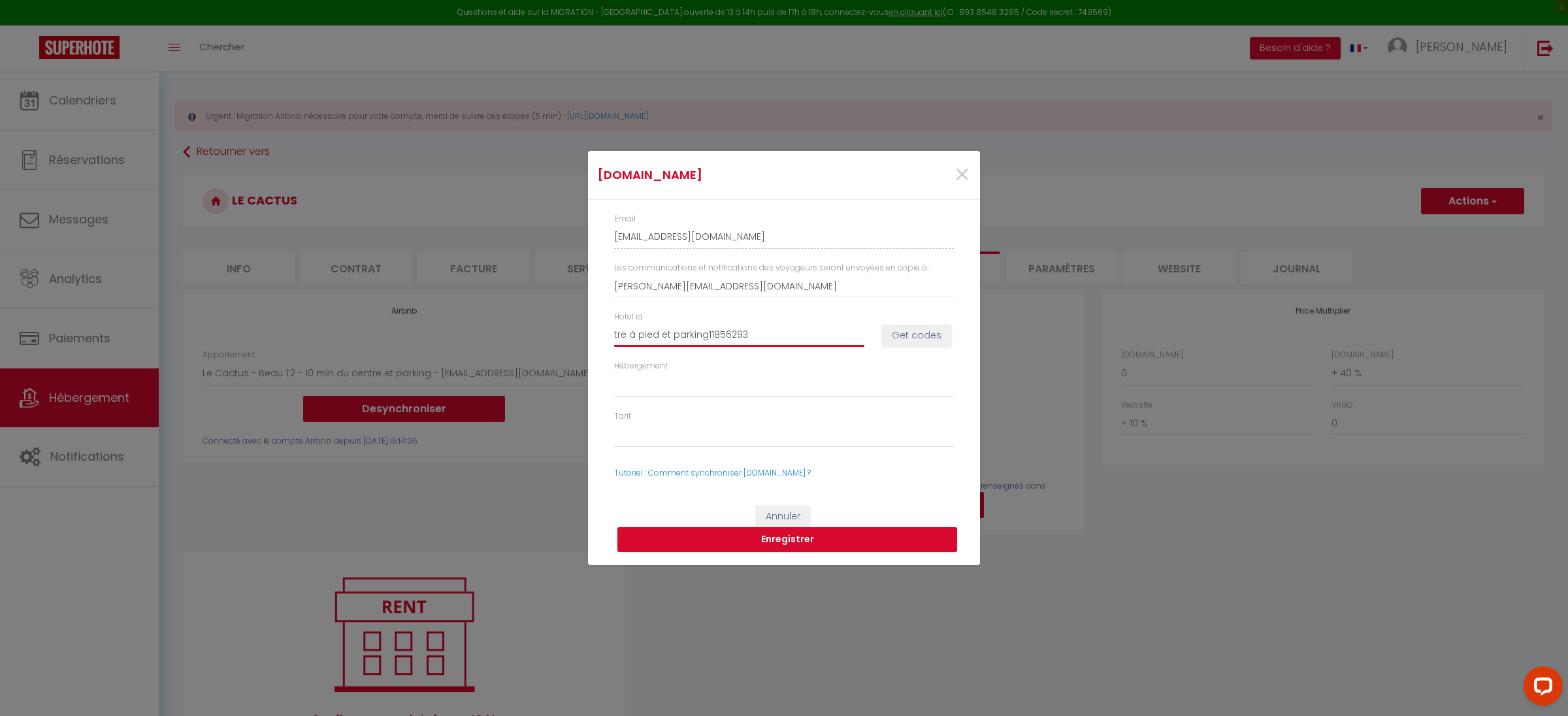
select select
type input "tre à pied et parkin11856293"
select select
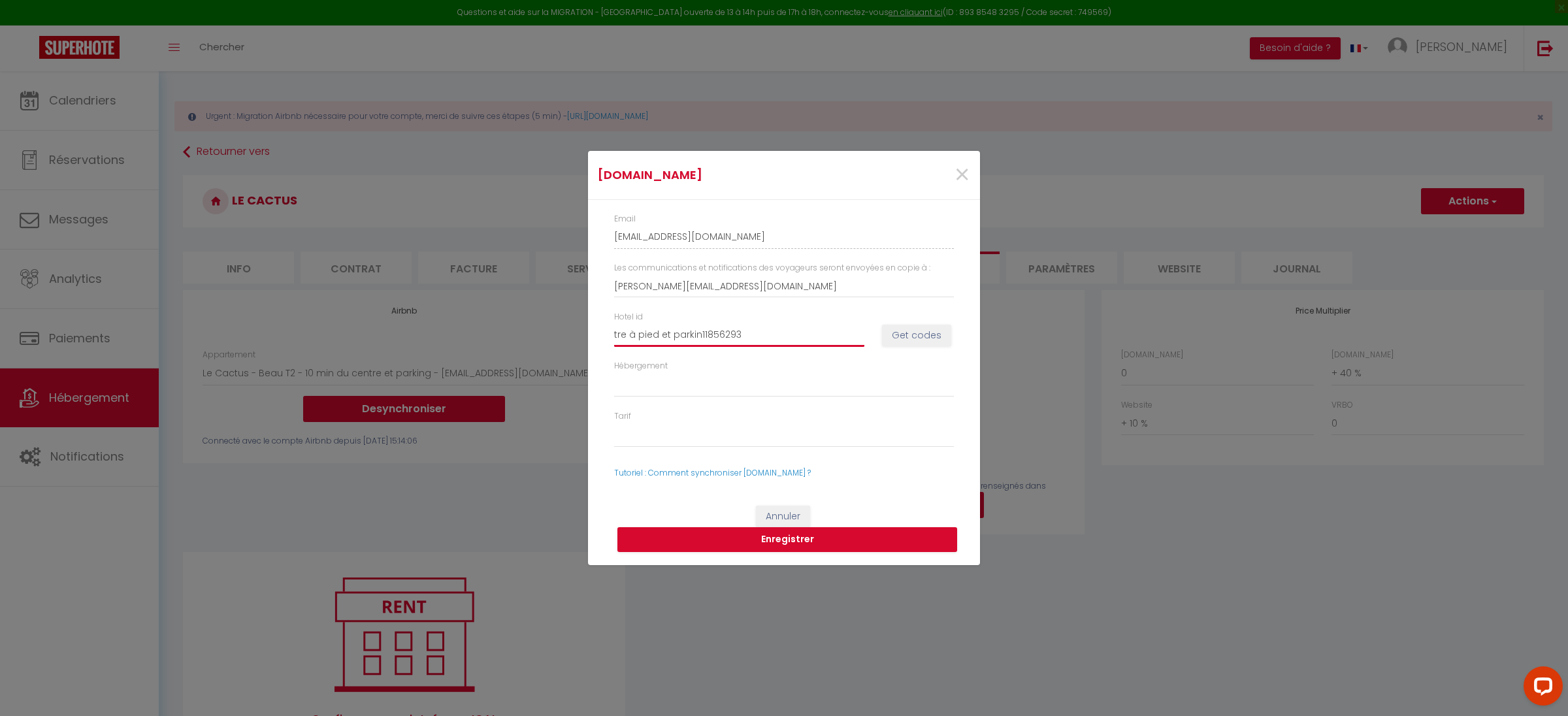
type input "tre à pied et parki11856293"
select select
type input "tre à pied et par11856293"
select select
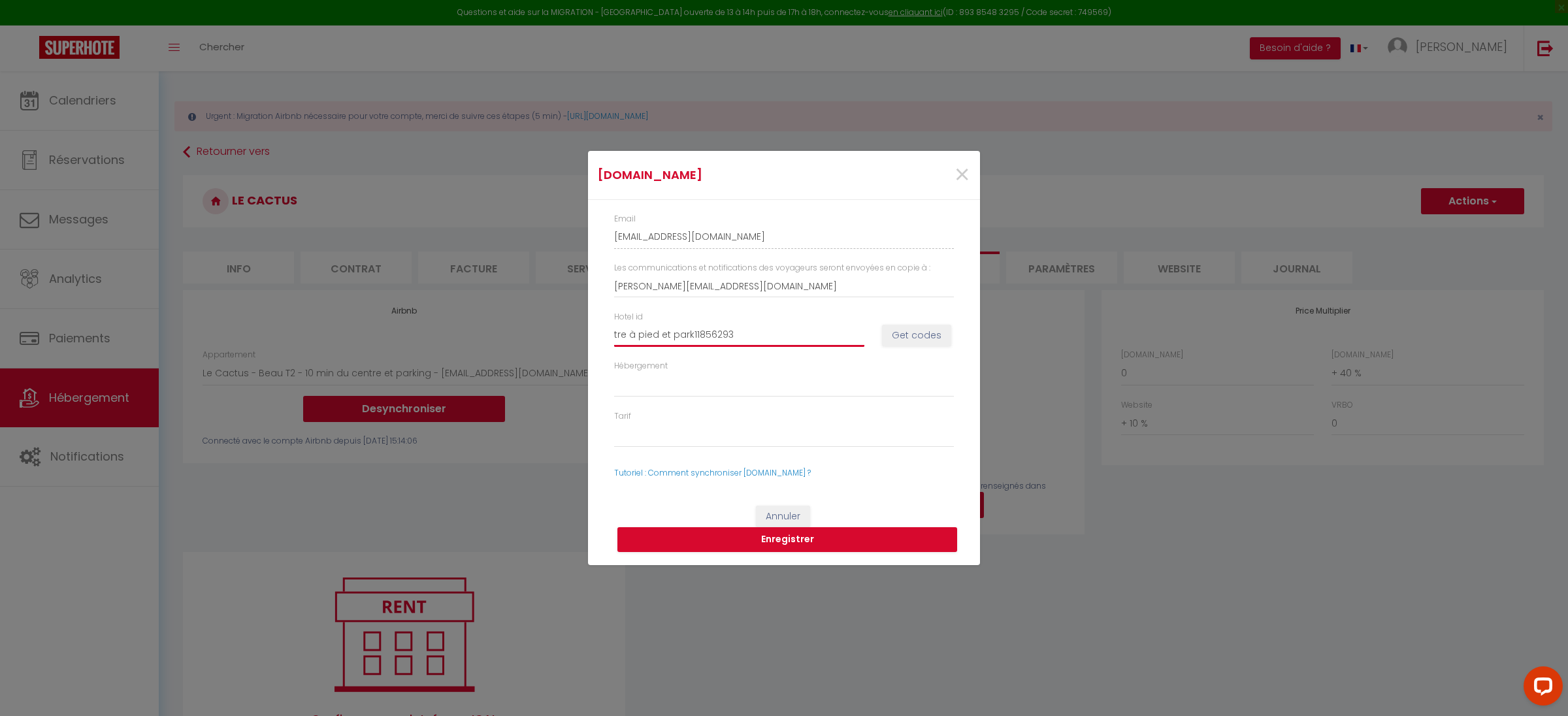
select select
type input "tre à pied et p11856293"
select select
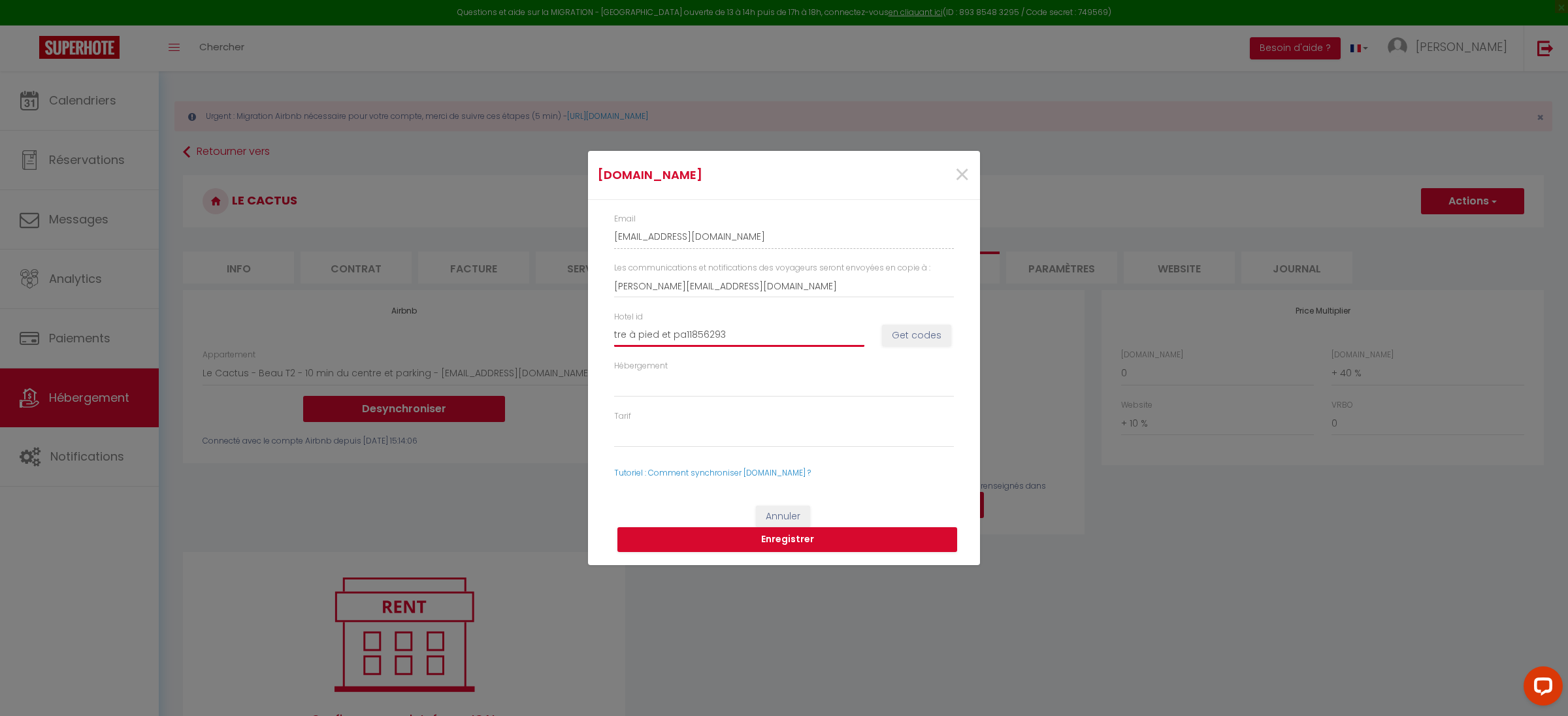
select select
type input "tre à pied et 11856293"
select select
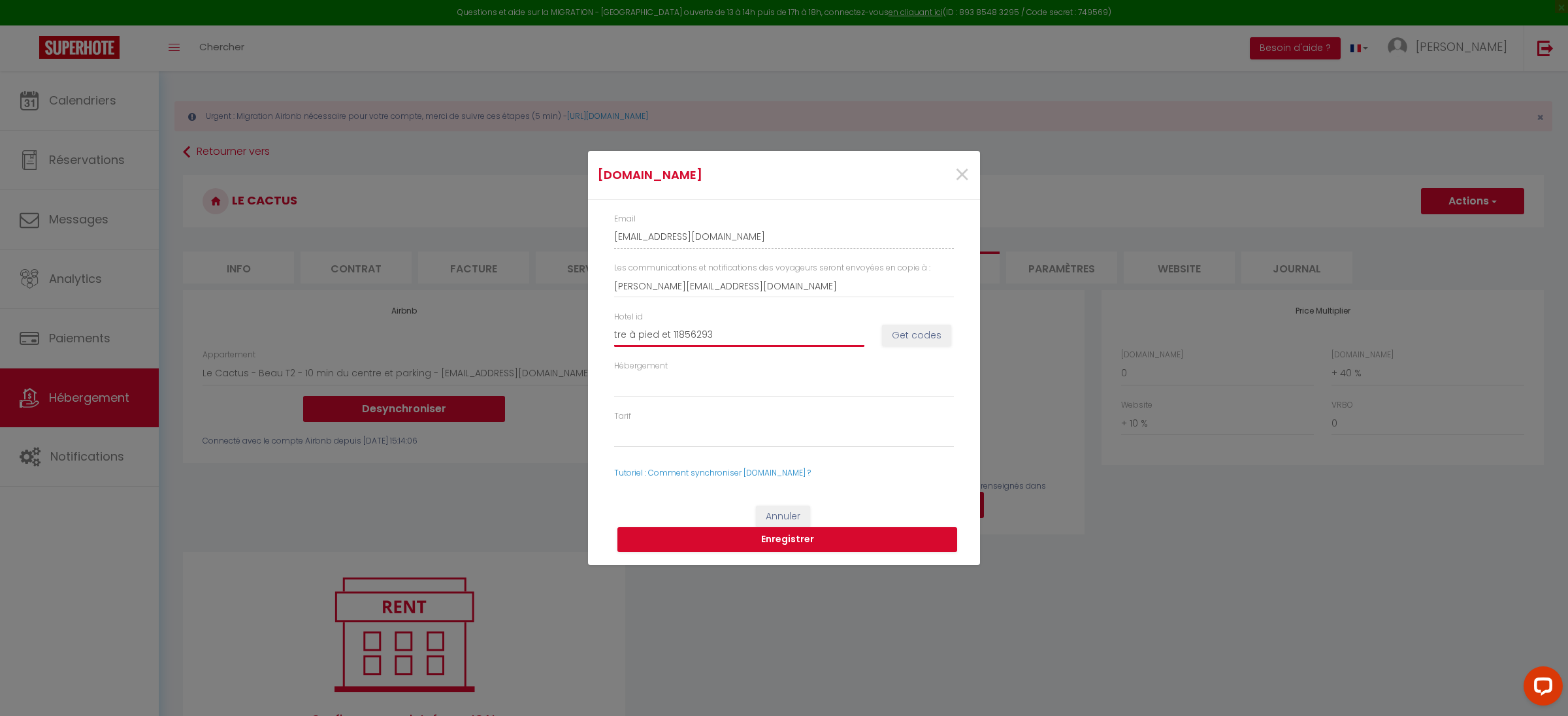
select select
type input "tre à pied et11856293"
select select
type input "tre à pied e11856293"
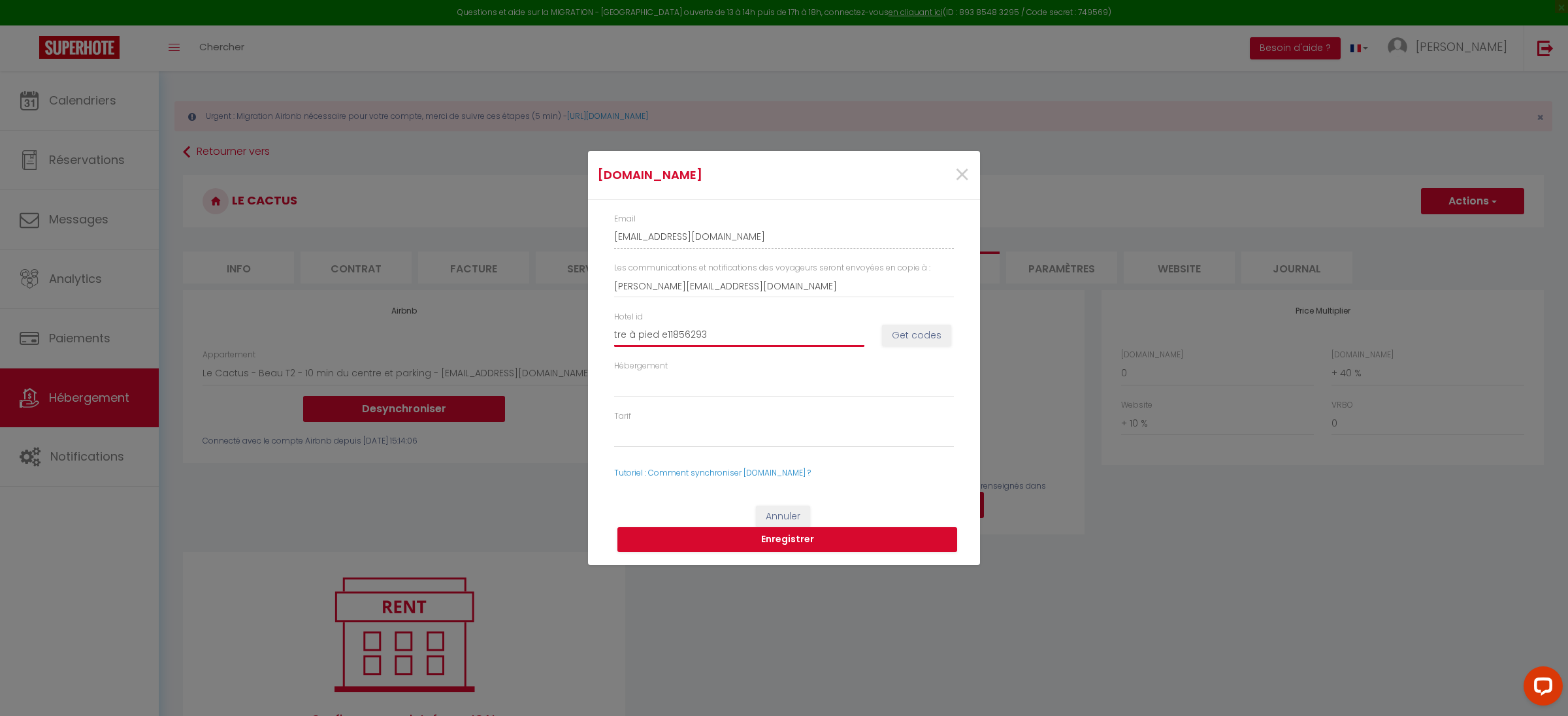
select select
type input "tre à pied 11856293"
select select
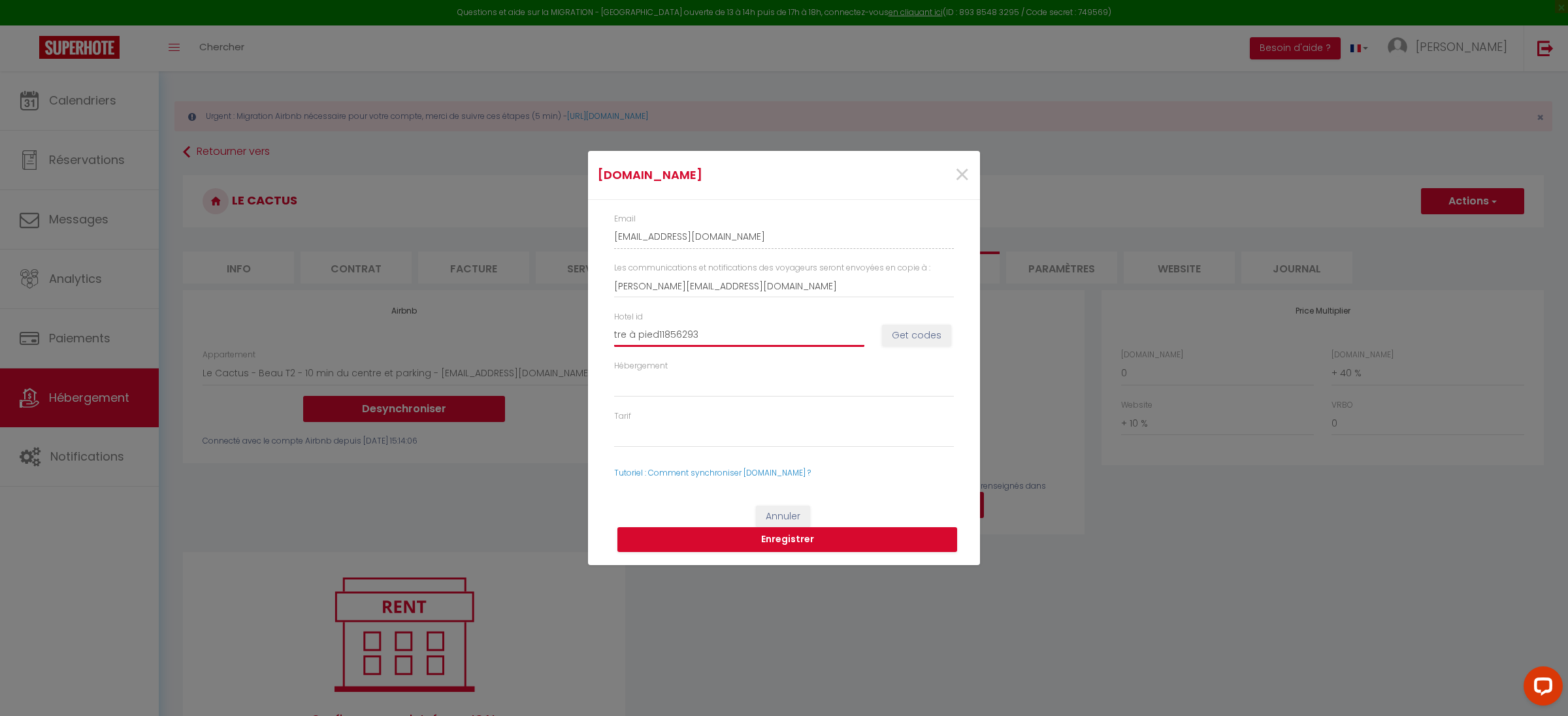
type input "tre à pie11856293"
select select
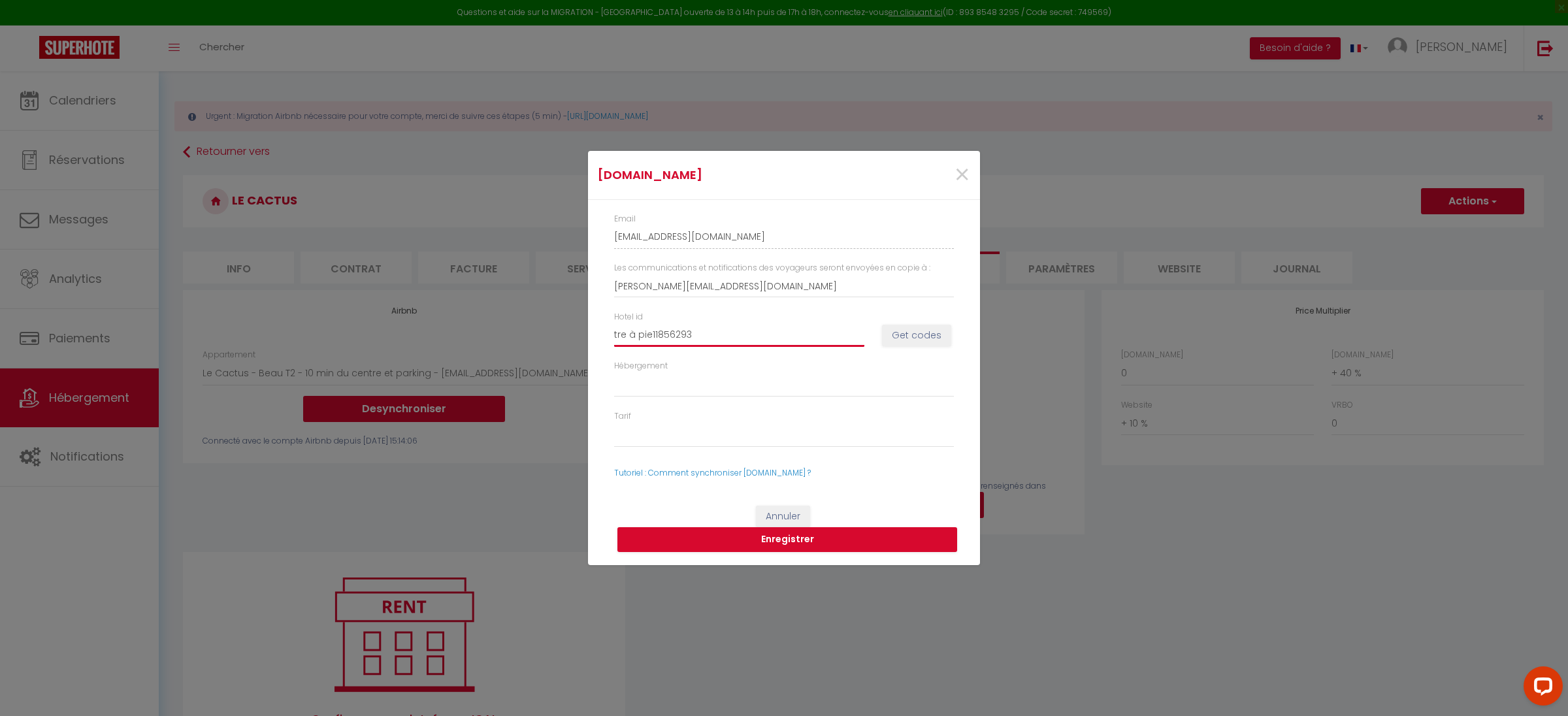
type input "tre à pi11856293"
select select
type input "tre à p11856293"
select select
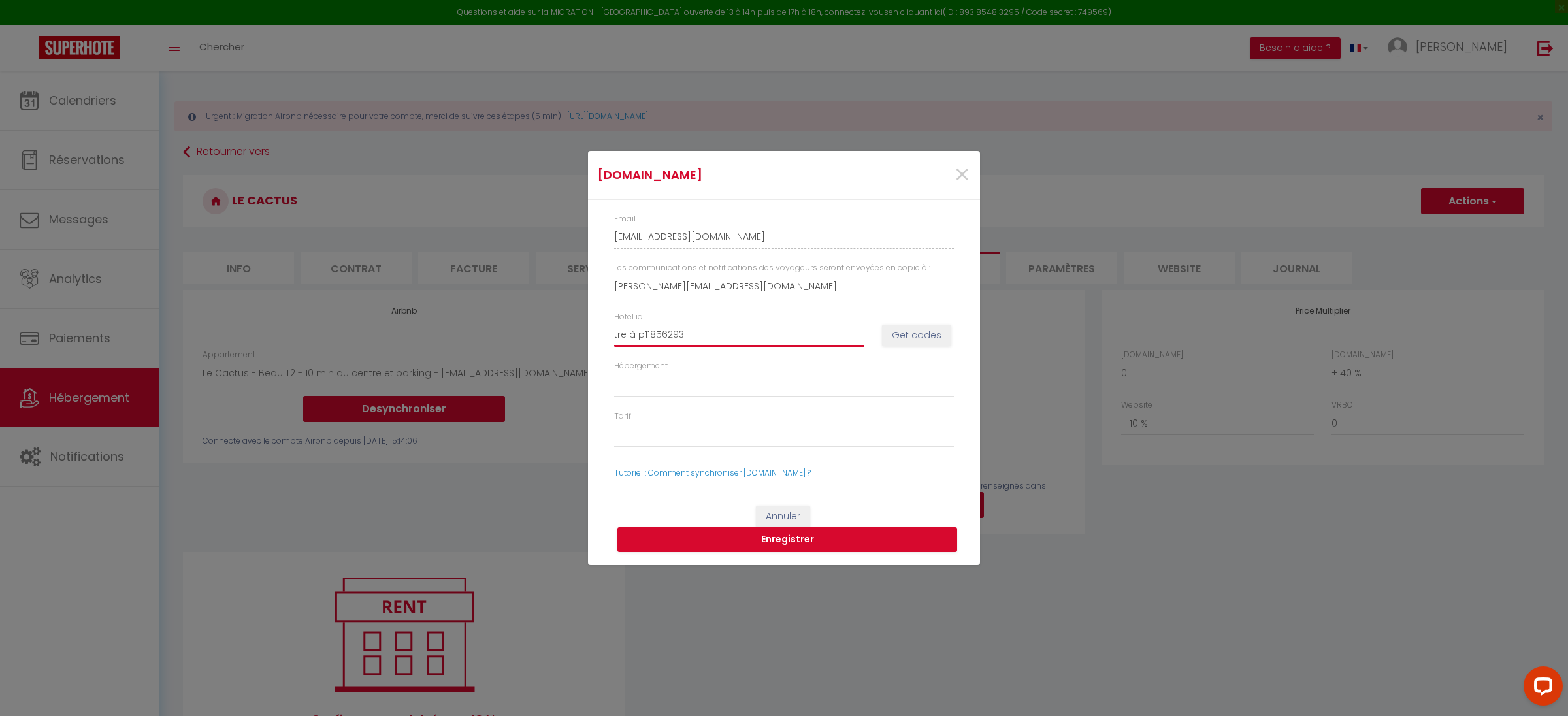
select select
type input "tre à 11856293"
select select
click at [895, 332] on button "Get codes" at bounding box center [916, 336] width 69 height 22
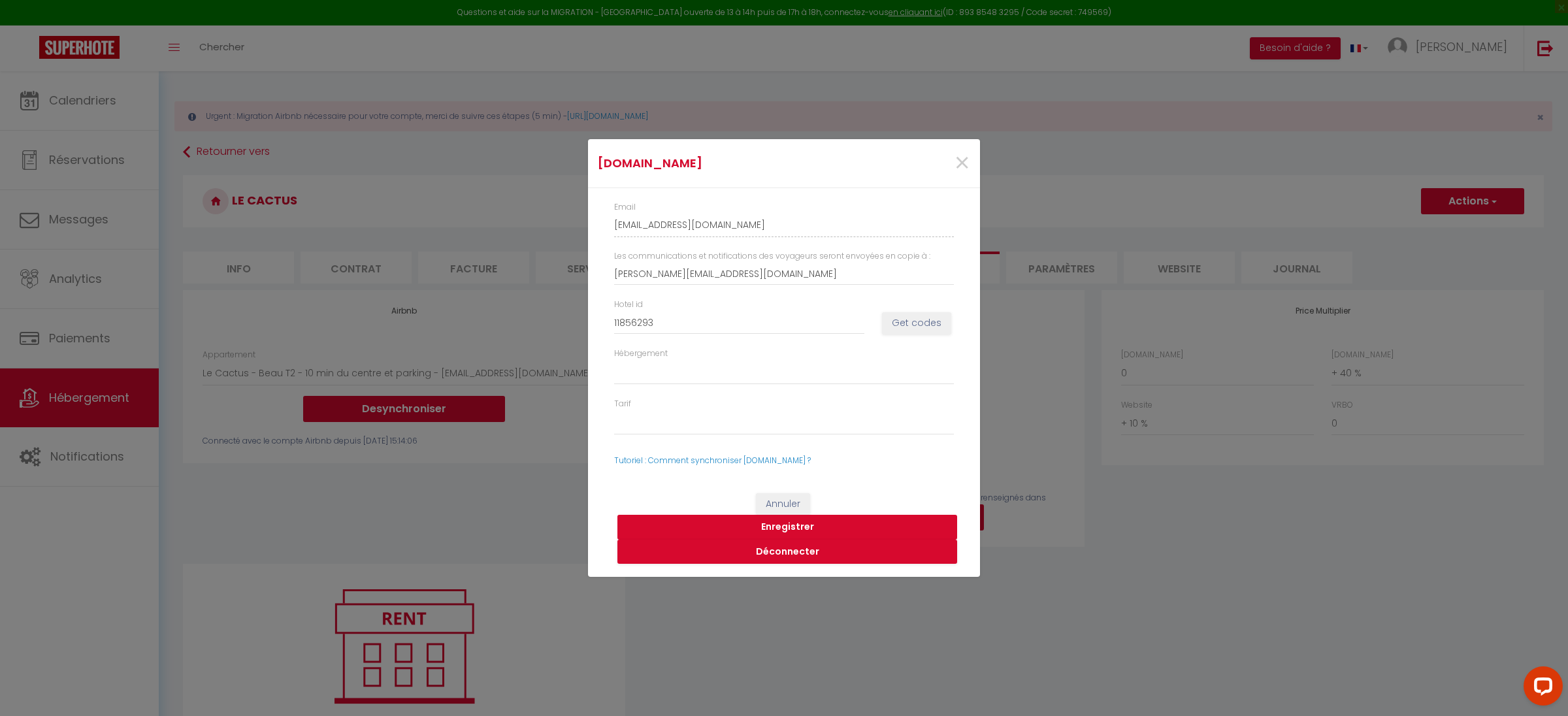
click at [768, 526] on button "Enregistrer" at bounding box center [787, 528] width 339 height 25
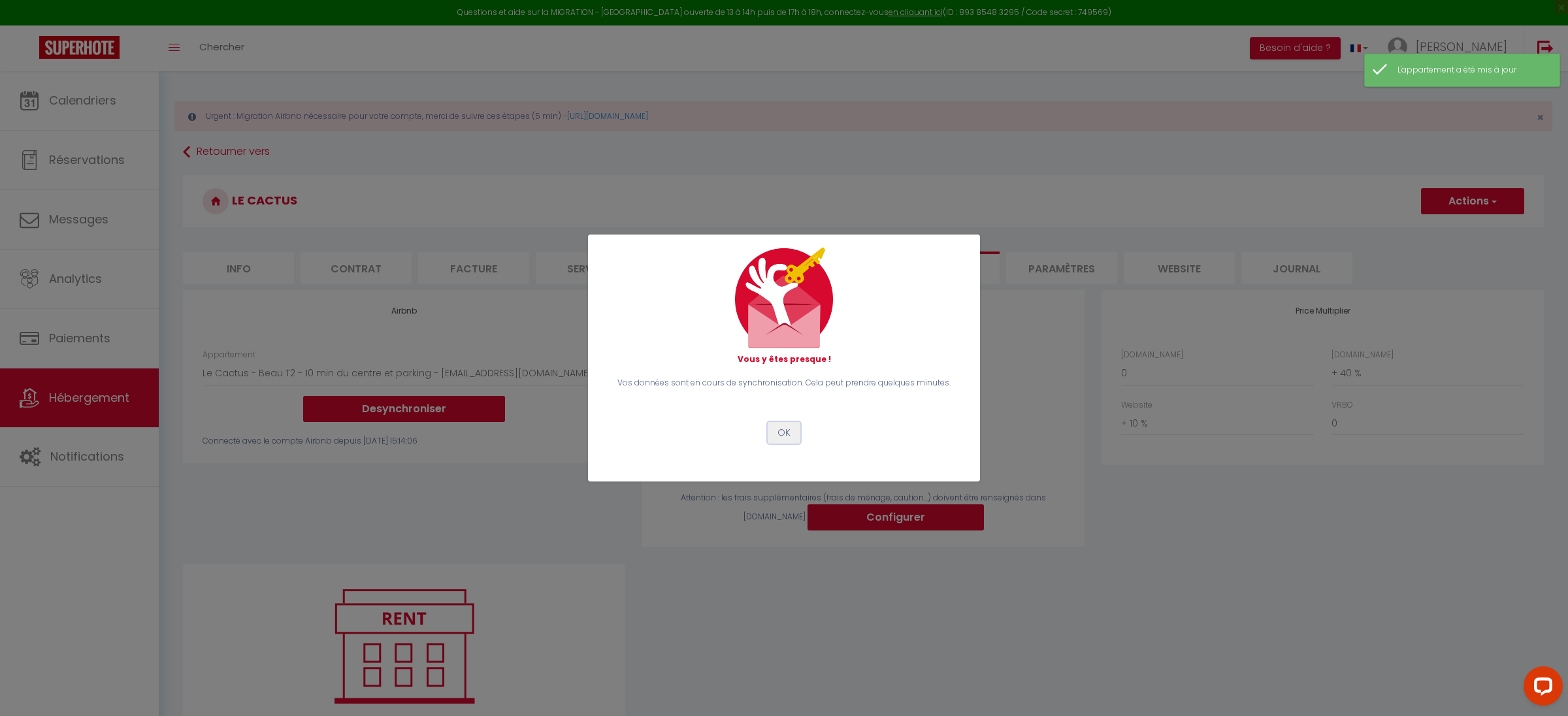
click at [784, 435] on button "OK" at bounding box center [784, 433] width 32 height 22
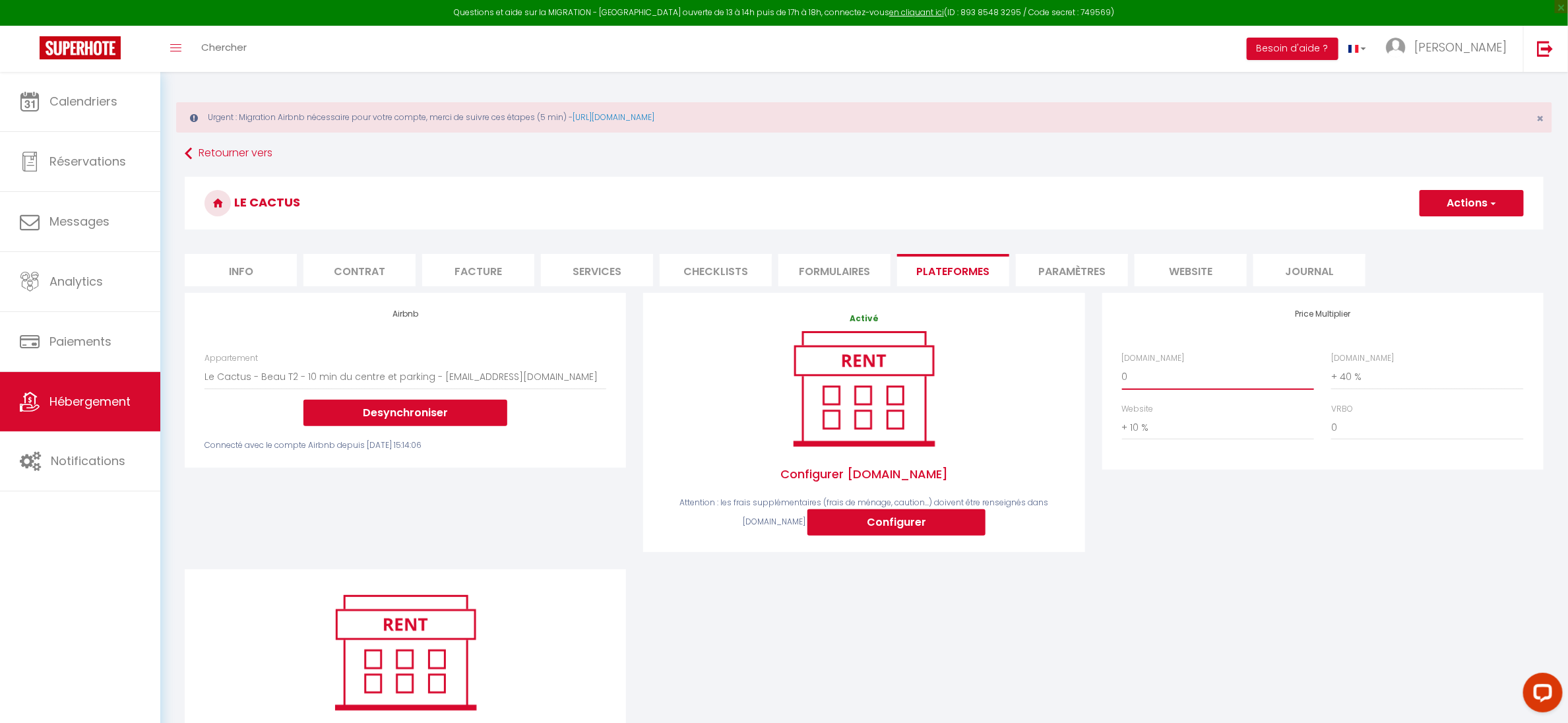
click at [1145, 382] on select "0 + 1 % + 2 % + 3 % + 4 % + 5 % + 6 % + 7 % + 8 % + 9 %" at bounding box center [1218, 377] width 192 height 25
click at [1122, 364] on select "0 + 1 % + 2 % + 3 % + 4 % + 5 % + 6 % + 7 % + 8 % + 9 %" at bounding box center [1218, 377] width 192 height 25
click at [1465, 201] on button "Actions" at bounding box center [1471, 203] width 104 height 27
click at [1453, 233] on link "Enregistrer" at bounding box center [1471, 232] width 104 height 17
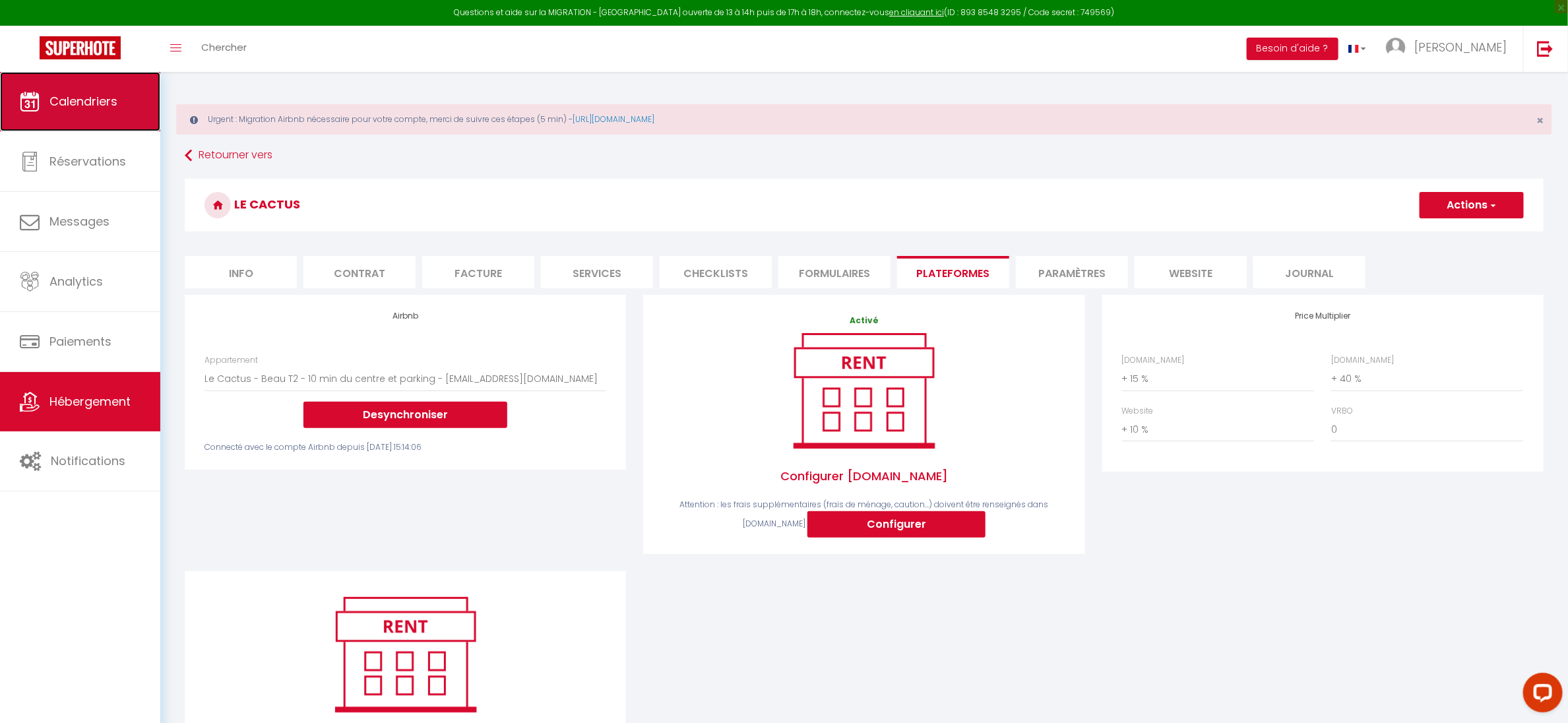
click at [123, 111] on link "Calendriers" at bounding box center [80, 101] width 160 height 59
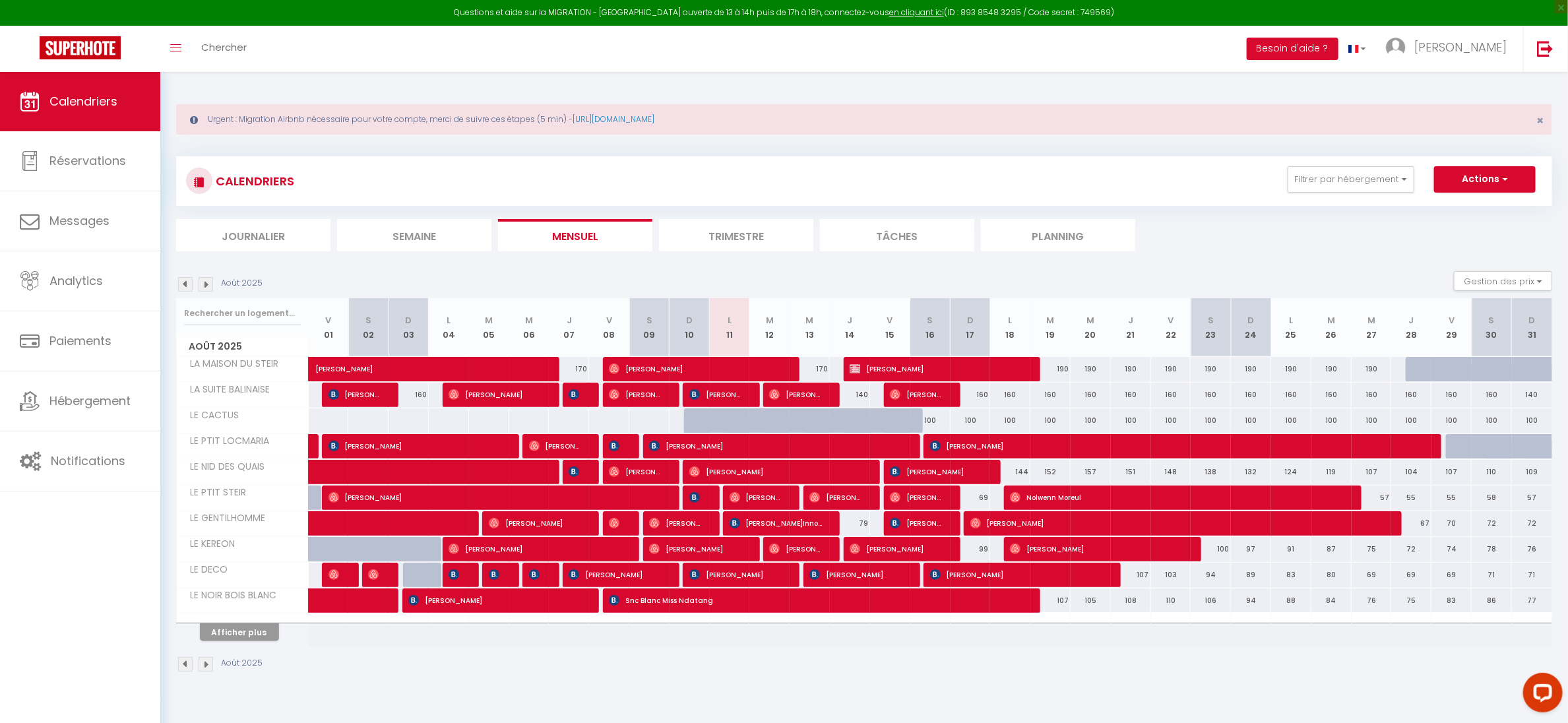
click at [926, 420] on div "100" at bounding box center [930, 420] width 40 height 25
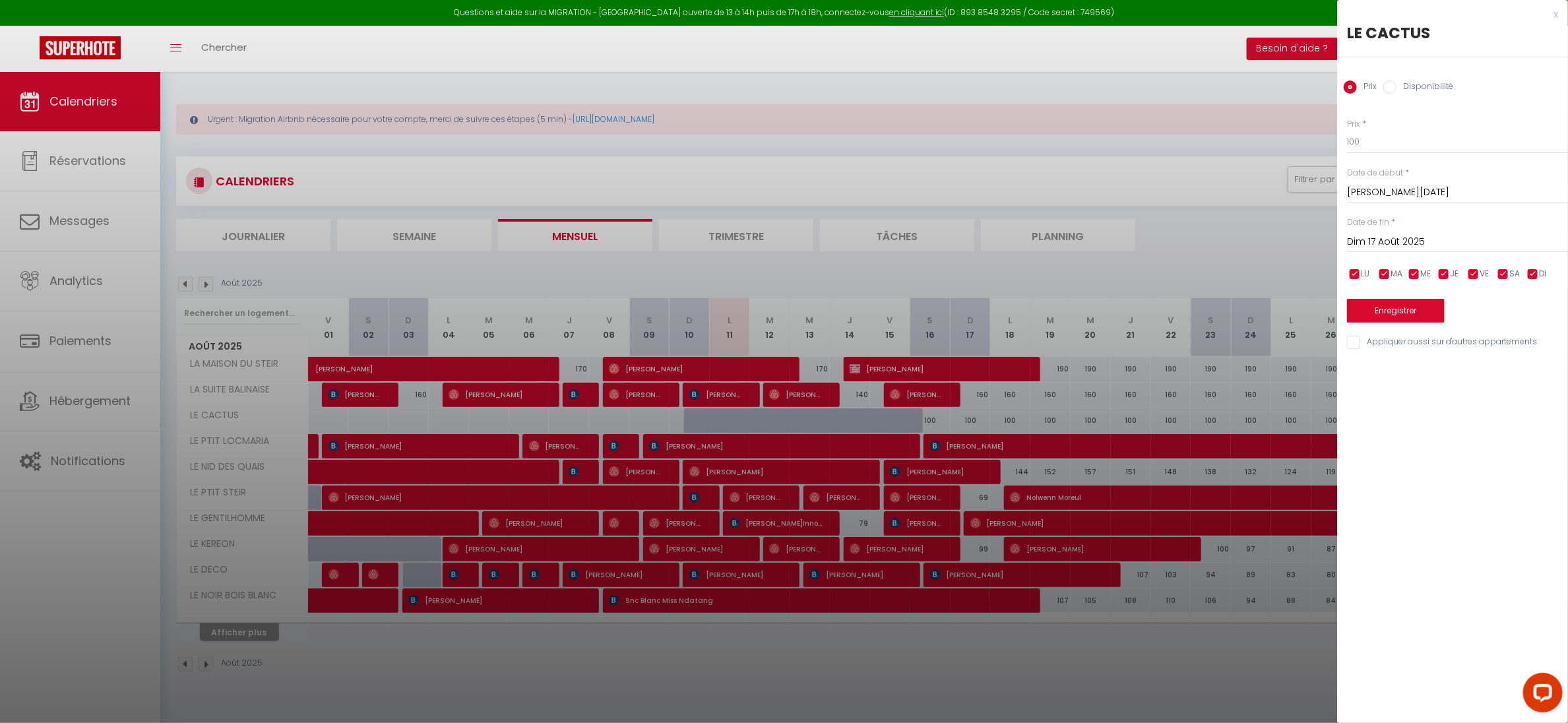
click at [1394, 86] on input "Disponibilité" at bounding box center [1390, 87] width 13 height 13
click at [1398, 246] on input "Dim 17 Août 2025" at bounding box center [1457, 243] width 221 height 17
click at [1531, 263] on span ">" at bounding box center [1530, 266] width 29 height 27
click at [1530, 263] on span ">" at bounding box center [1530, 266] width 29 height 27
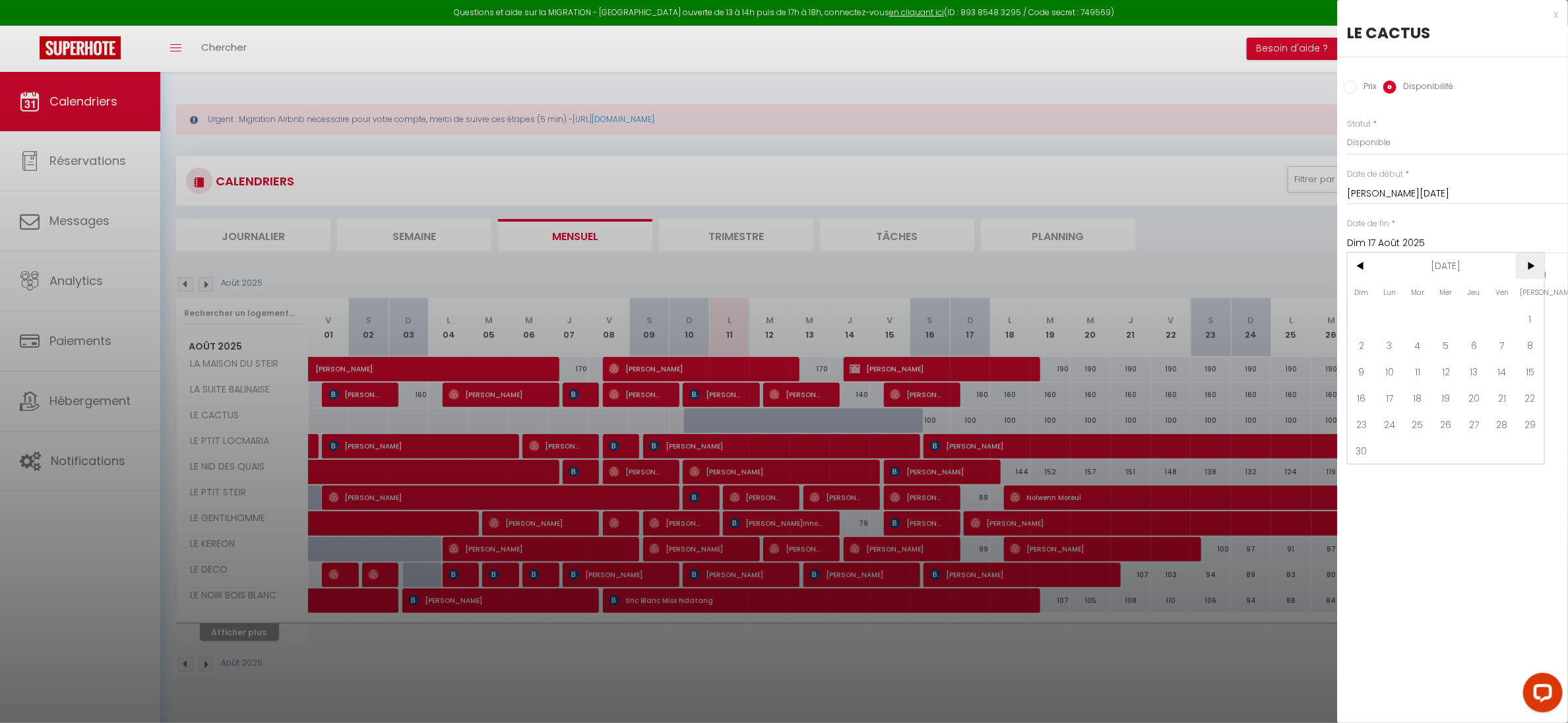
click at [1531, 261] on span ">" at bounding box center [1530, 266] width 29 height 27
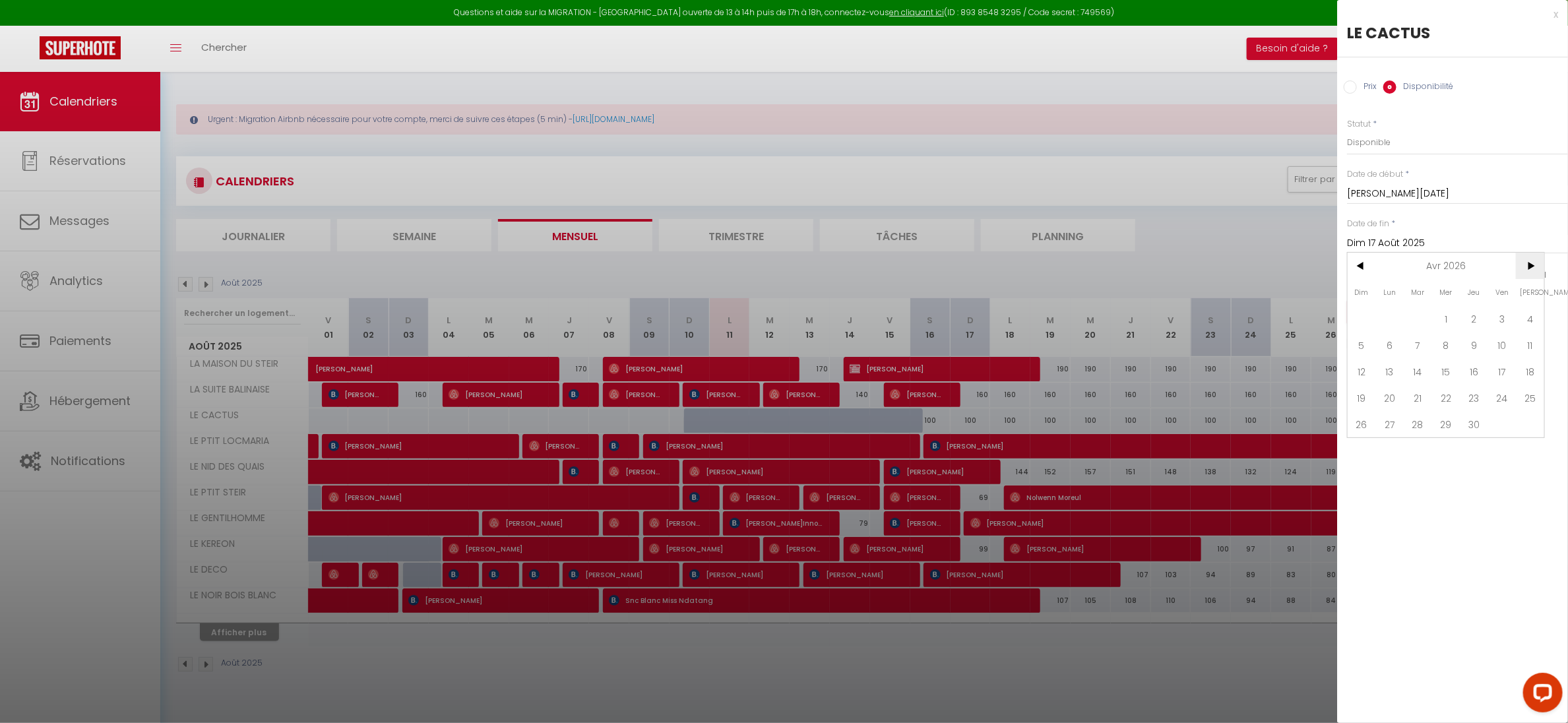
click at [1531, 261] on span ">" at bounding box center [1530, 266] width 29 height 27
click at [1504, 420] on span "31" at bounding box center [1502, 424] width 29 height 27
click at [1387, 313] on button "Enregistrer" at bounding box center [1395, 312] width 97 height 24
